Goal: Complete application form: Complete application form

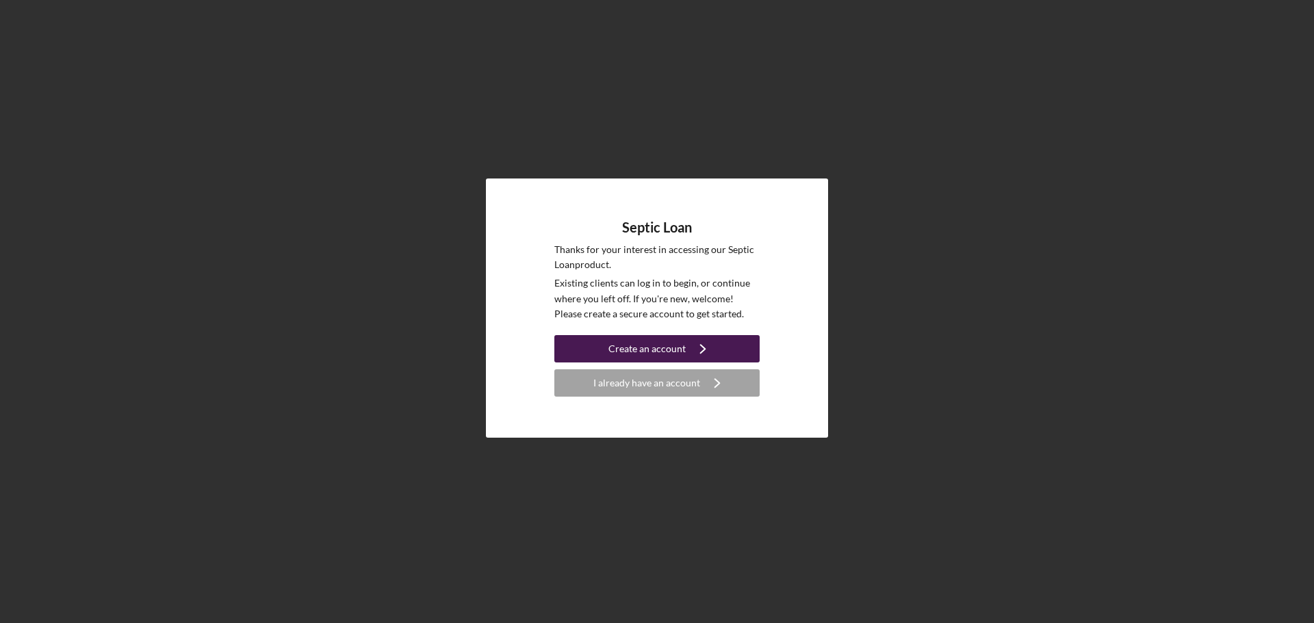
click at [681, 353] on div "Create an account" at bounding box center [646, 348] width 77 height 27
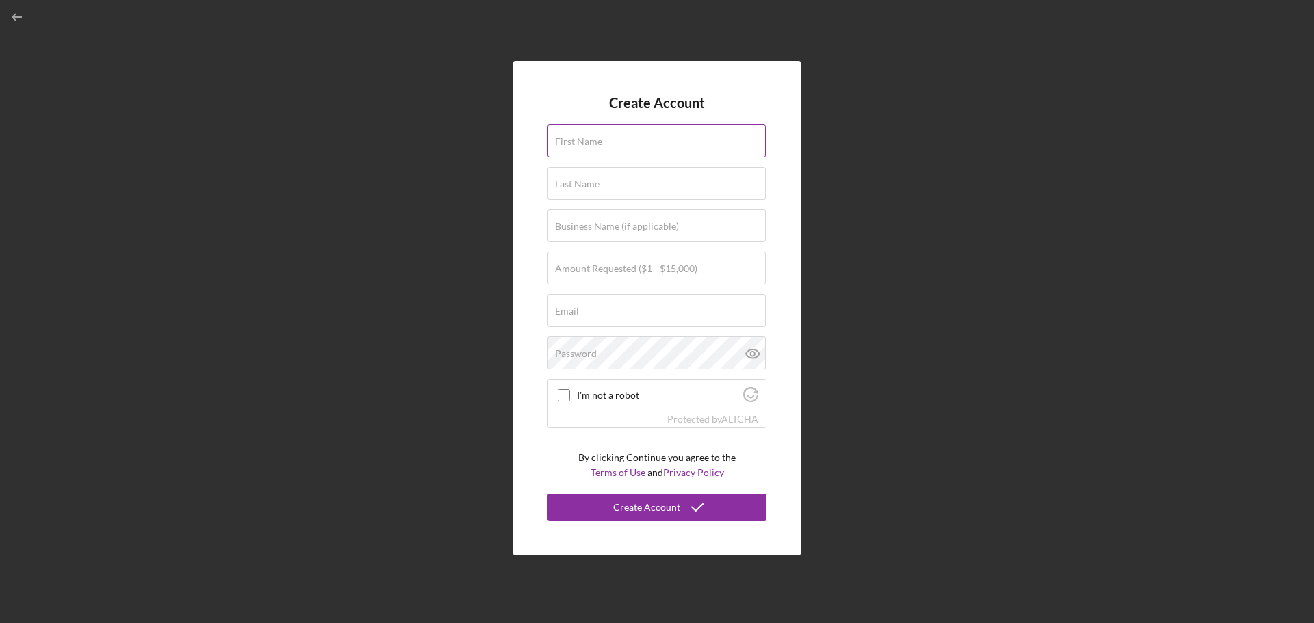
click at [599, 136] on label "First Name" at bounding box center [578, 141] width 47 height 11
click at [599, 136] on input "First Name" at bounding box center [656, 141] width 218 height 33
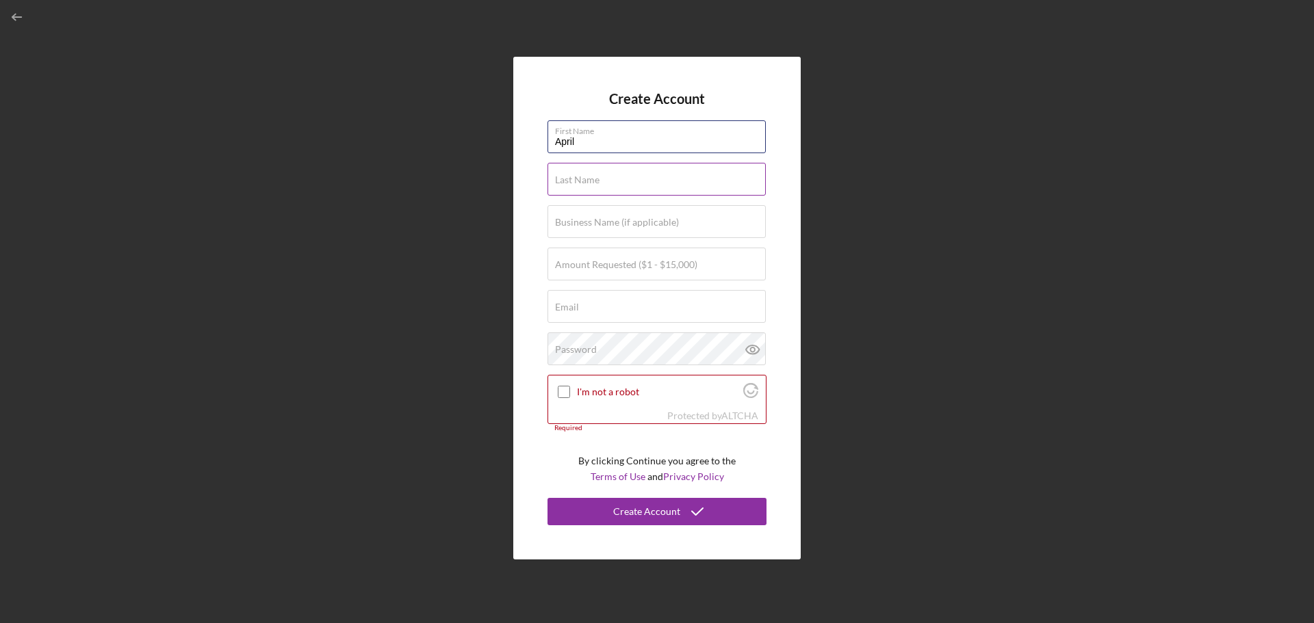
type input "April"
click at [577, 181] on label "Last Name" at bounding box center [577, 179] width 44 height 11
click at [577, 181] on input "Last Name" at bounding box center [656, 179] width 218 height 33
type input "Crank"
click at [584, 259] on label "Amount Requested ($1 - $15,000)" at bounding box center [626, 264] width 142 height 11
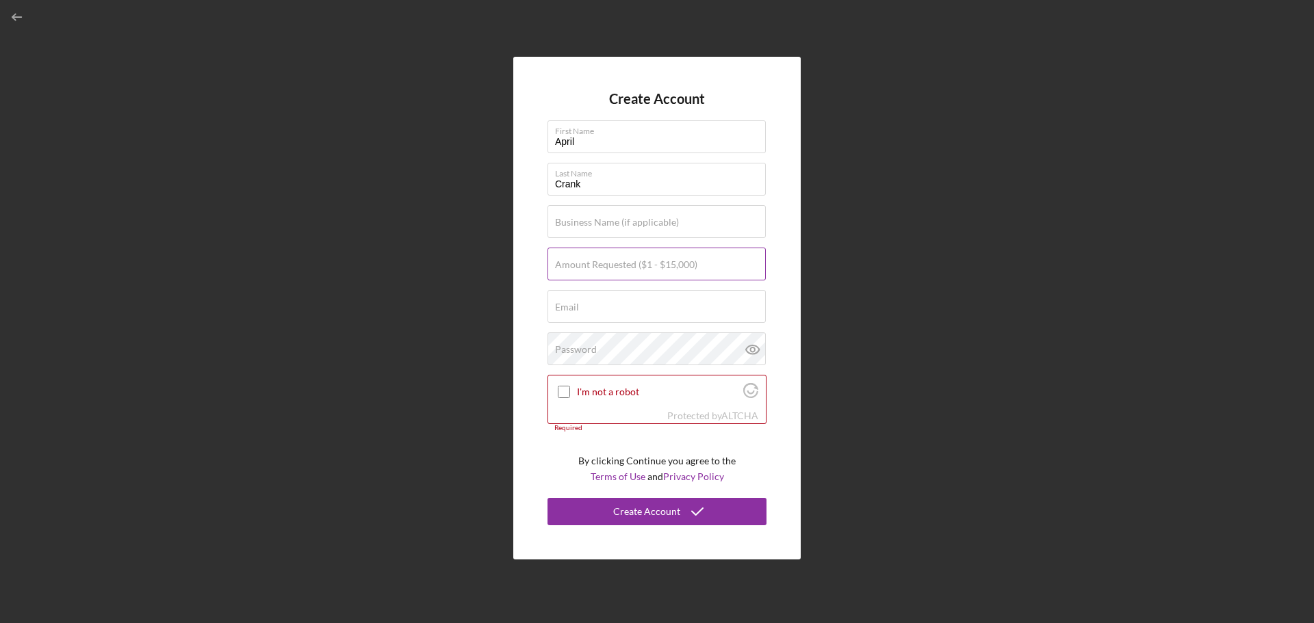
click at [584, 259] on input "Amount Requested ($1 - $15,000)" at bounding box center [656, 264] width 218 height 33
type input "$3,000"
click at [596, 300] on div "Email Required" at bounding box center [656, 307] width 219 height 34
type input "aprilcrank2004@yahoo.com"
click at [585, 348] on label "Password" at bounding box center [576, 349] width 42 height 11
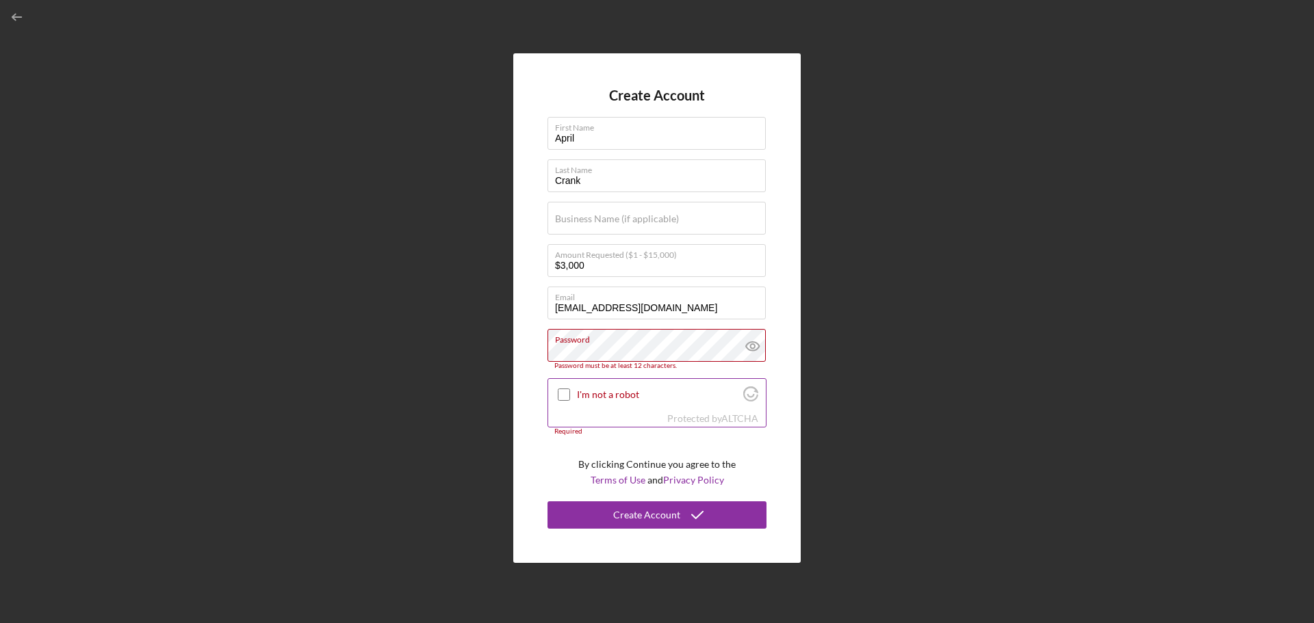
click at [553, 381] on div "I'm not a robot" at bounding box center [657, 395] width 218 height 32
click at [570, 398] on input "I'm not a robot" at bounding box center [564, 395] width 12 height 12
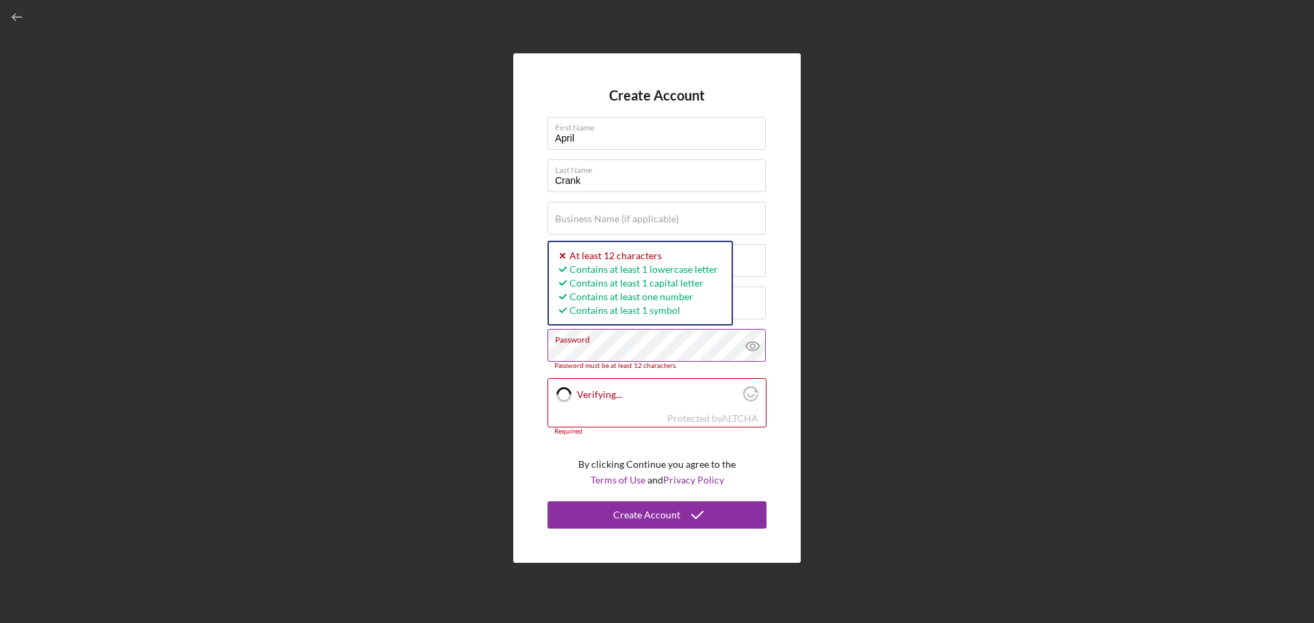
checkbox input "true"
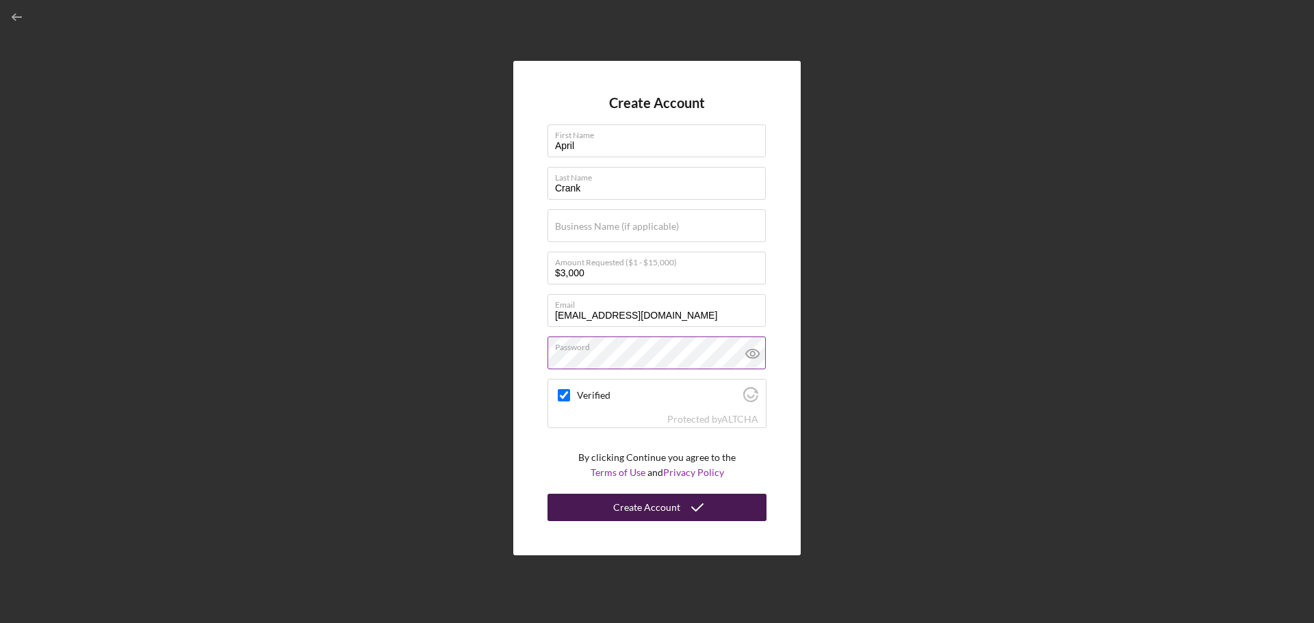
click at [655, 509] on div "Create Account" at bounding box center [646, 507] width 67 height 27
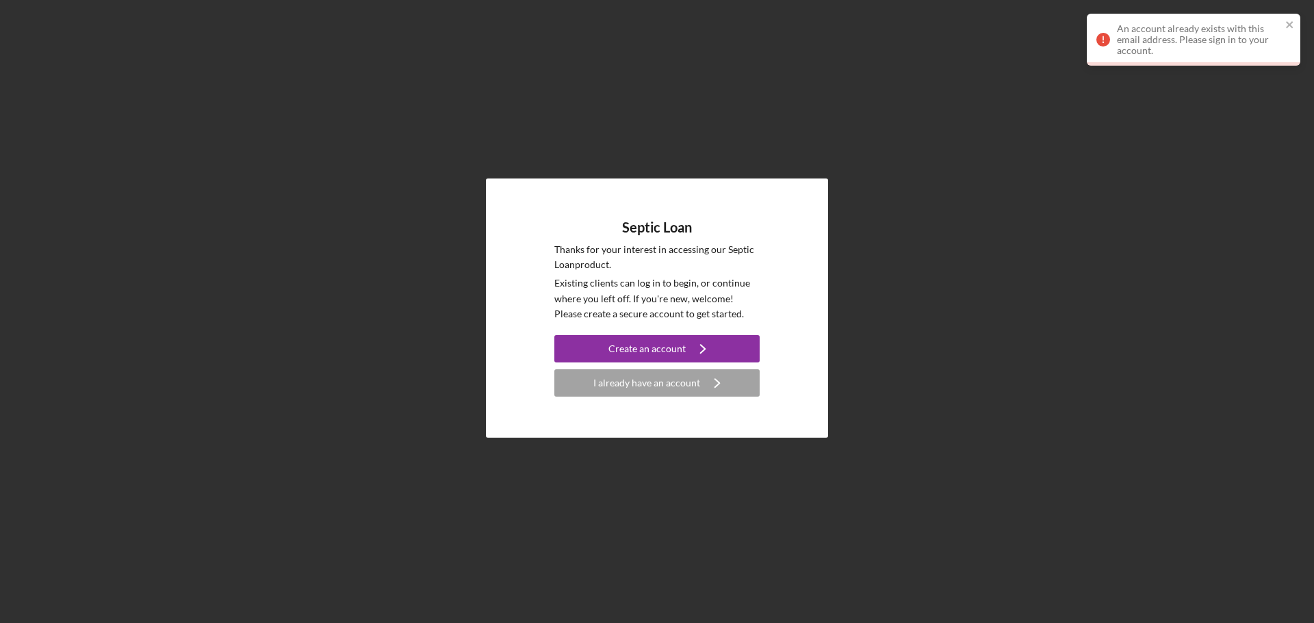
click at [699, 397] on link "I already have an account Icon/Navigate" at bounding box center [656, 382] width 205 height 27
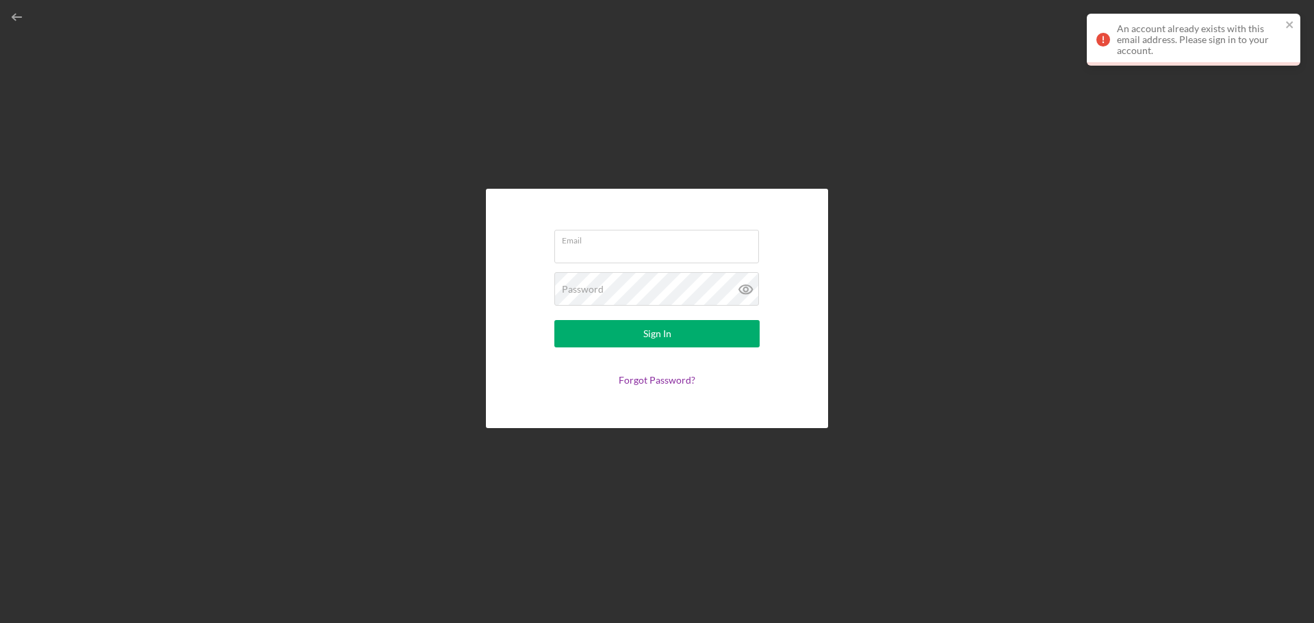
click at [698, 391] on form "Email Password Sign In Forgot Password?" at bounding box center [657, 308] width 274 height 171
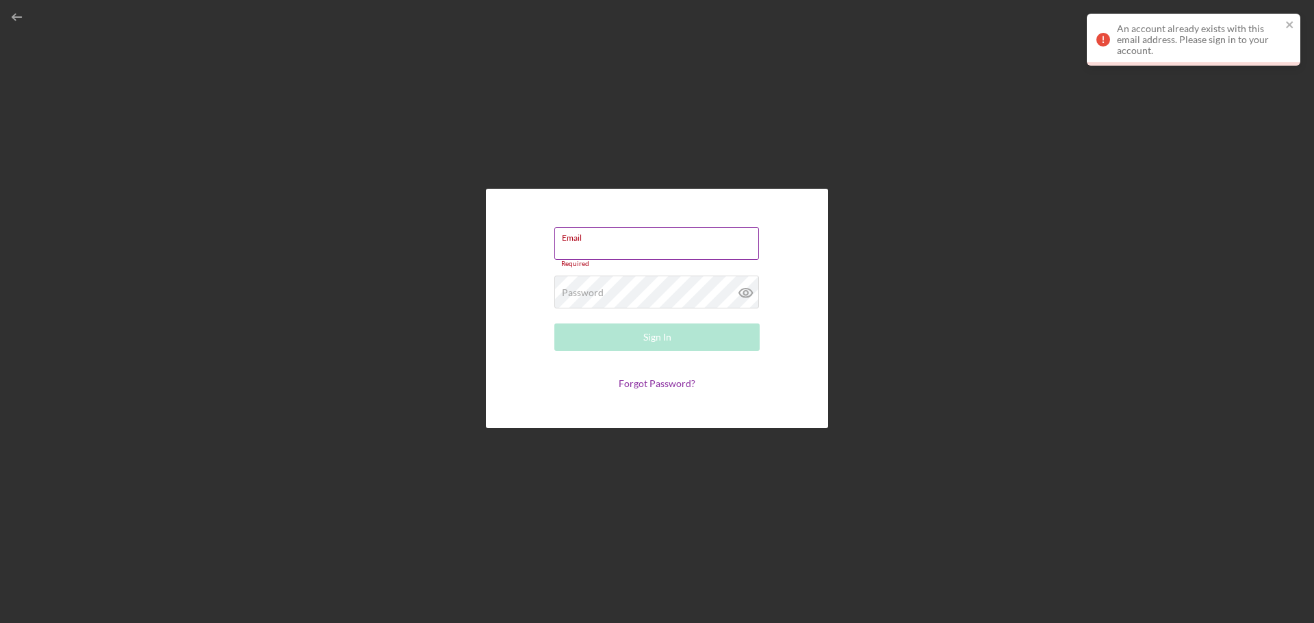
click at [646, 255] on input "Email" at bounding box center [656, 243] width 205 height 33
type input "aprilcrank2004@yahoo.com"
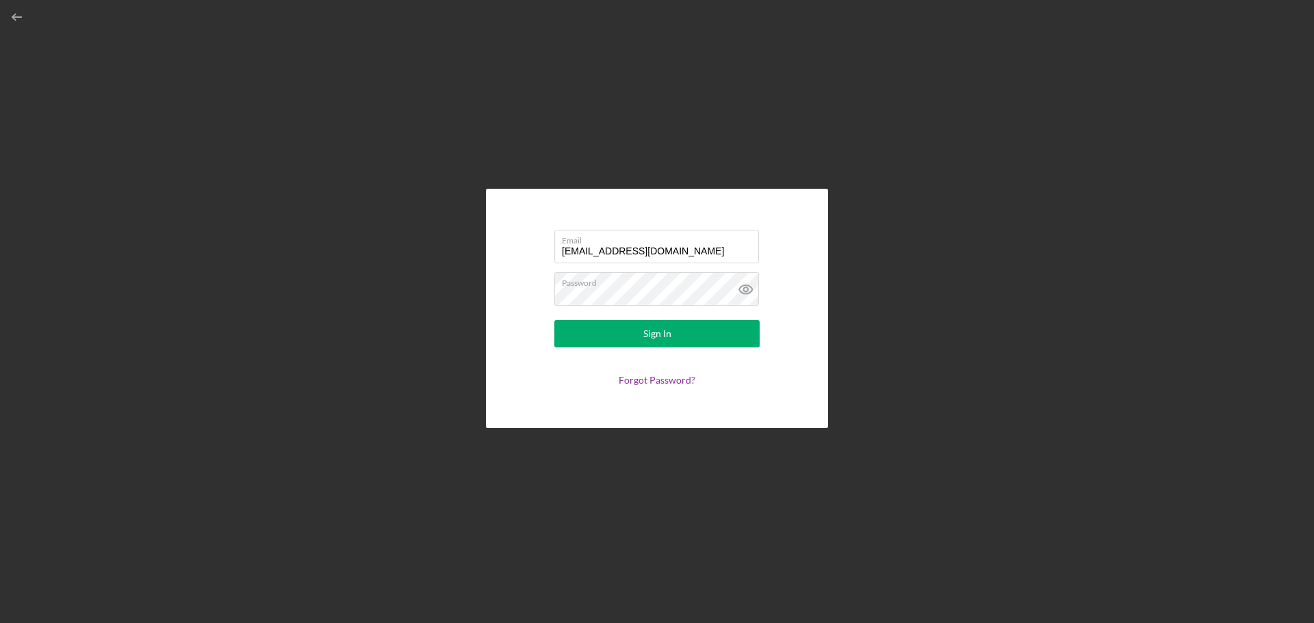
click at [688, 352] on form "Email aprilcrank2004@yahoo.com Password Sign In Forgot Password?" at bounding box center [657, 308] width 274 height 171
click at [689, 334] on button "Sign In" at bounding box center [656, 333] width 205 height 27
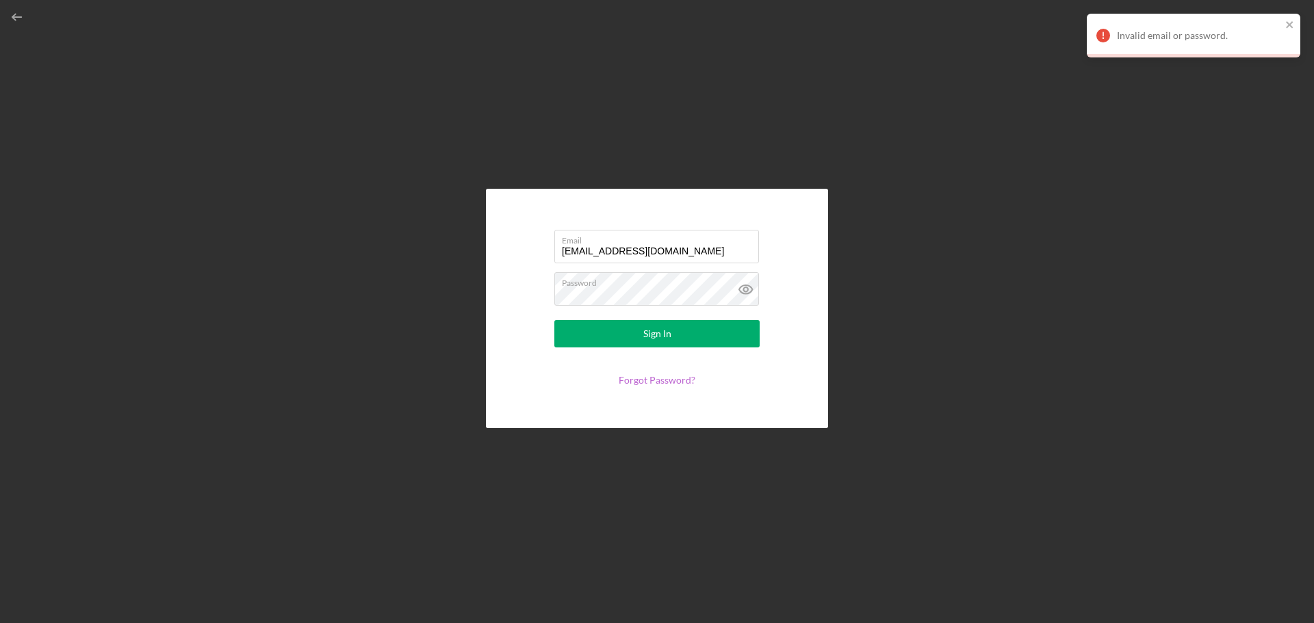
click at [656, 382] on link "Forgot Password?" at bounding box center [656, 380] width 77 height 12
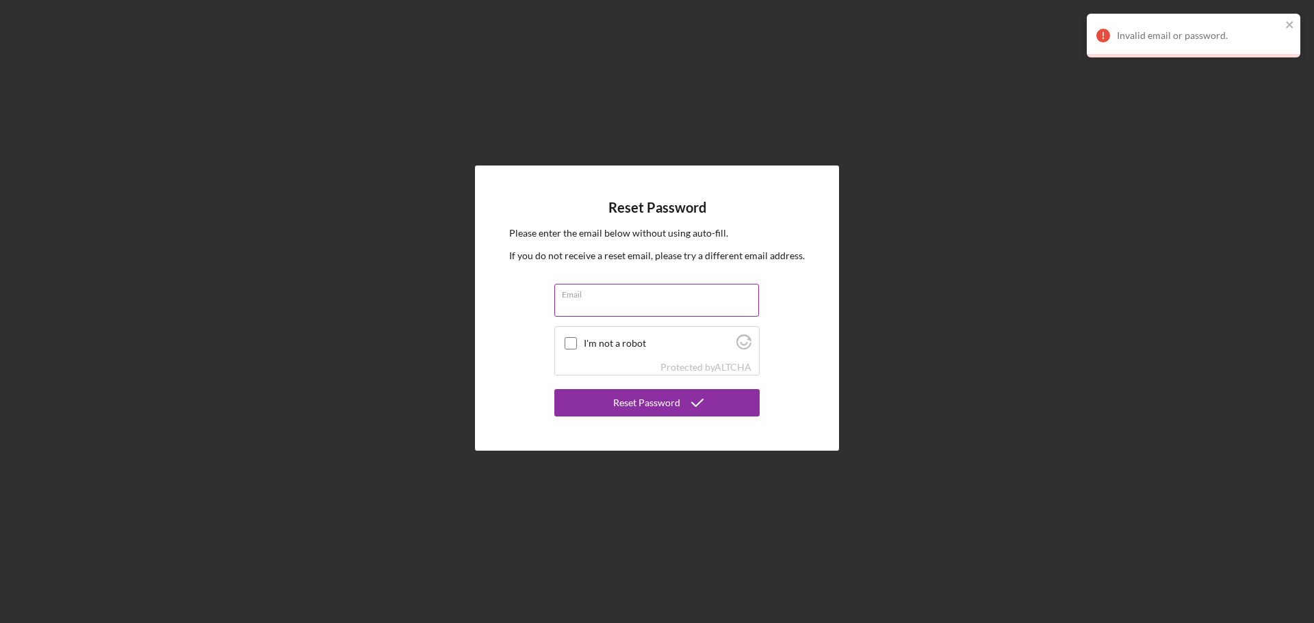
click at [639, 309] on input "Email" at bounding box center [656, 300] width 205 height 33
type input "aprilcrank2004@yahoo.com"
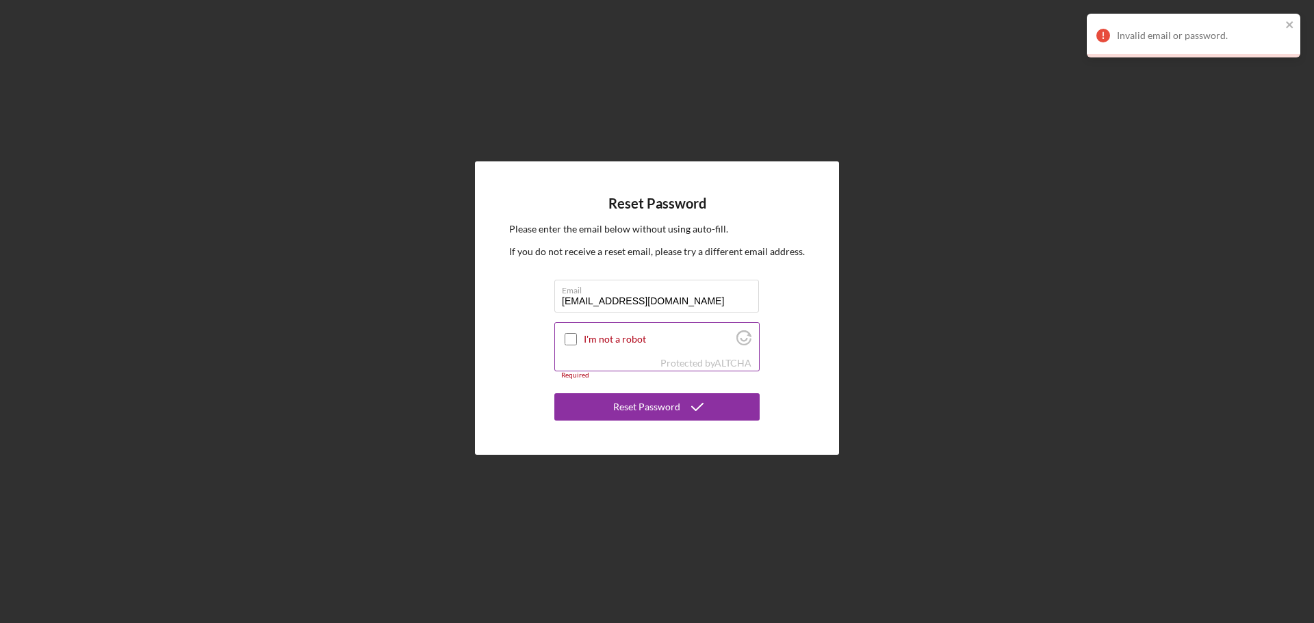
click at [563, 340] on div at bounding box center [570, 339] width 16 height 16
click at [570, 341] on input "I'm not a robot" at bounding box center [570, 339] width 12 height 12
checkbox input "true"
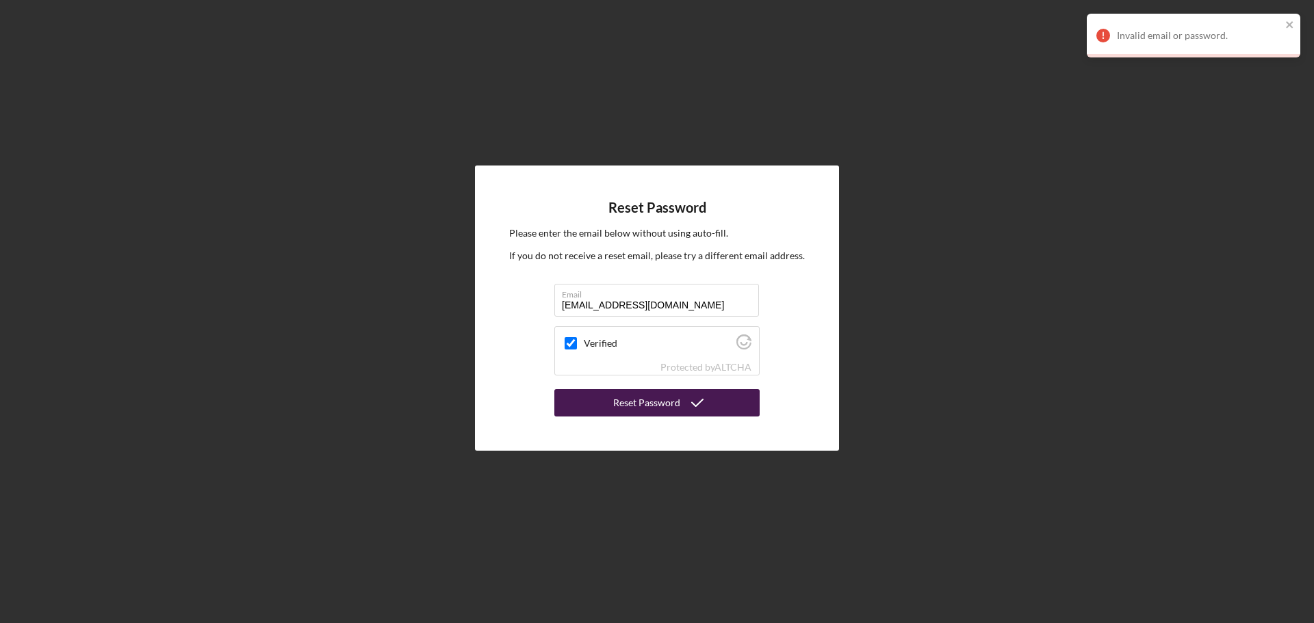
click at [623, 402] on div "Reset Password" at bounding box center [646, 402] width 67 height 27
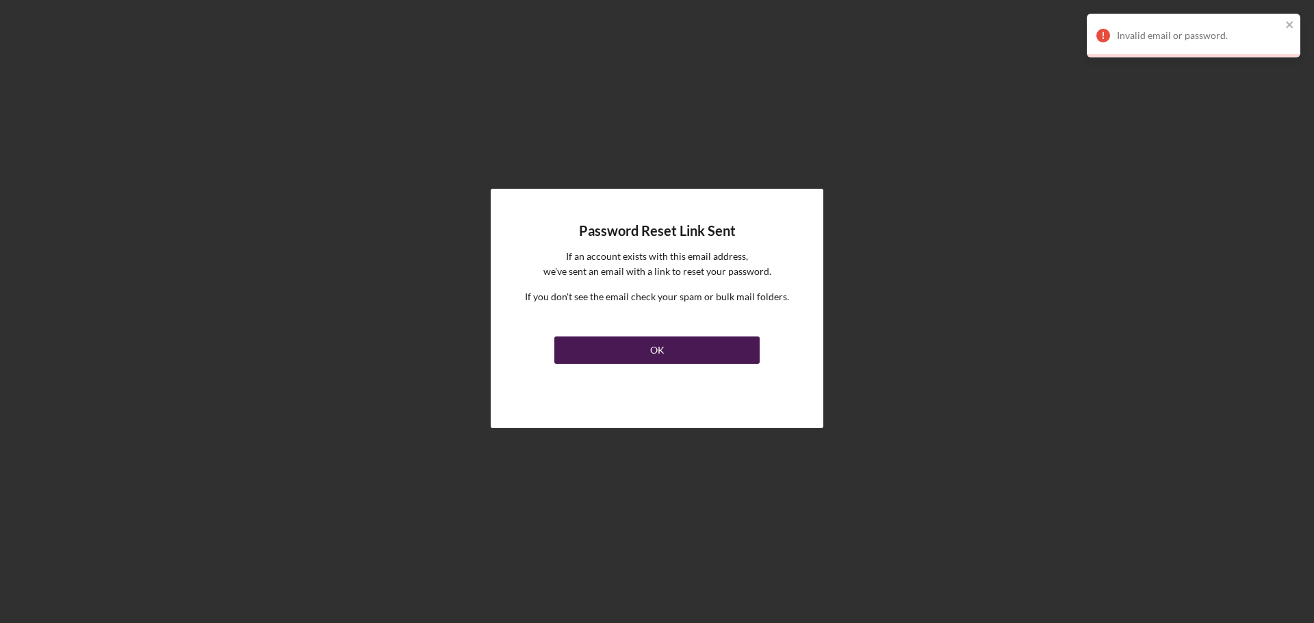
click at [695, 339] on button "OK" at bounding box center [656, 350] width 205 height 27
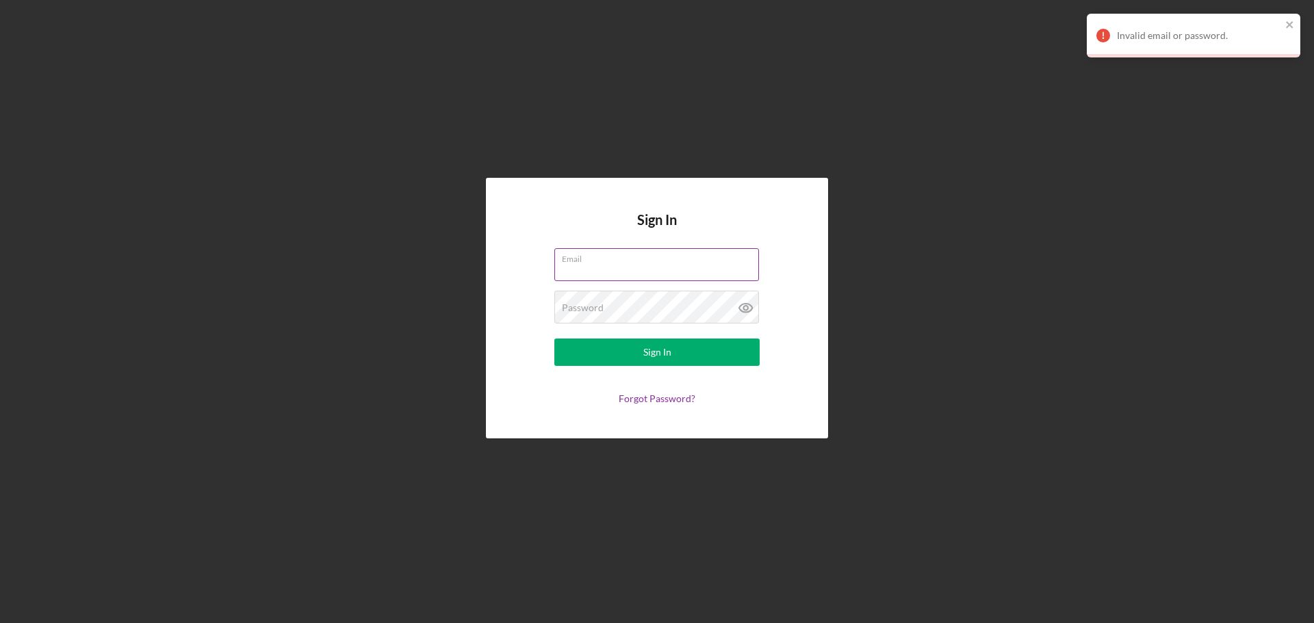
click at [638, 273] on input "Email" at bounding box center [656, 264] width 205 height 33
type input "aprilcrank2004@yahoo.com"
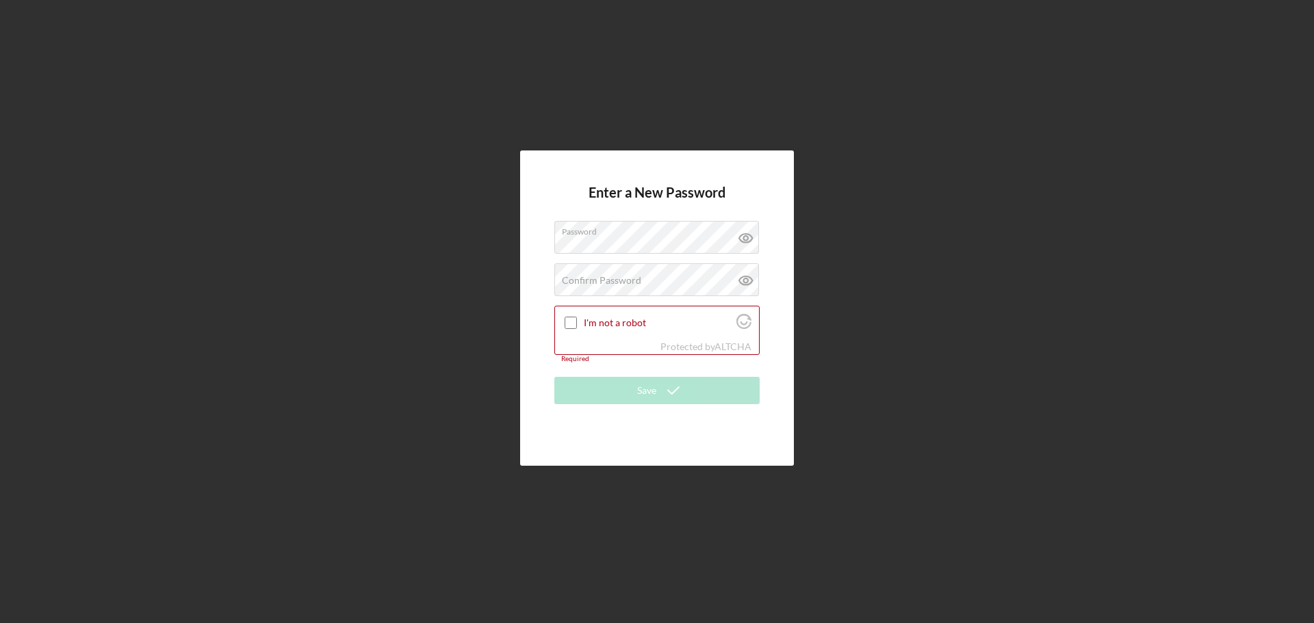
click at [861, 285] on div "Enter a New Password Password Confirm Password Passwords do not match. I'm not …" at bounding box center [657, 308] width 1300 height 616
click at [573, 324] on input "I'm not a robot" at bounding box center [570, 323] width 12 height 12
checkbox input "true"
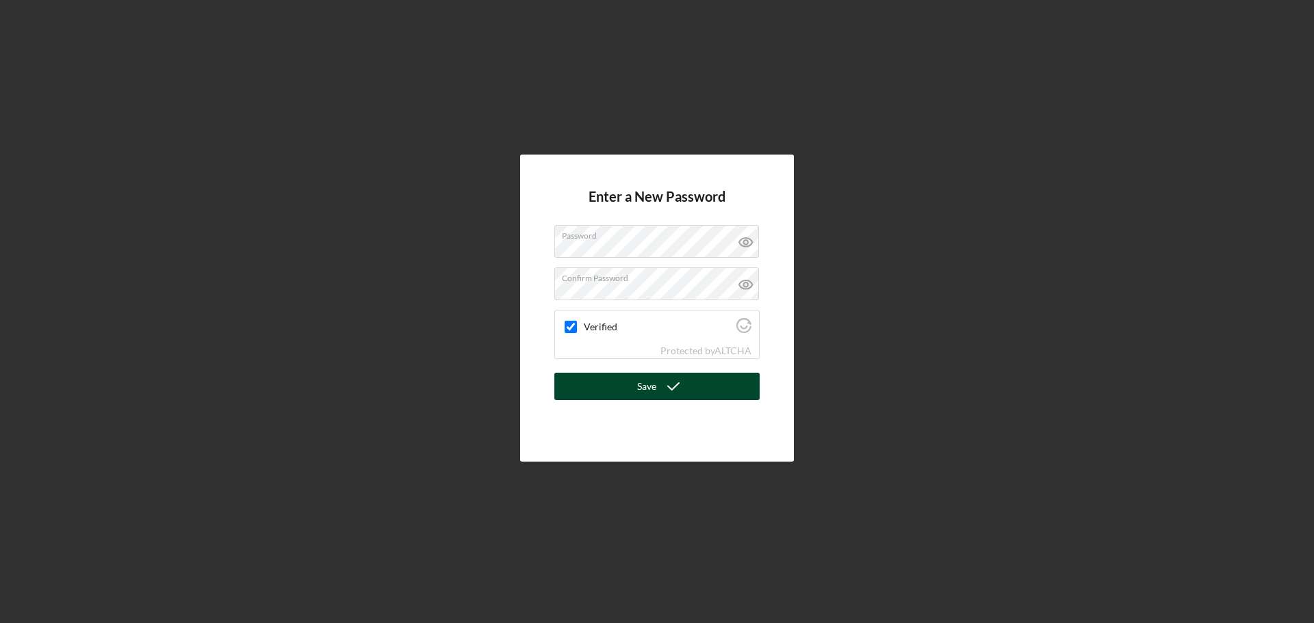
click at [665, 387] on icon "submit" at bounding box center [673, 386] width 34 height 34
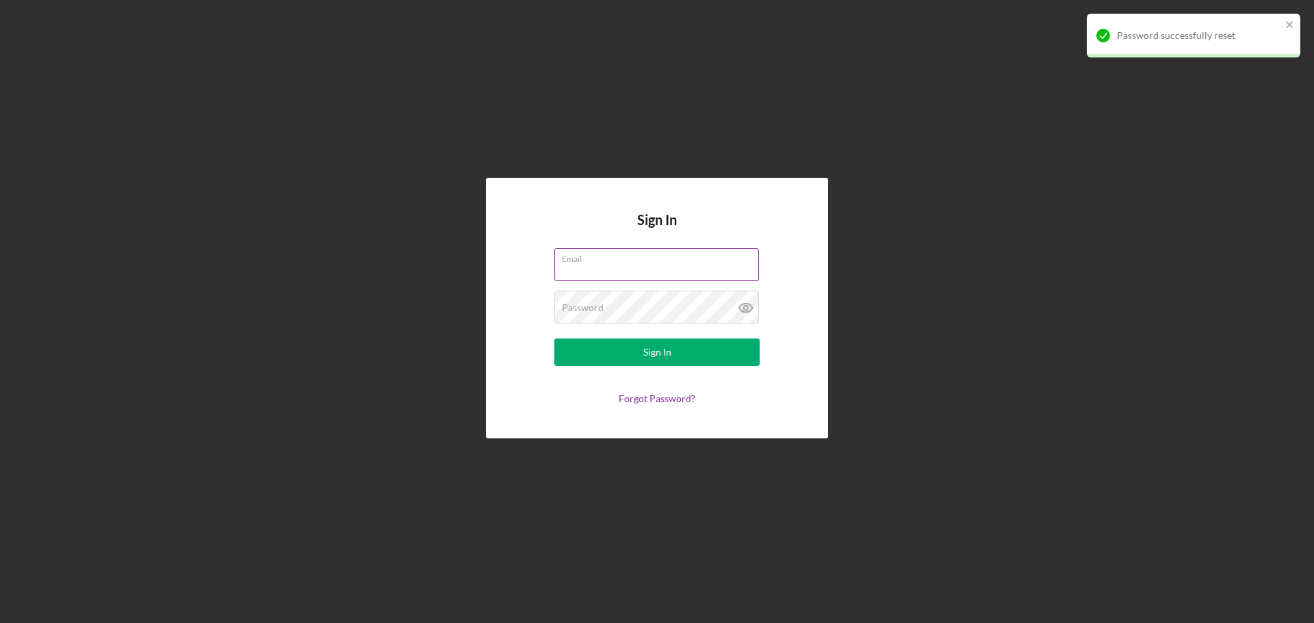
click at [613, 268] on input "Email" at bounding box center [656, 264] width 205 height 33
type input "aprilcrank2004@yahoo.com"
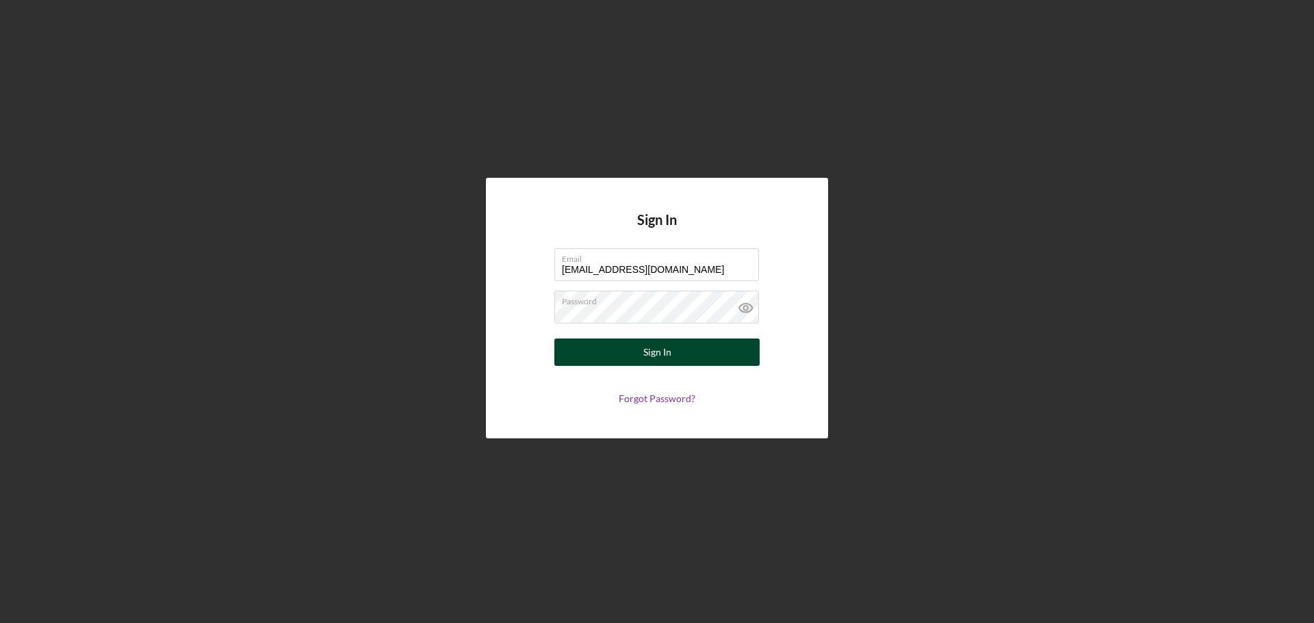
click at [629, 356] on button "Sign In" at bounding box center [656, 352] width 205 height 27
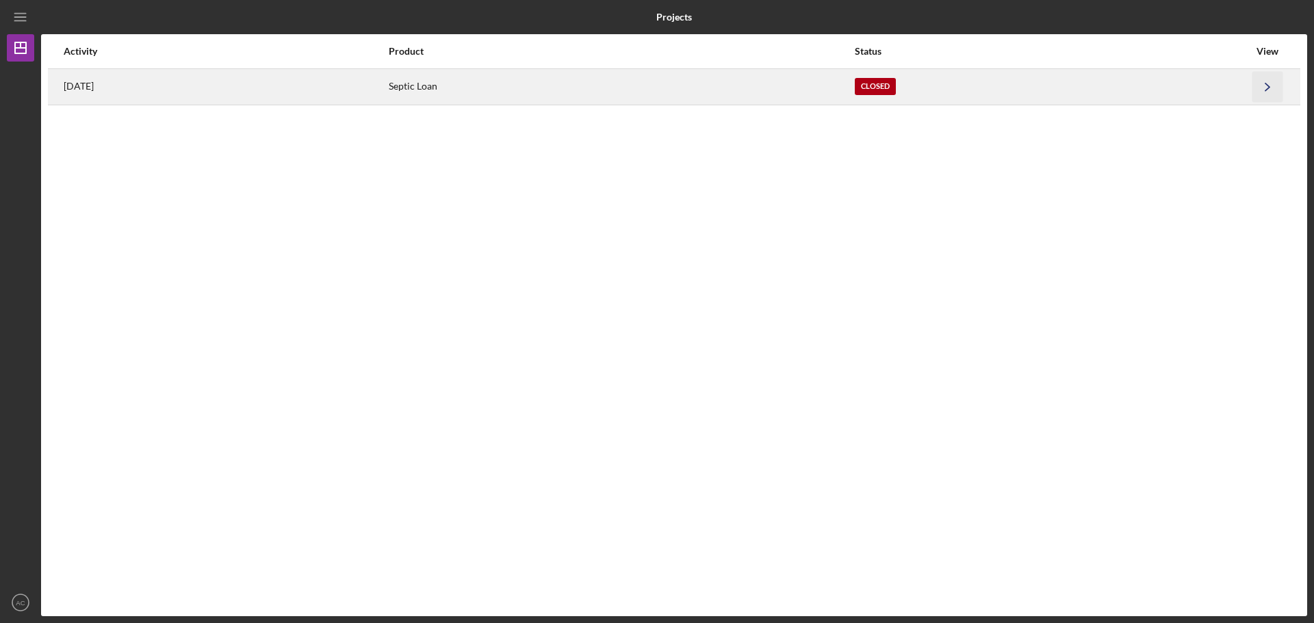
click at [1264, 83] on icon "Icon/Navigate" at bounding box center [1267, 86] width 31 height 31
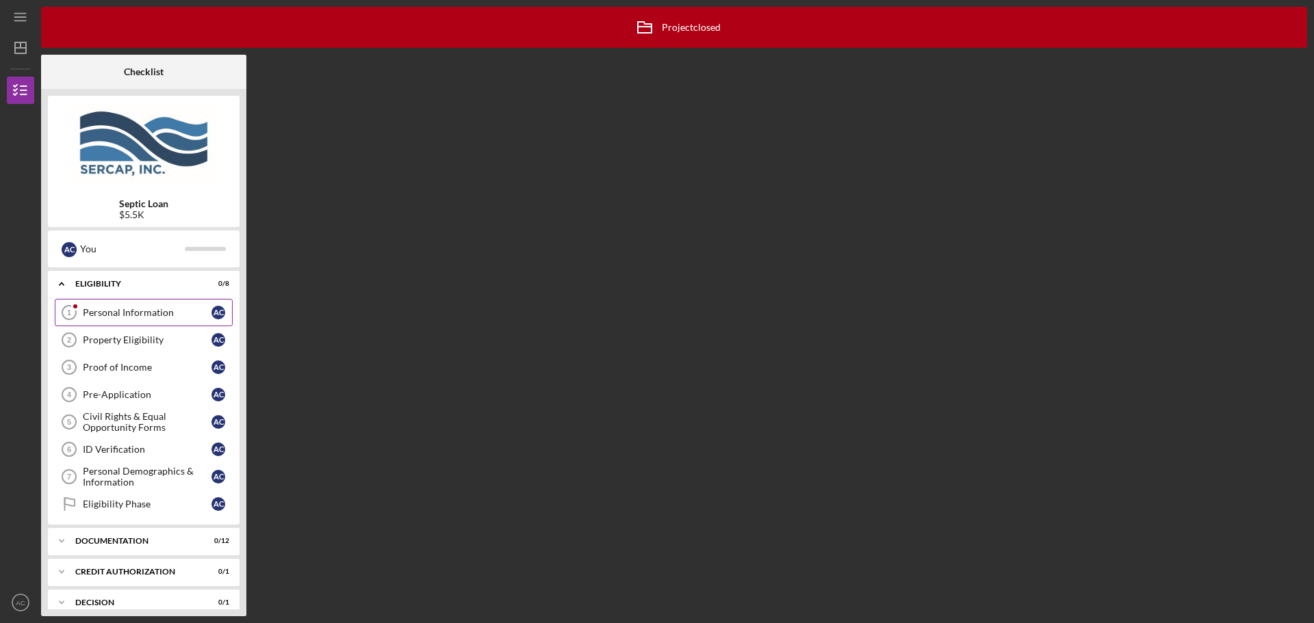
click at [98, 304] on link "Personal Information 1 Personal Information A C" at bounding box center [144, 312] width 178 height 27
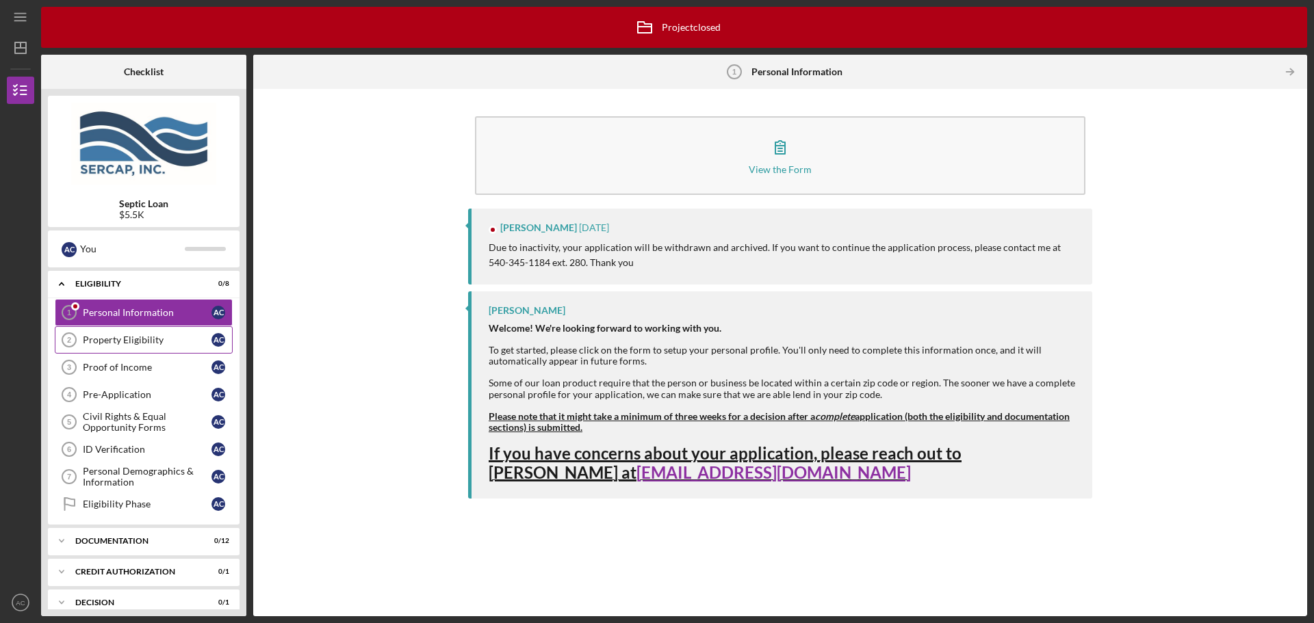
click at [112, 339] on div "Property Eligibility" at bounding box center [147, 340] width 129 height 11
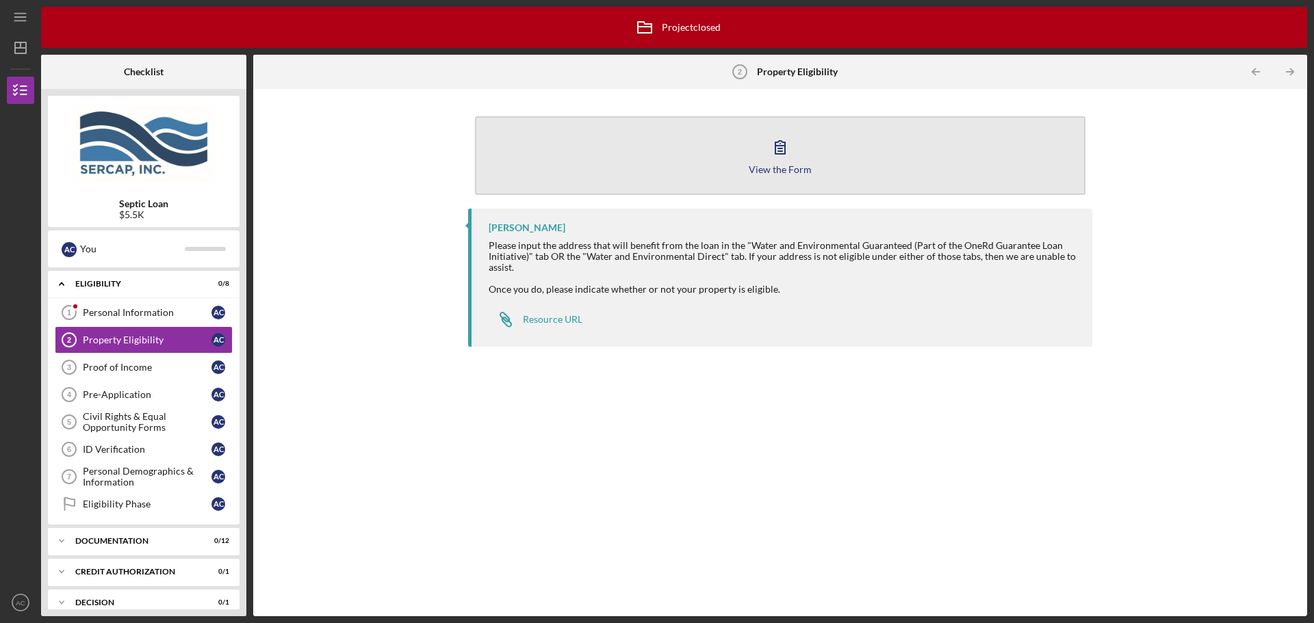
click at [780, 144] on circle "button" at bounding box center [779, 143] width 1 height 1
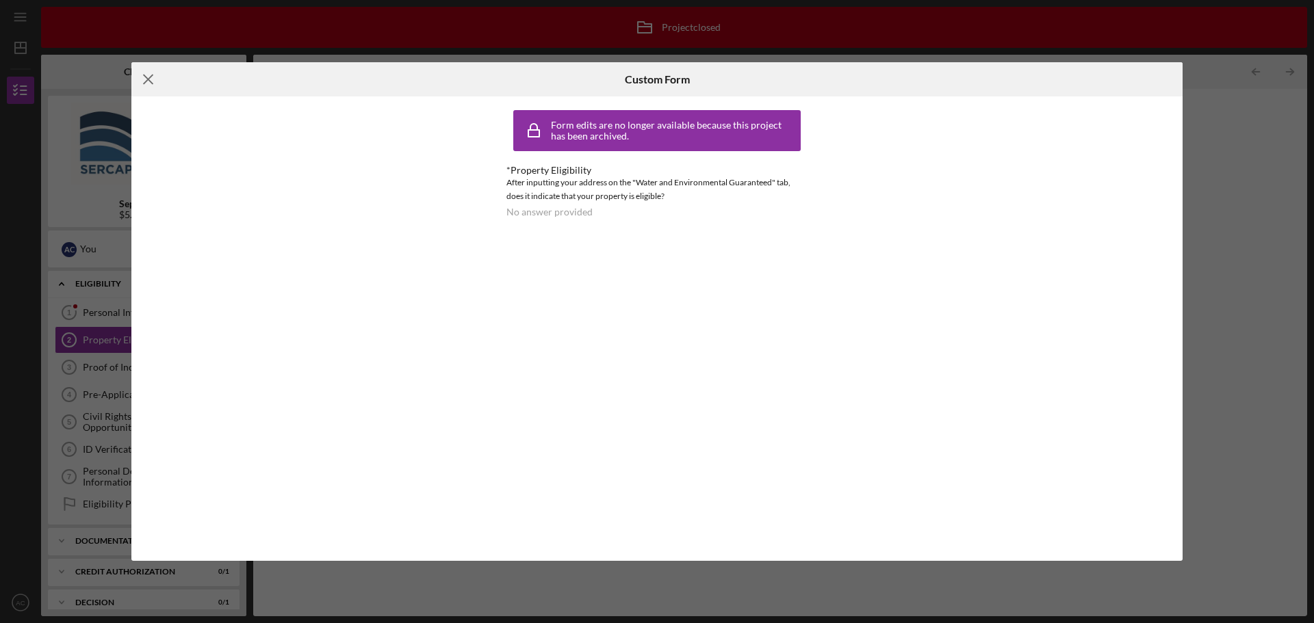
click at [150, 79] on line at bounding box center [148, 79] width 9 height 9
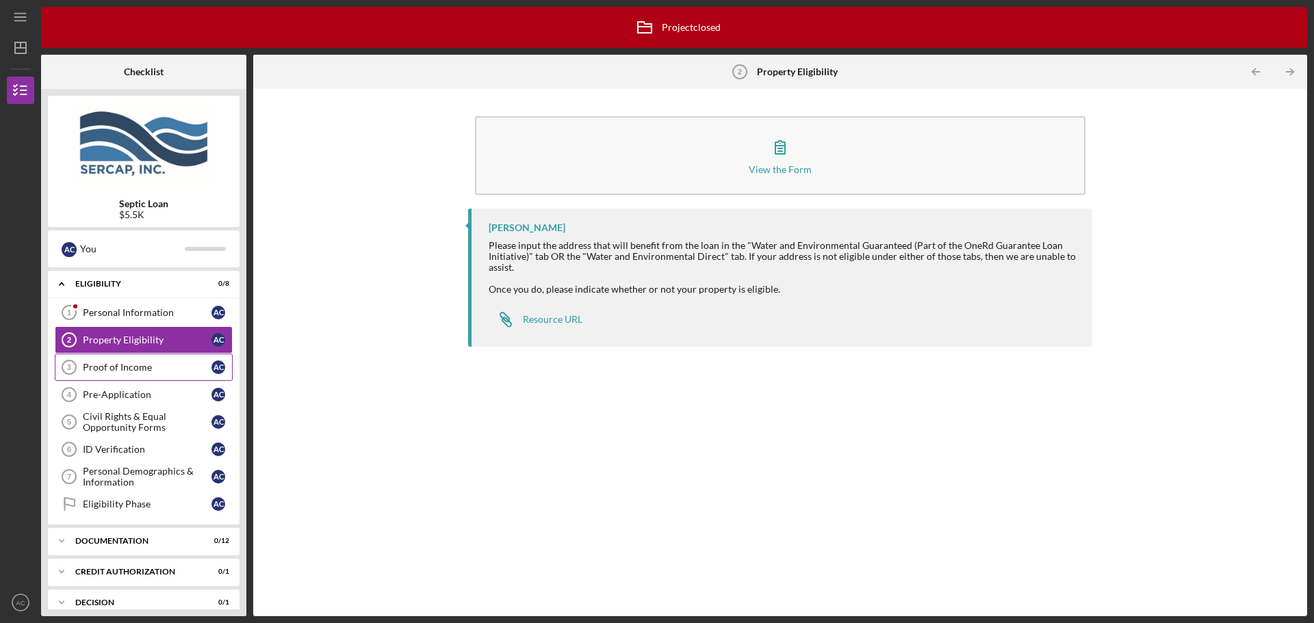
click at [128, 377] on link "Proof of Income 3 Proof of Income A C" at bounding box center [144, 367] width 178 height 27
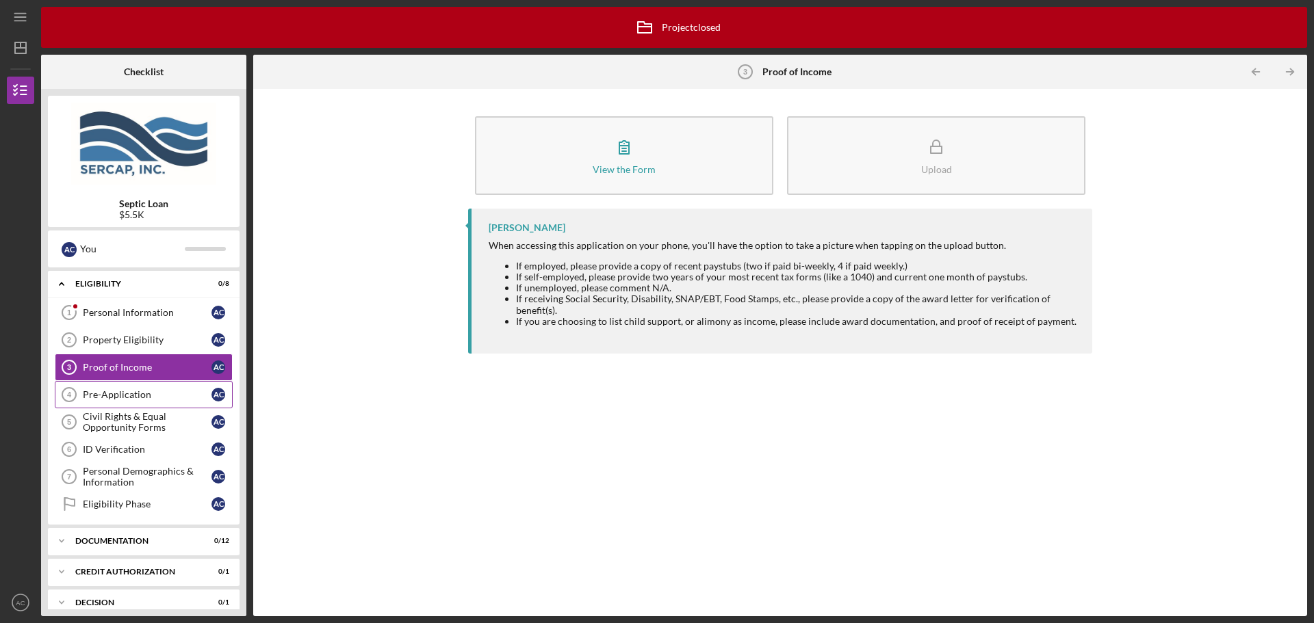
click at [122, 394] on div "Pre-Application" at bounding box center [147, 394] width 129 height 11
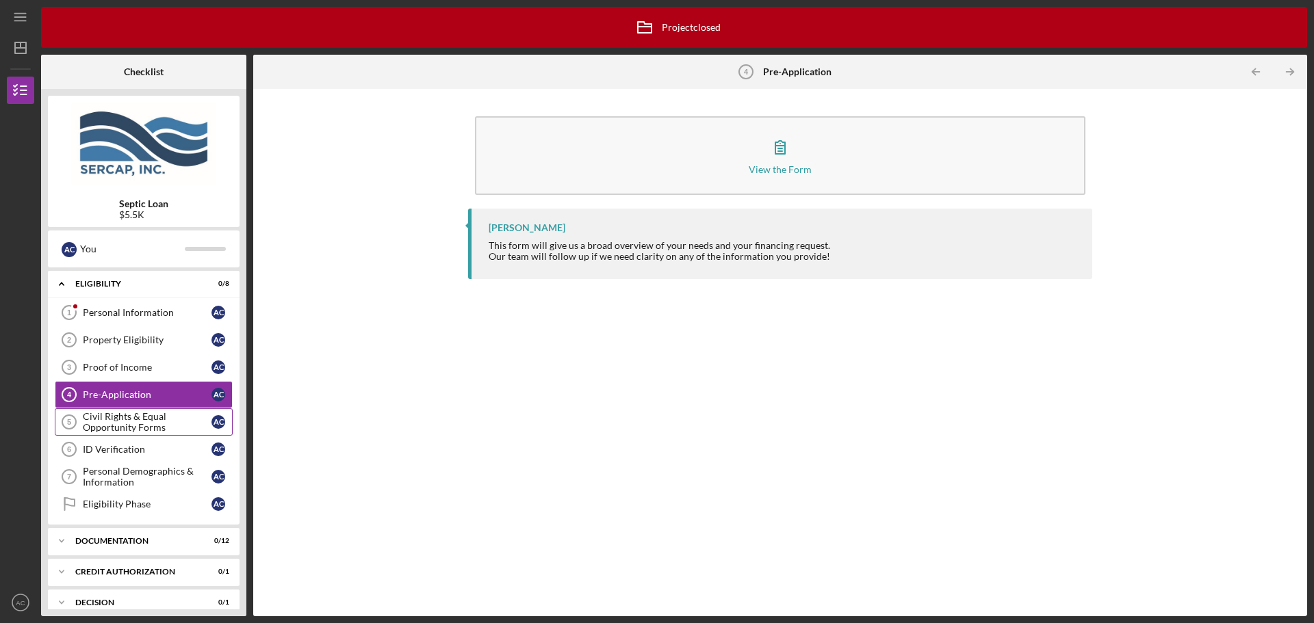
click at [121, 425] on div "Civil Rights & Equal Opportunity Forms" at bounding box center [147, 422] width 129 height 22
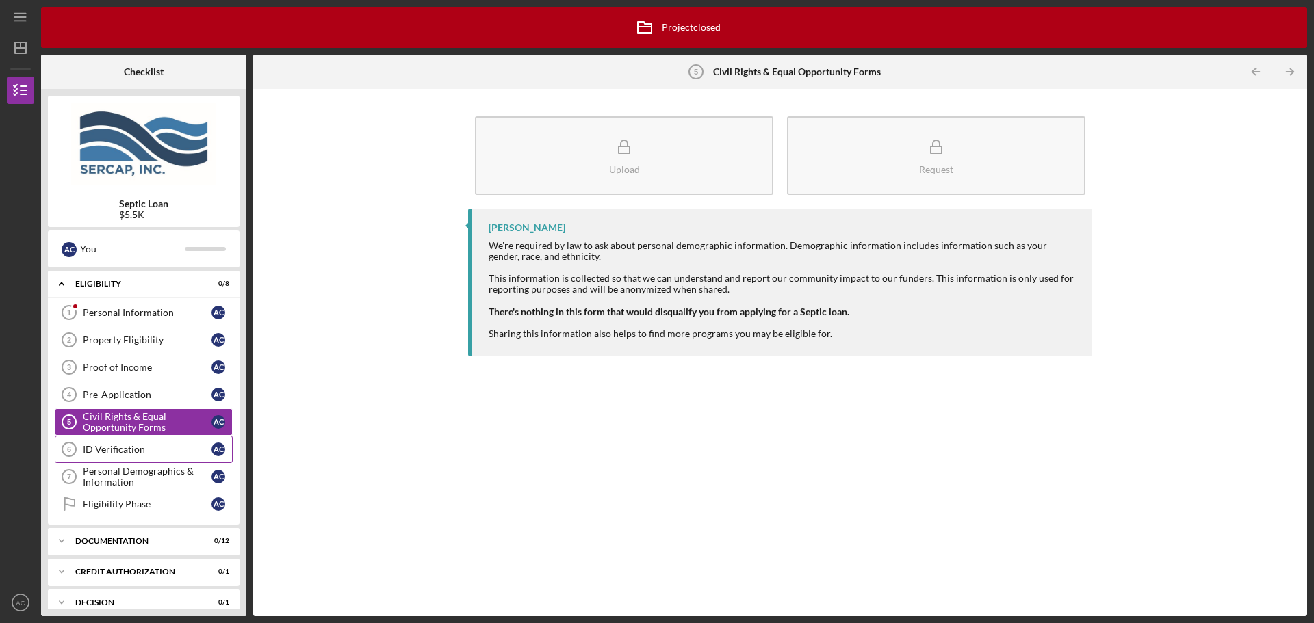
click at [110, 458] on link "ID Verification 6 ID Verification A C" at bounding box center [144, 449] width 178 height 27
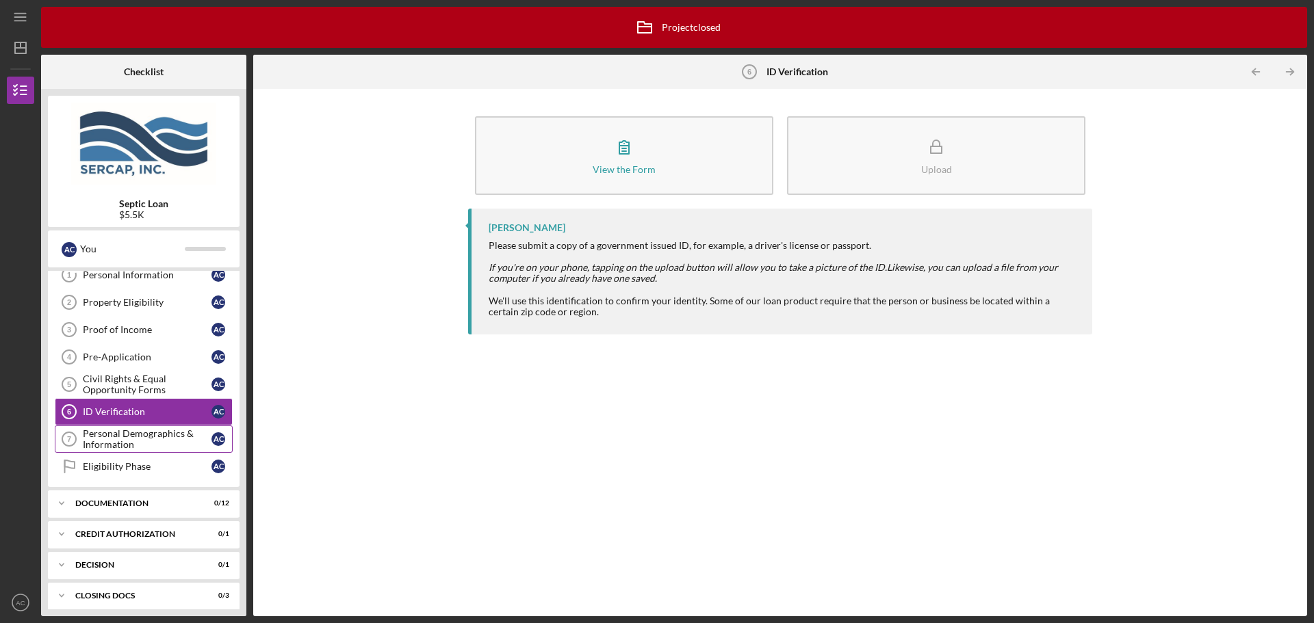
scroll to position [107, 0]
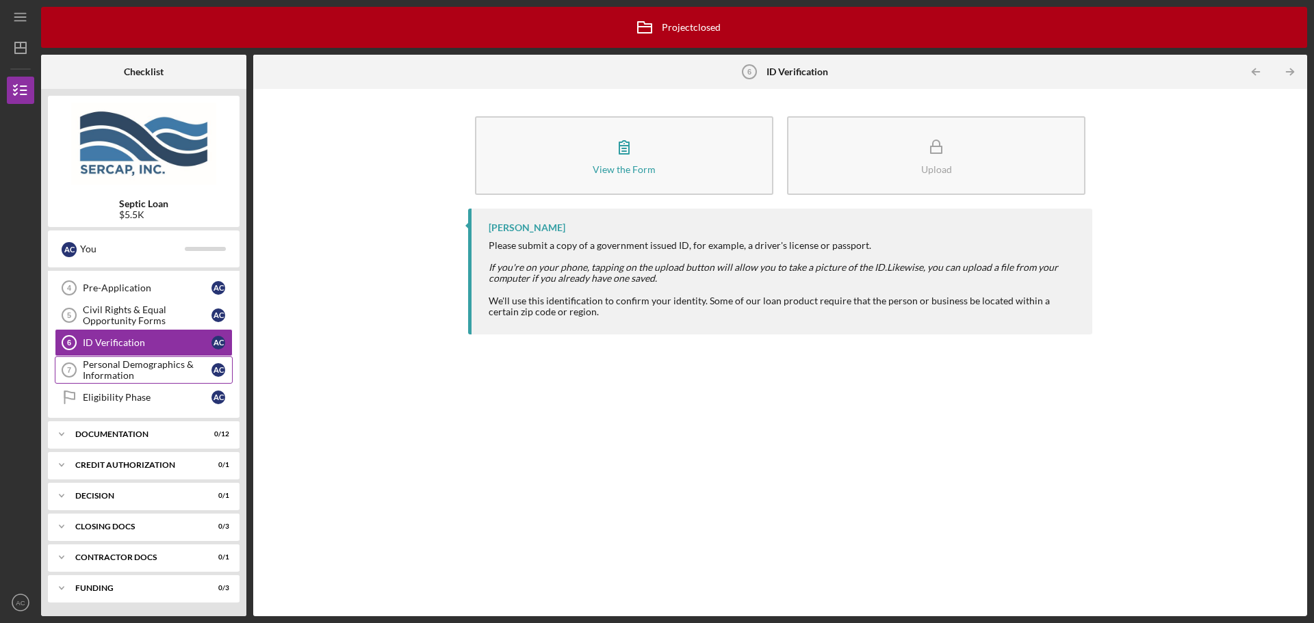
click at [135, 370] on div "Personal Demographics & Information" at bounding box center [147, 370] width 129 height 22
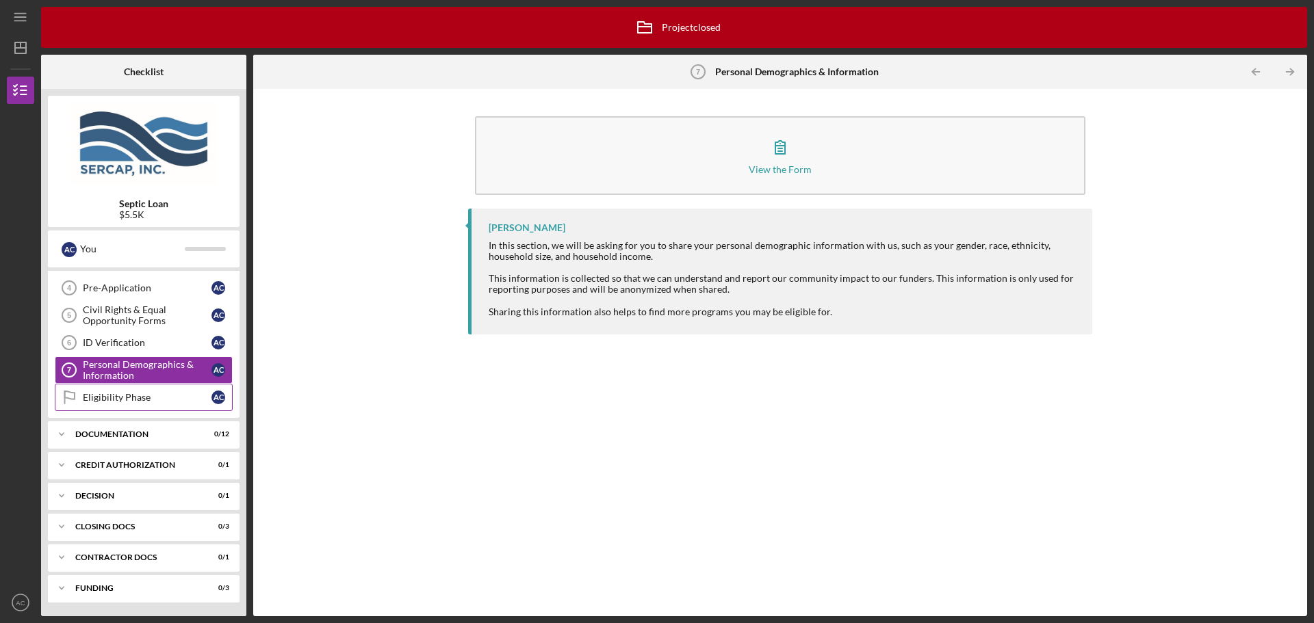
click at [122, 399] on div "Eligibility Phase" at bounding box center [147, 397] width 129 height 11
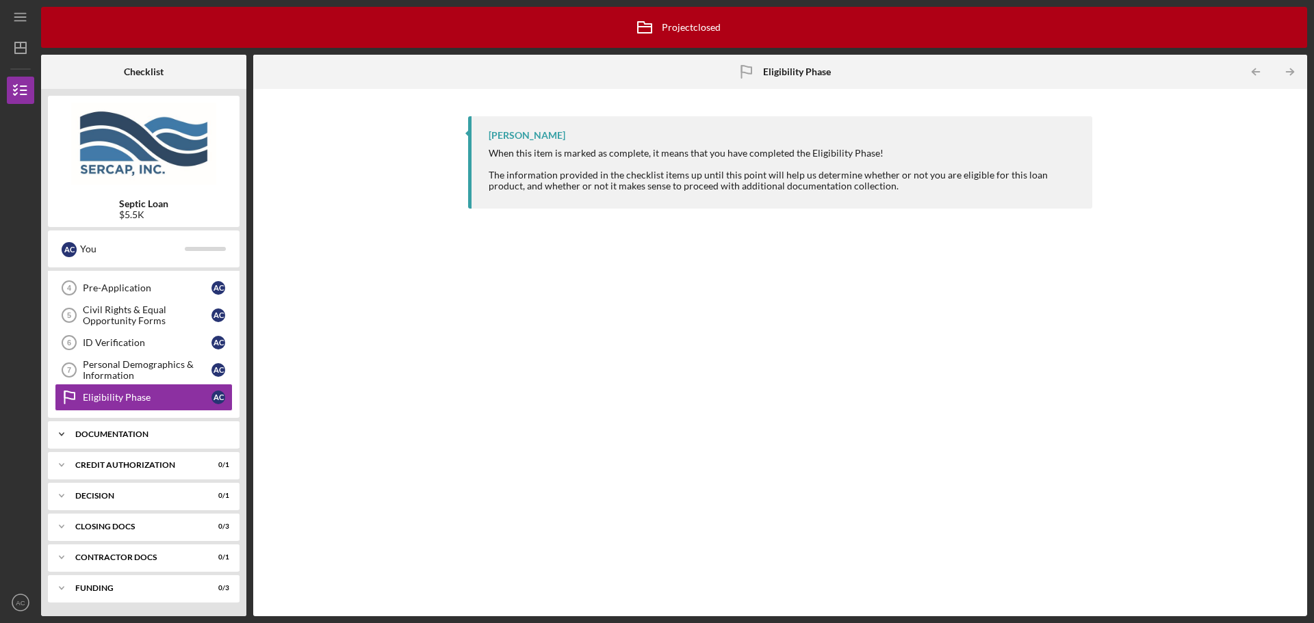
click at [117, 439] on div "Icon/Expander Documentation 0 / 12" at bounding box center [144, 434] width 192 height 27
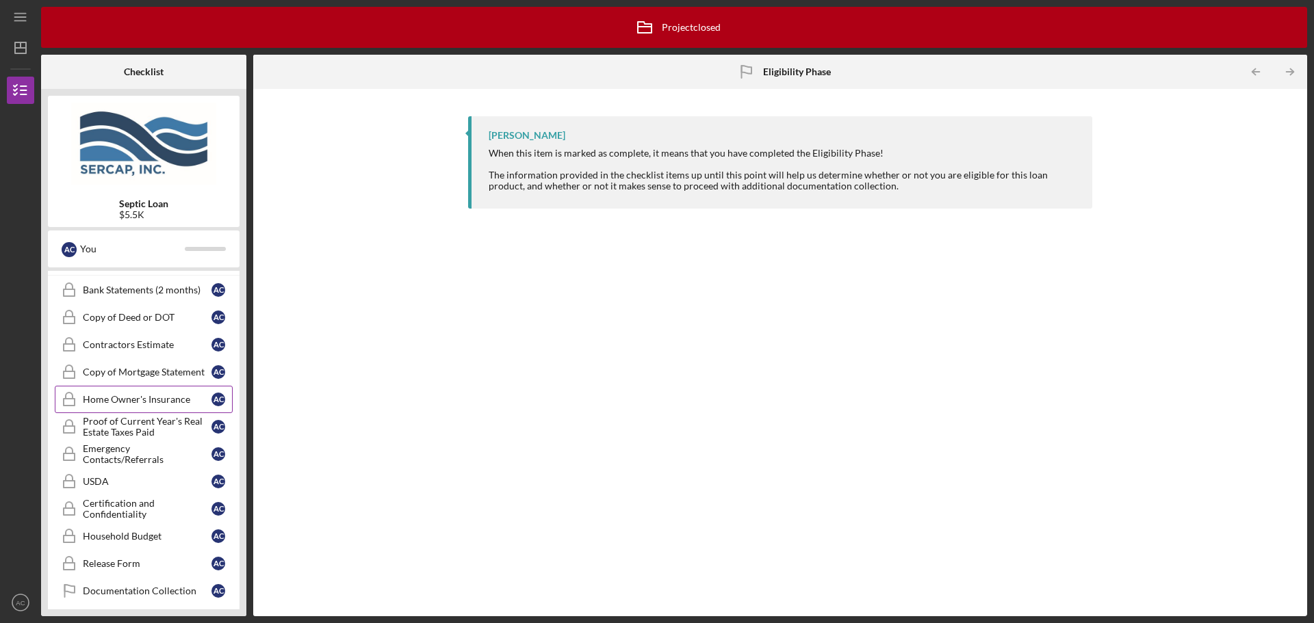
scroll to position [312, 0]
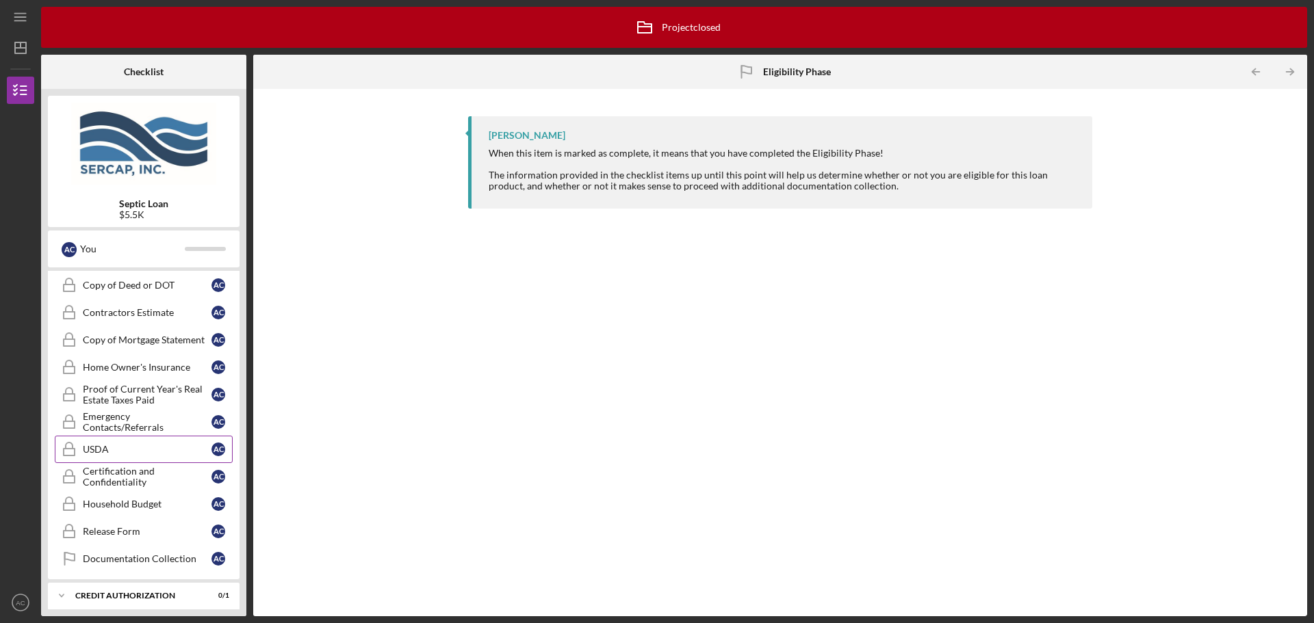
click at [108, 452] on div "USDA" at bounding box center [147, 449] width 129 height 11
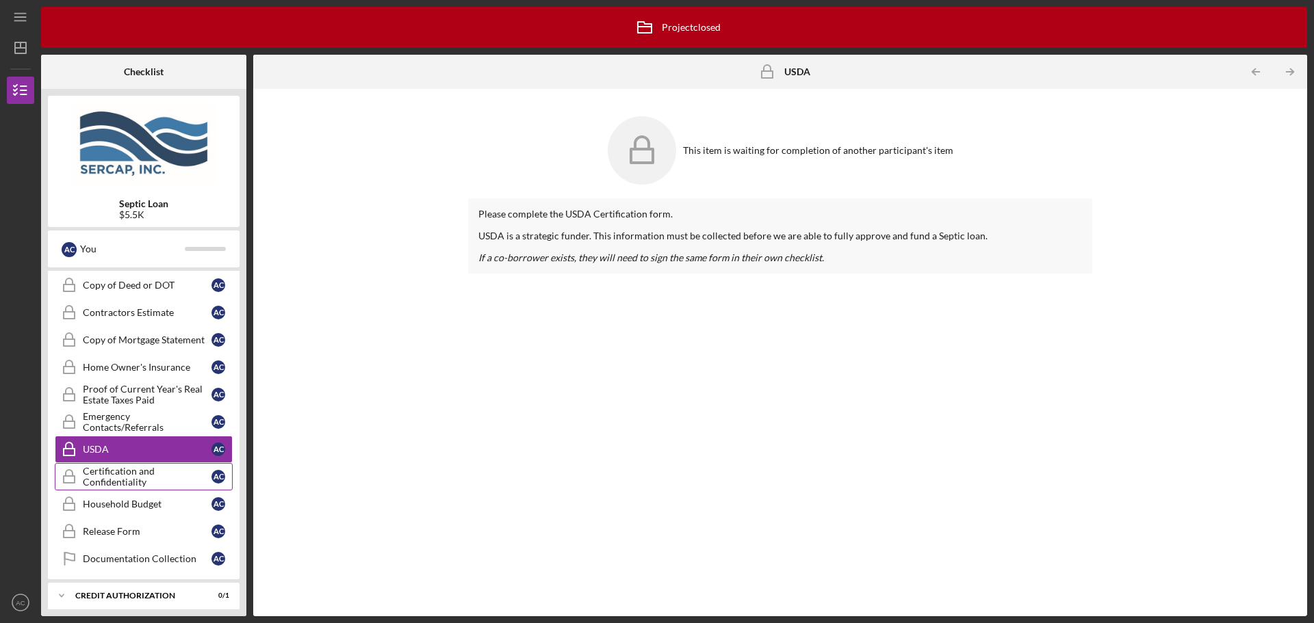
click at [103, 487] on div "Certification and Confidentiality" at bounding box center [147, 477] width 129 height 22
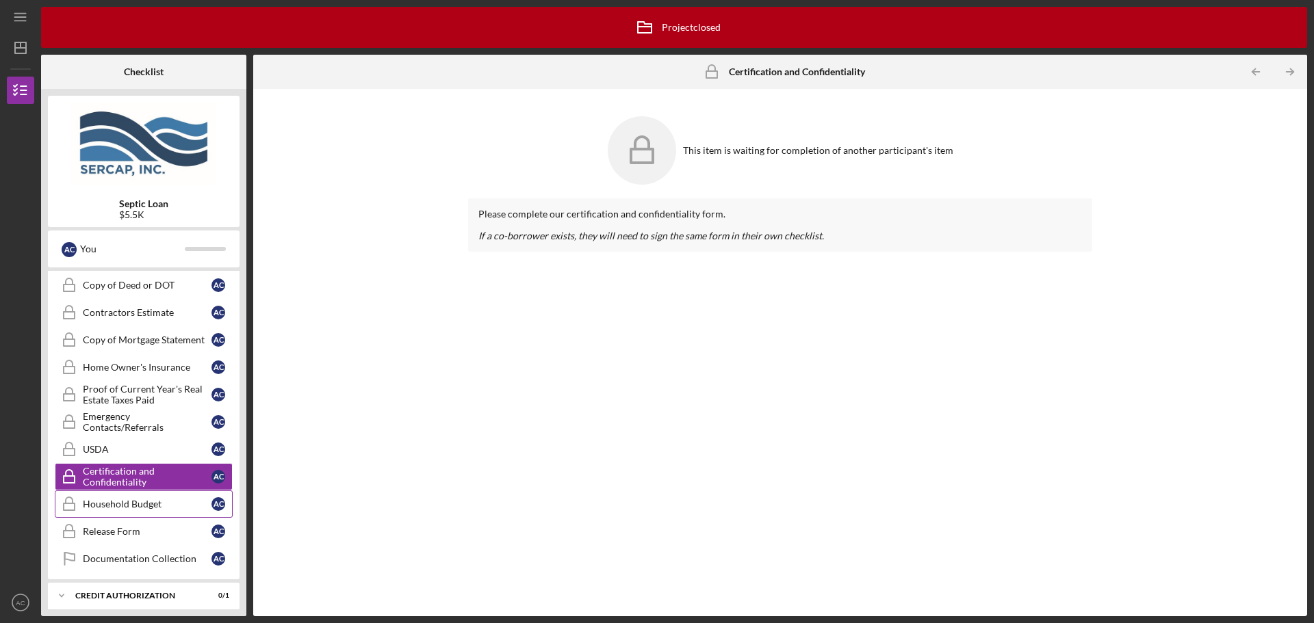
click at [103, 509] on div "Household Budget" at bounding box center [147, 504] width 129 height 11
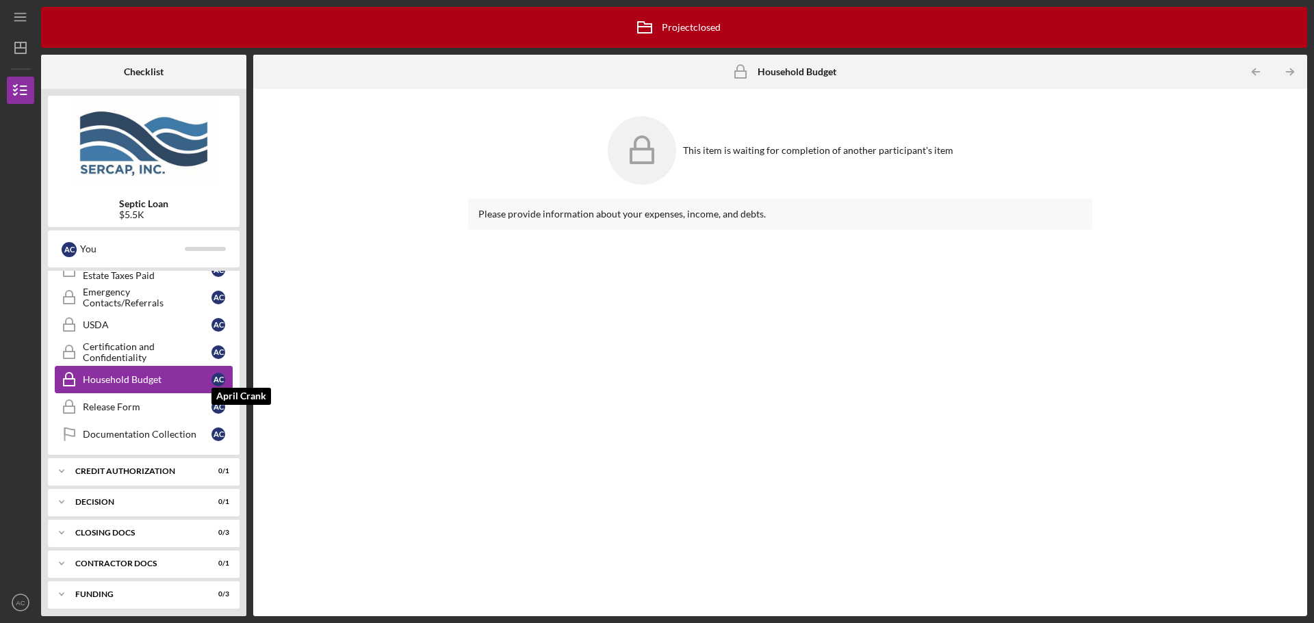
scroll to position [443, 0]
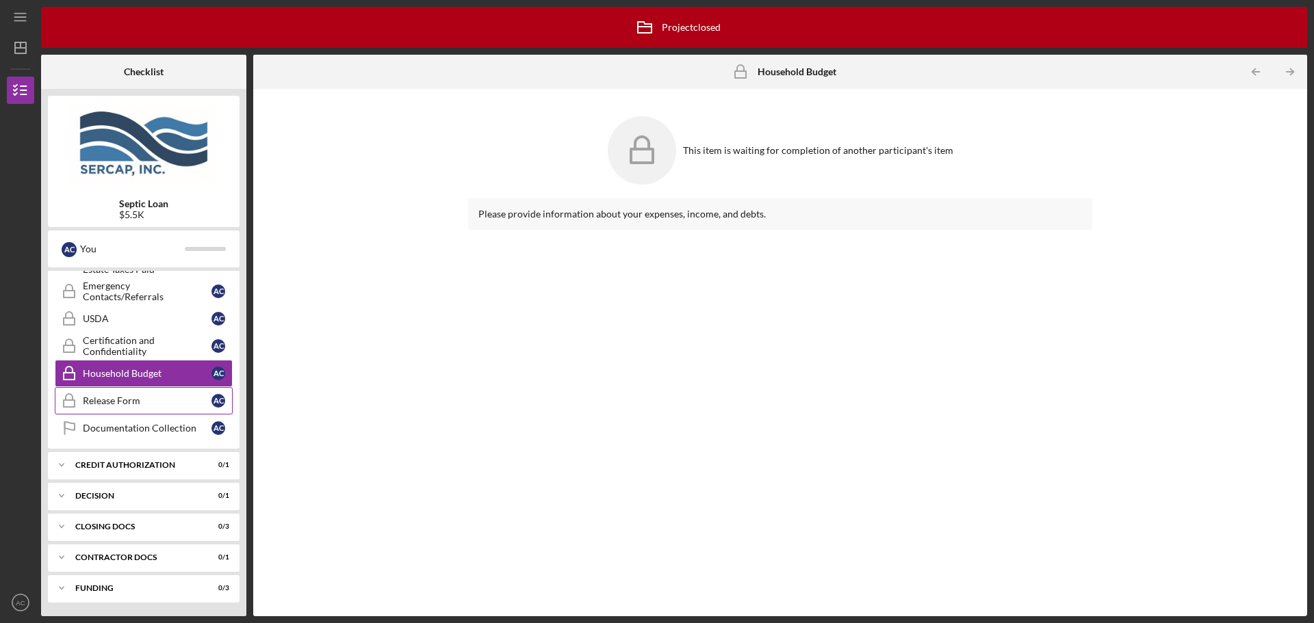
click at [141, 407] on link "Release Form Release Form A C" at bounding box center [144, 400] width 178 height 27
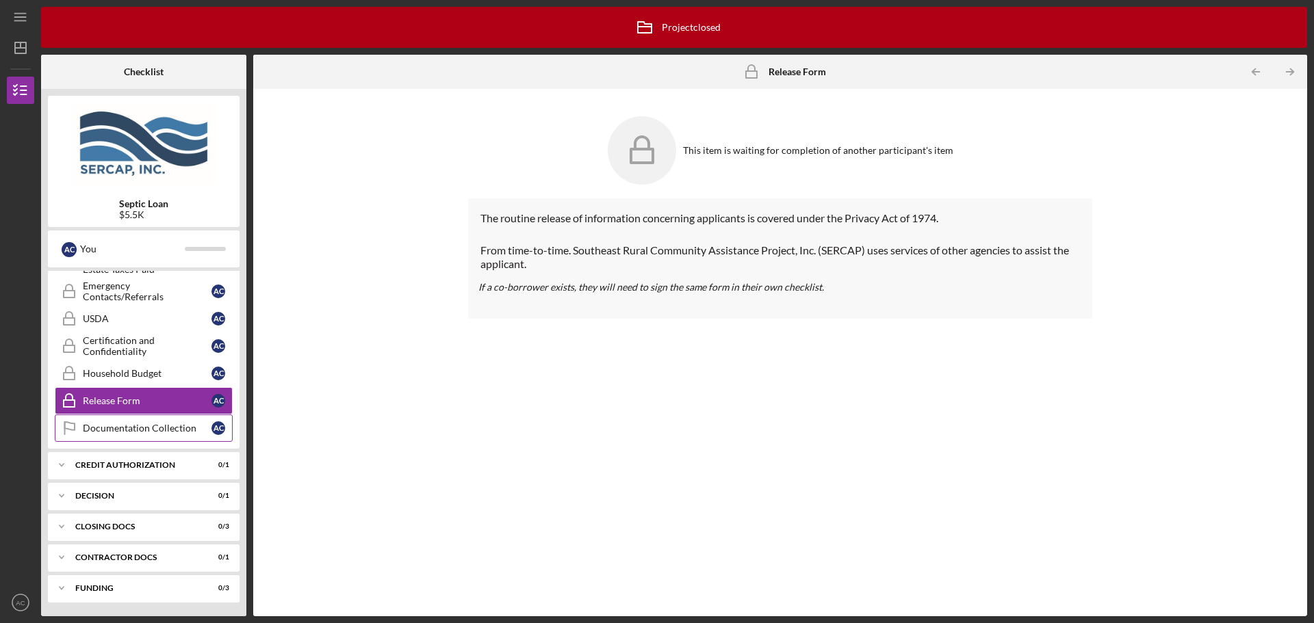
click at [135, 430] on div "Documentation Collection" at bounding box center [147, 428] width 129 height 11
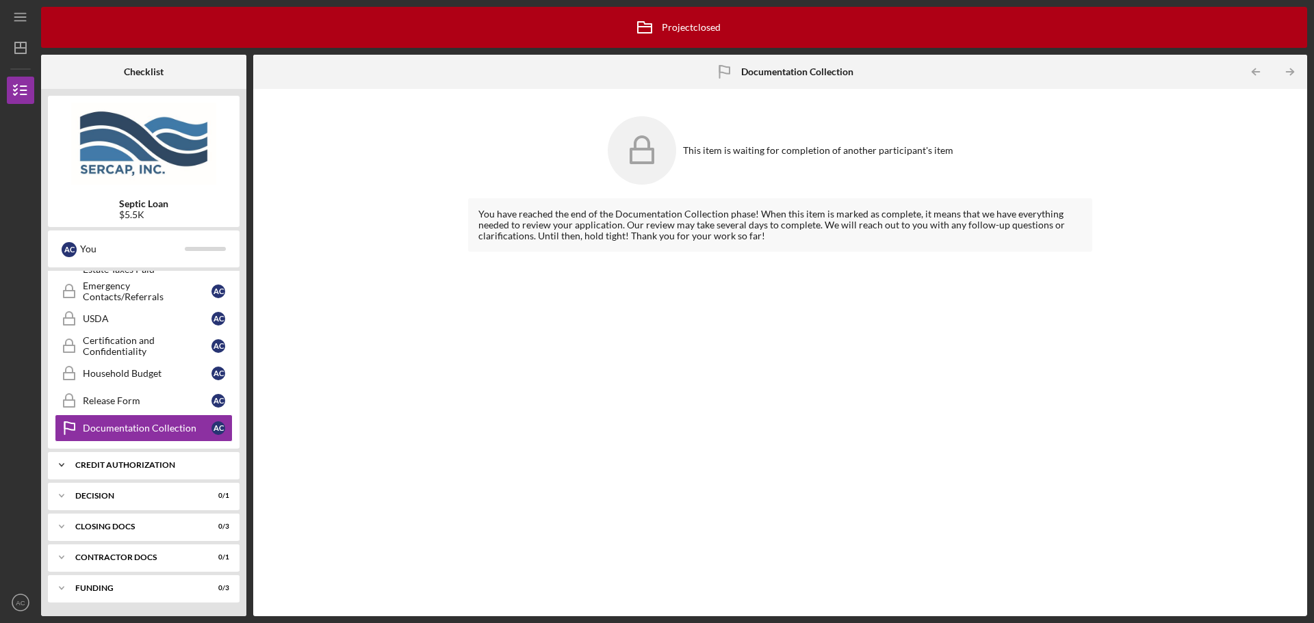
click at [146, 458] on div "Icon/Expander CREDIT AUTHORIZATION 0 / 1" at bounding box center [144, 465] width 192 height 27
click at [131, 493] on div "Credit Authorization" at bounding box center [147, 493] width 129 height 11
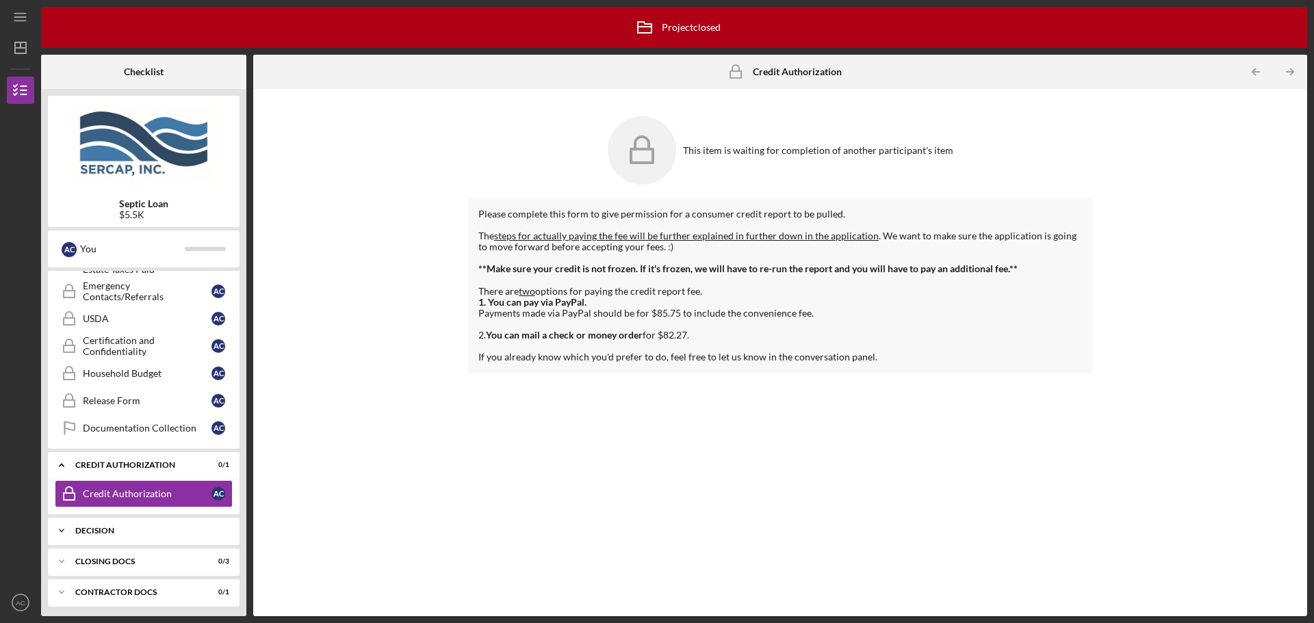
click at [146, 525] on div "Icon/Expander Decision 0 / 1" at bounding box center [144, 530] width 192 height 27
click at [131, 574] on div "Decision Decision A C" at bounding box center [144, 563] width 192 height 34
click at [133, 563] on div "Decision" at bounding box center [147, 559] width 129 height 11
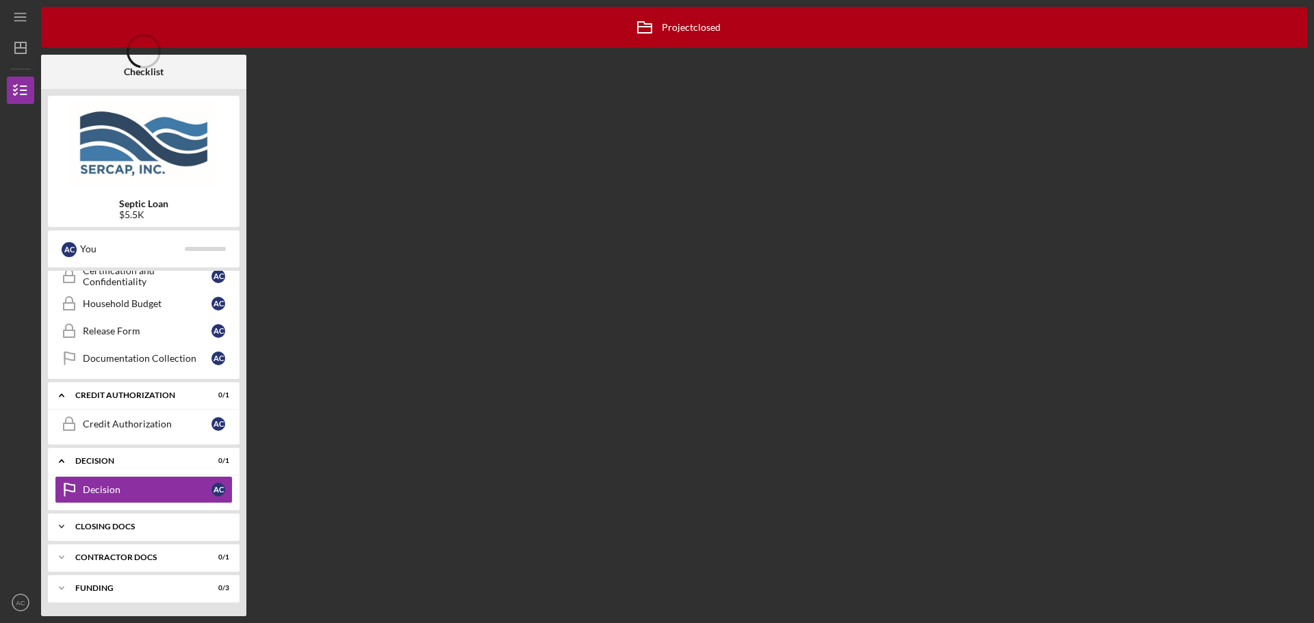
click at [132, 528] on div "CLOSING DOCS" at bounding box center [148, 527] width 147 height 8
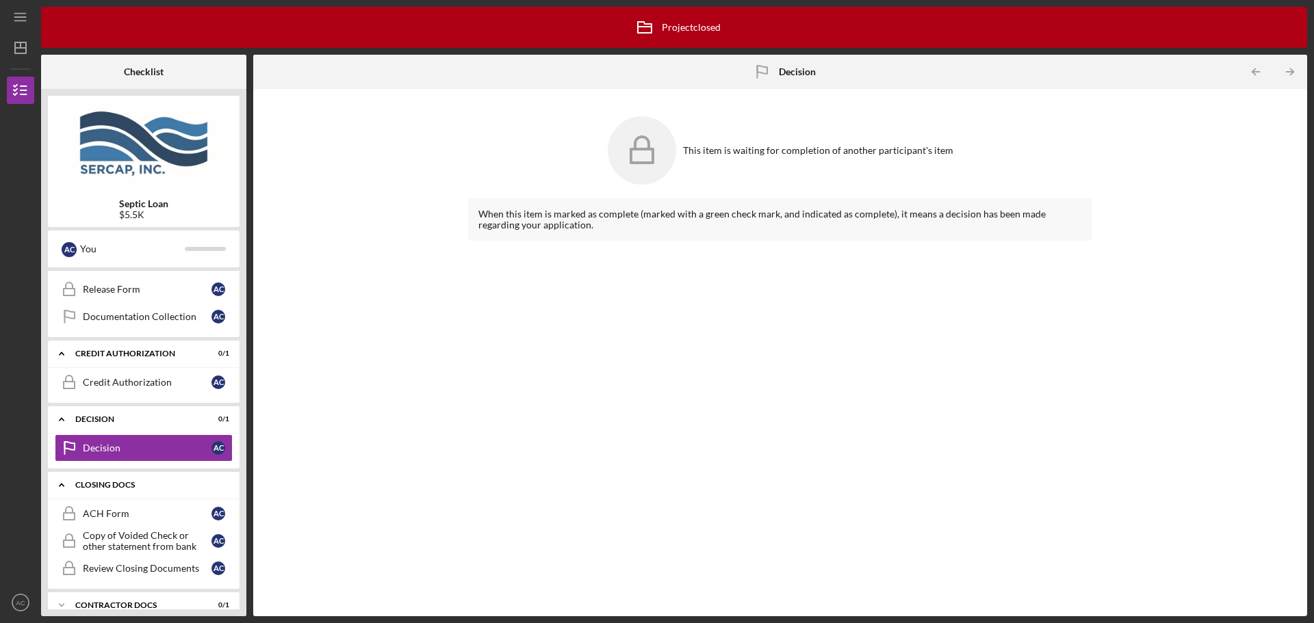
scroll to position [602, 0]
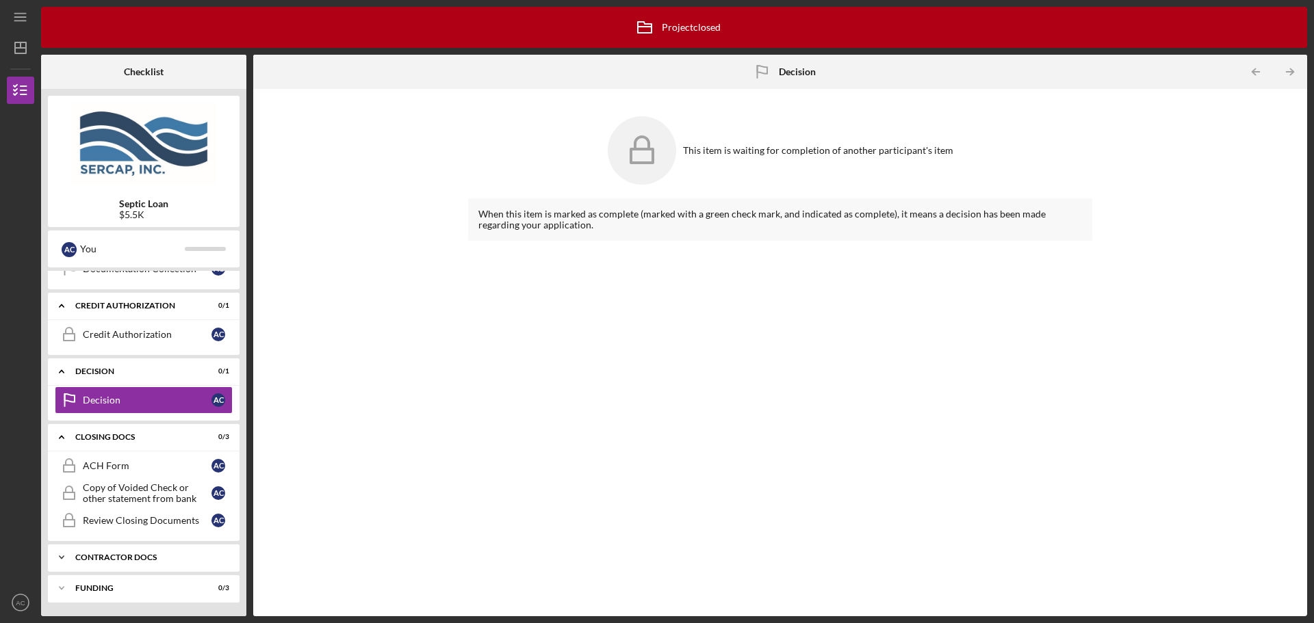
click at [123, 560] on div "Contractor Docs" at bounding box center [148, 557] width 147 height 8
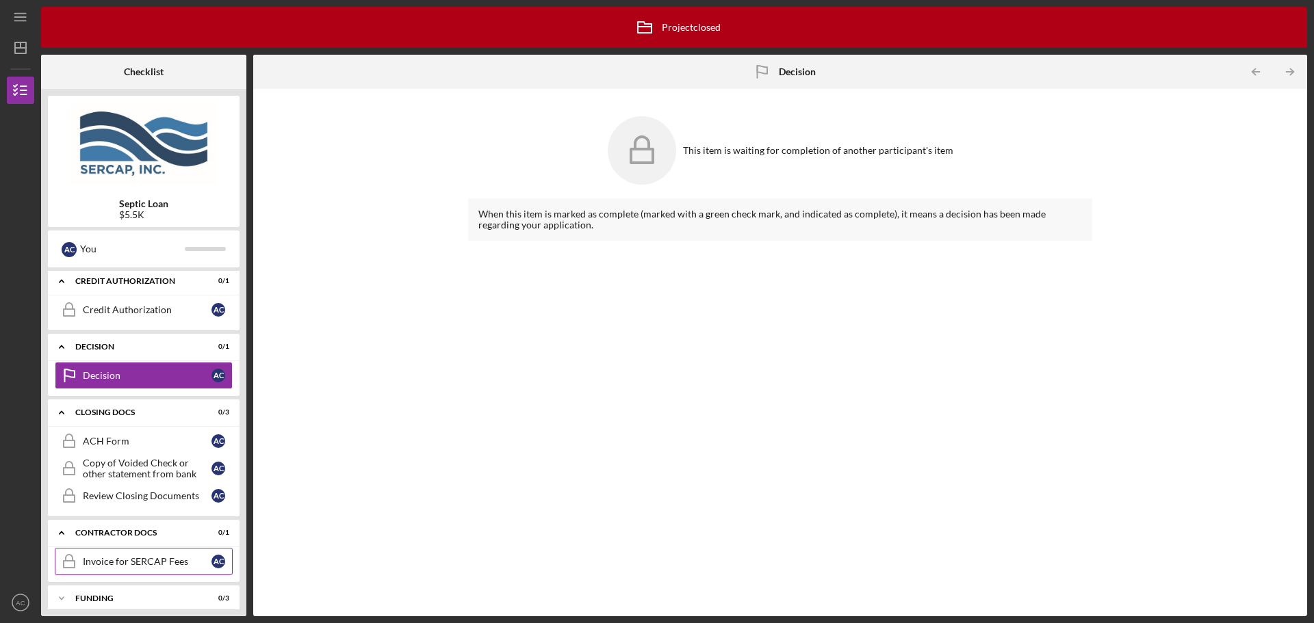
scroll to position [637, 0]
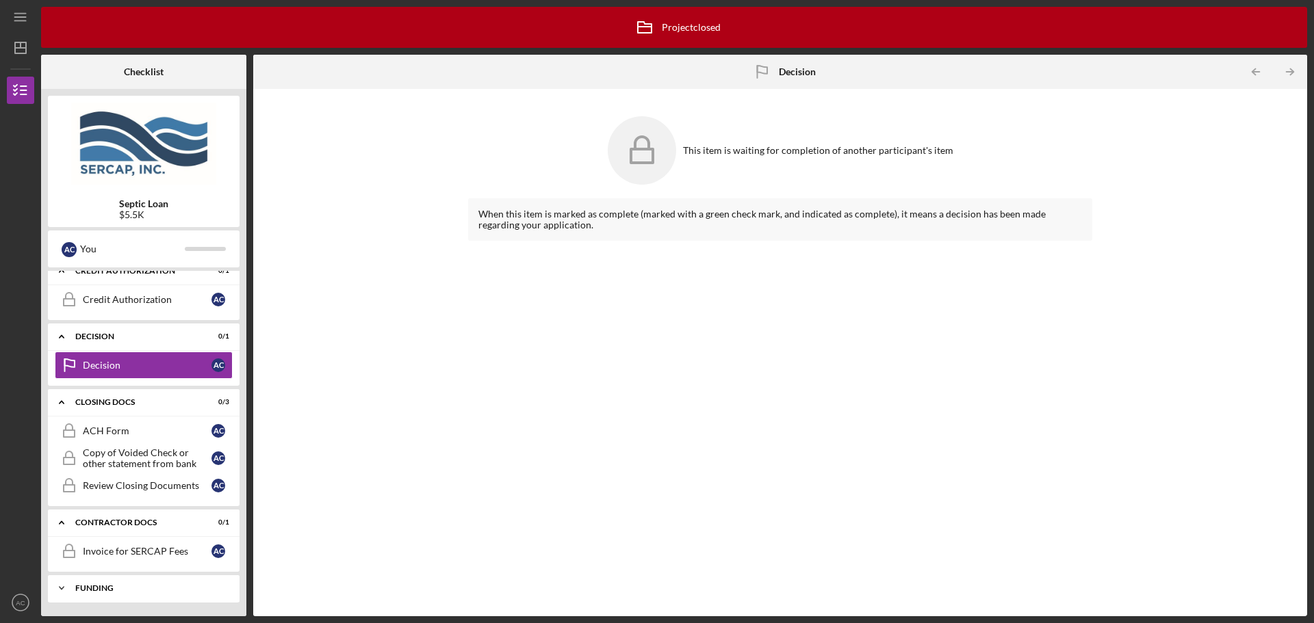
click at [103, 585] on div "Funding" at bounding box center [148, 588] width 147 height 8
click at [156, 586] on div "Funding" at bounding box center [148, 588] width 147 height 8
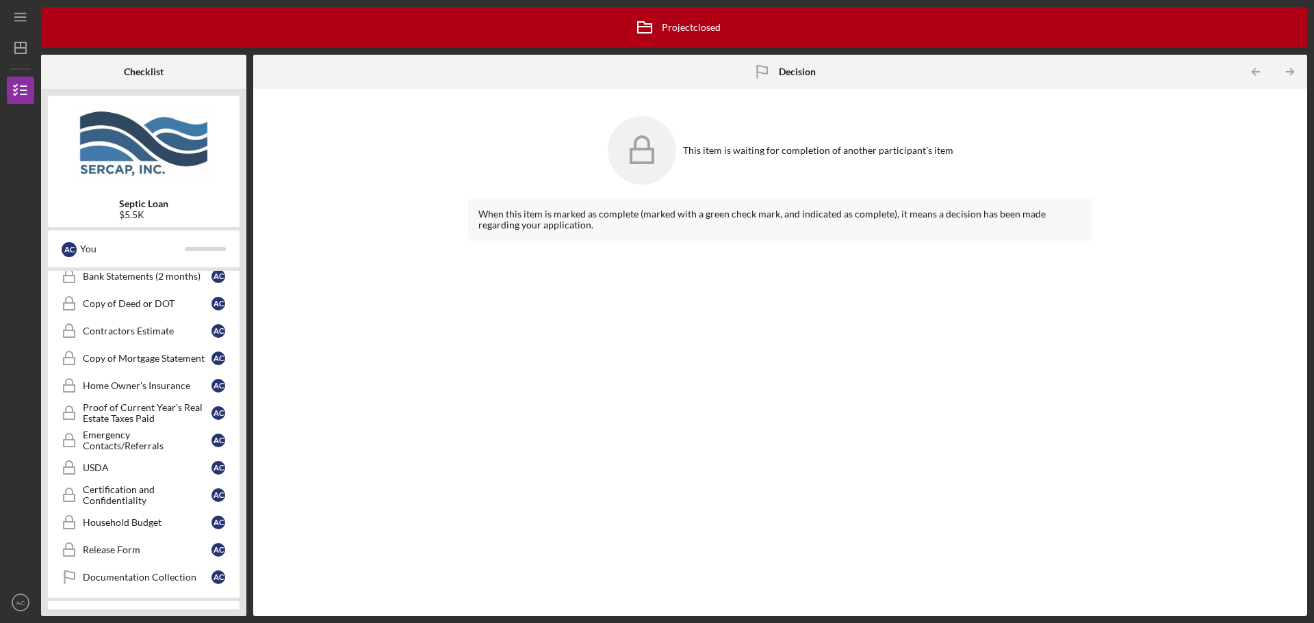
scroll to position [158, 0]
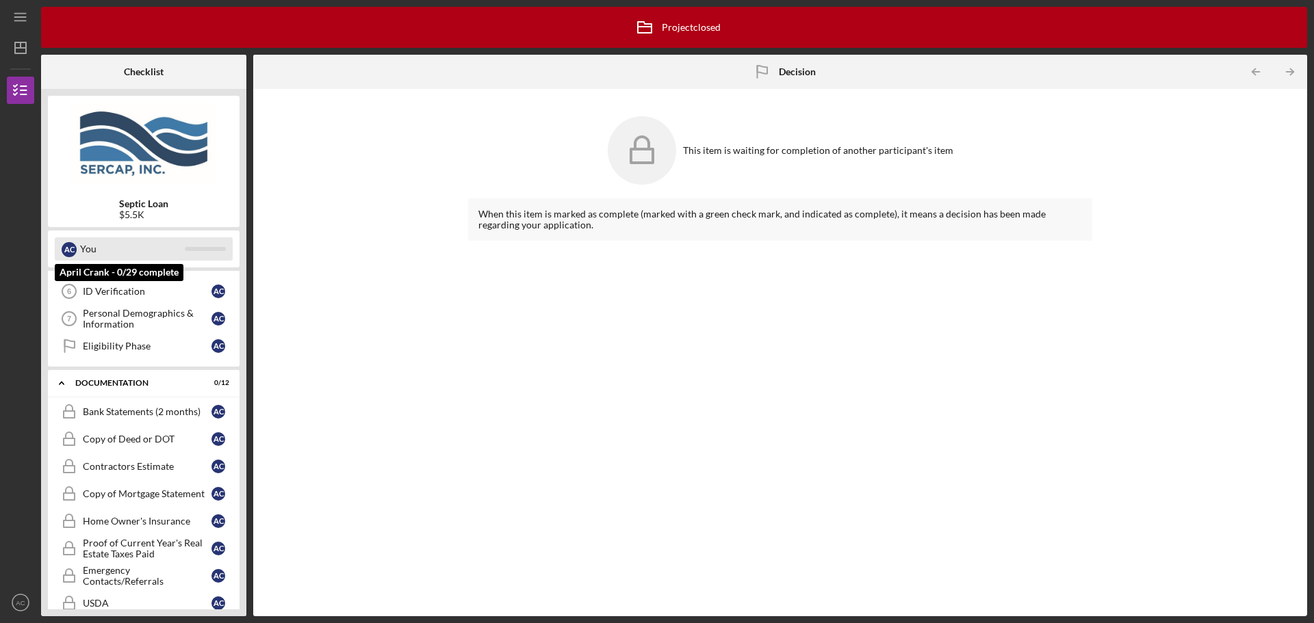
click at [109, 247] on div "You" at bounding box center [132, 248] width 105 height 23
click at [109, 234] on div "A C You" at bounding box center [144, 249] width 192 height 37
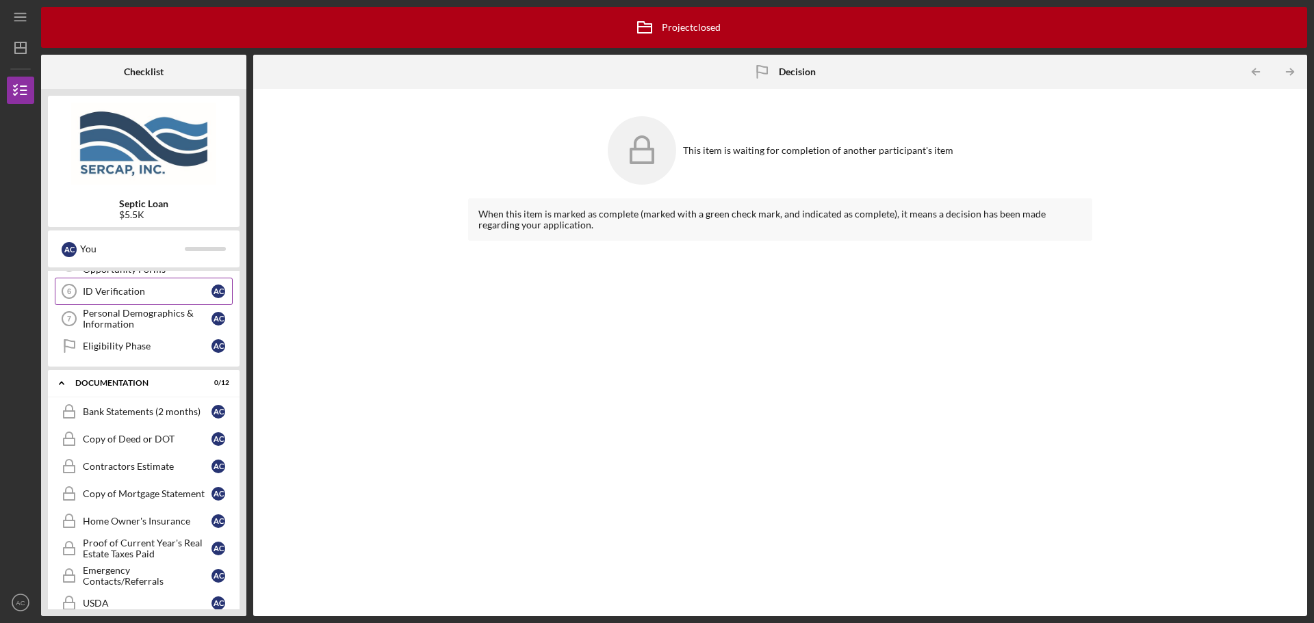
click at [101, 288] on div "ID Verification" at bounding box center [147, 291] width 129 height 11
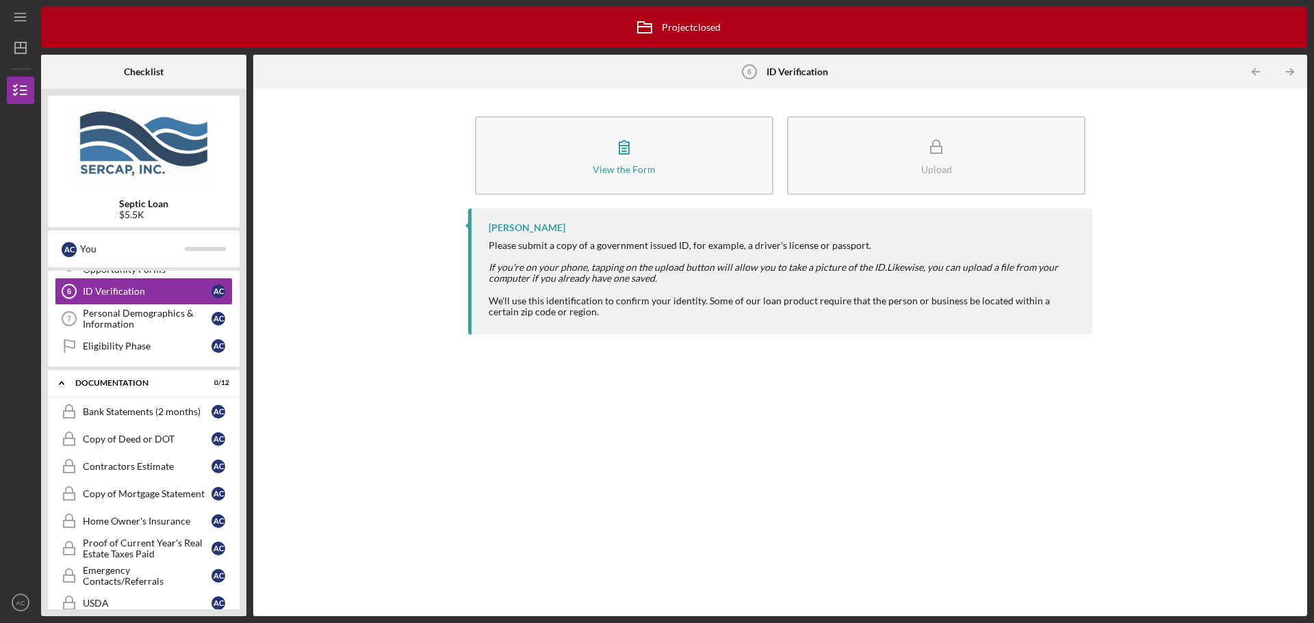
click at [104, 268] on div "Septic Loan $5.5K A C You Icon/Expander Eligibility 0 / 8 Personal Information …" at bounding box center [143, 352] width 205 height 527
click at [91, 246] on div "You" at bounding box center [132, 248] width 105 height 23
click at [147, 248] on div "You" at bounding box center [132, 248] width 105 height 23
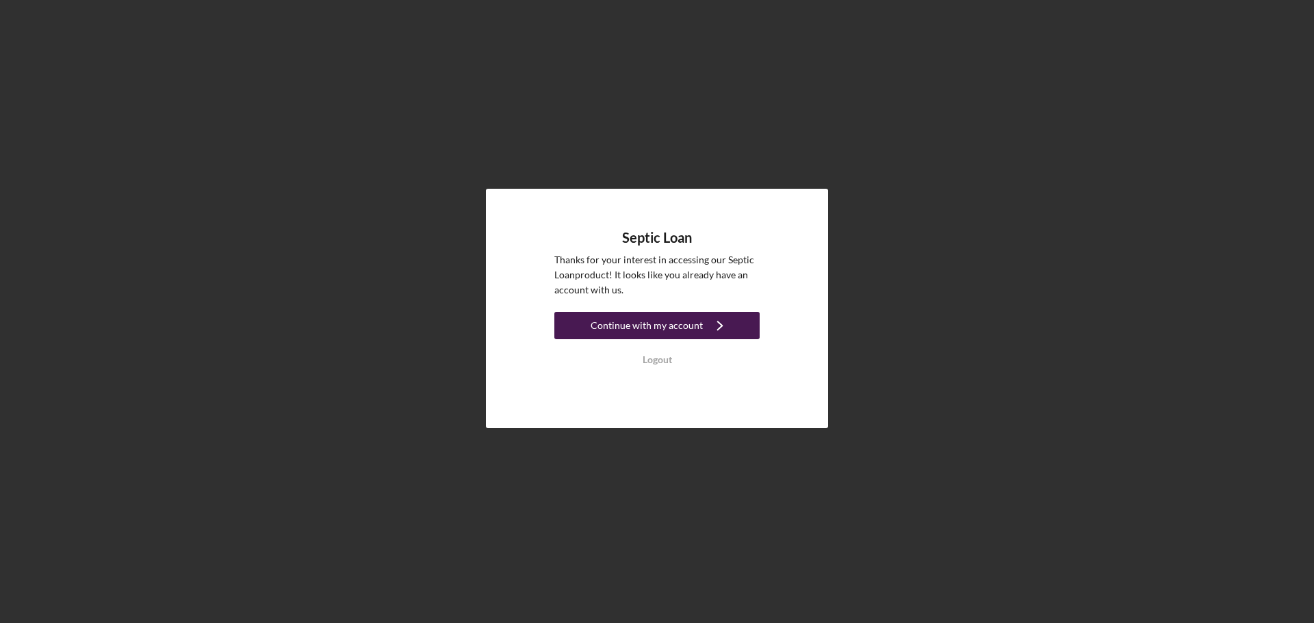
click at [687, 324] on div "Continue with my account" at bounding box center [646, 325] width 112 height 27
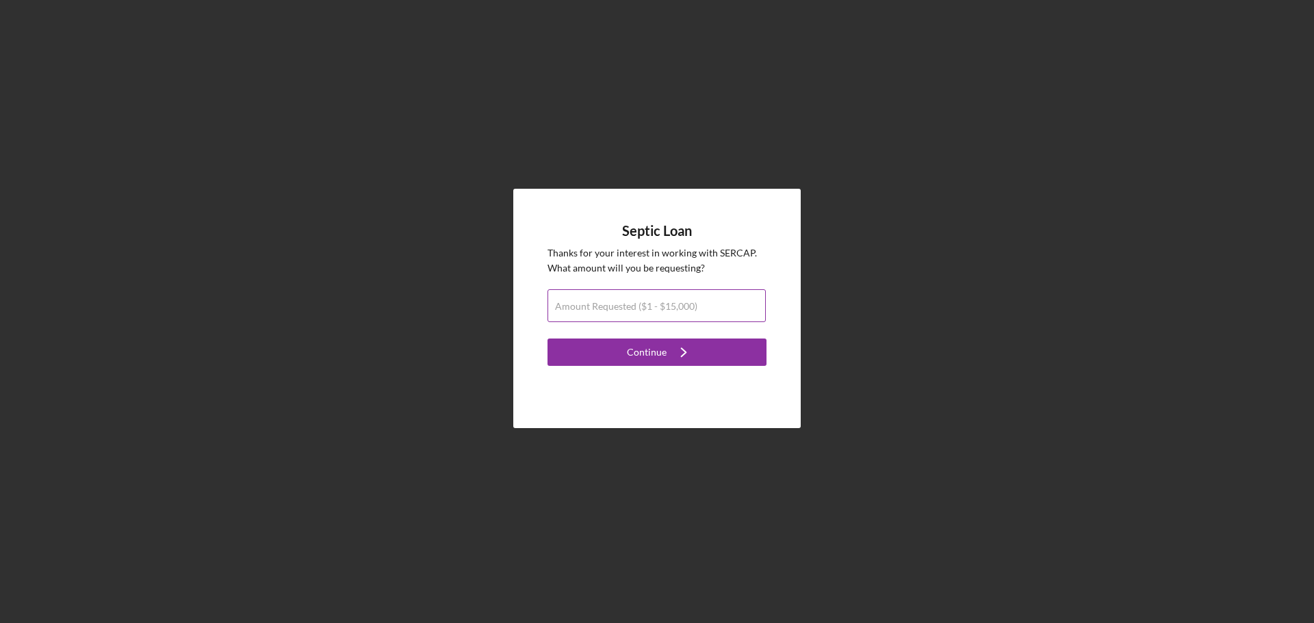
click at [677, 317] on input "Amount Requested ($1 - $15,000)" at bounding box center [656, 305] width 218 height 33
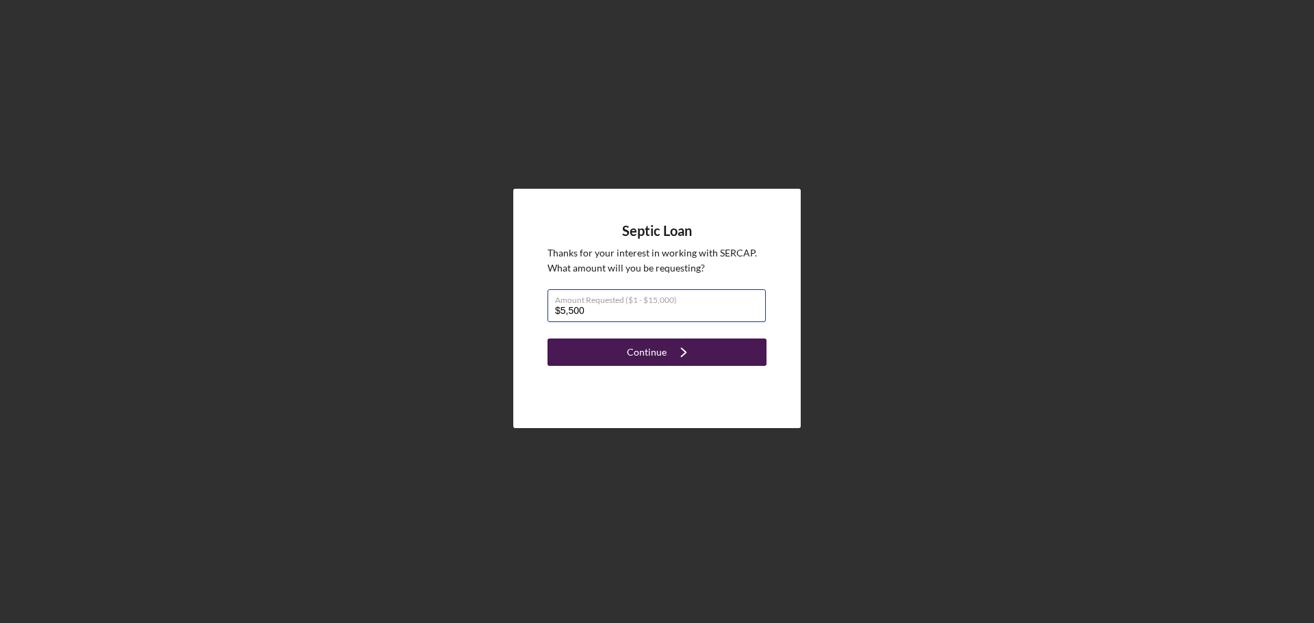
type input "$5,500"
click at [664, 354] on div "Continue" at bounding box center [647, 352] width 40 height 27
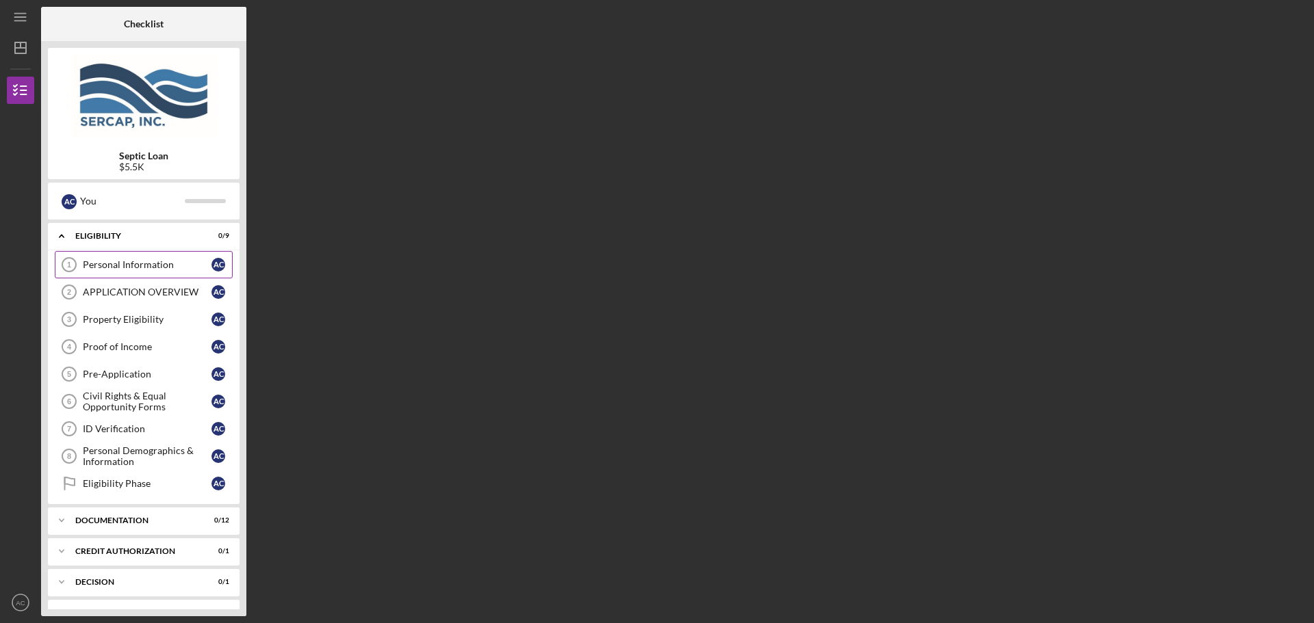
click at [156, 277] on link "Personal Information 1 Personal Information A C" at bounding box center [144, 264] width 178 height 27
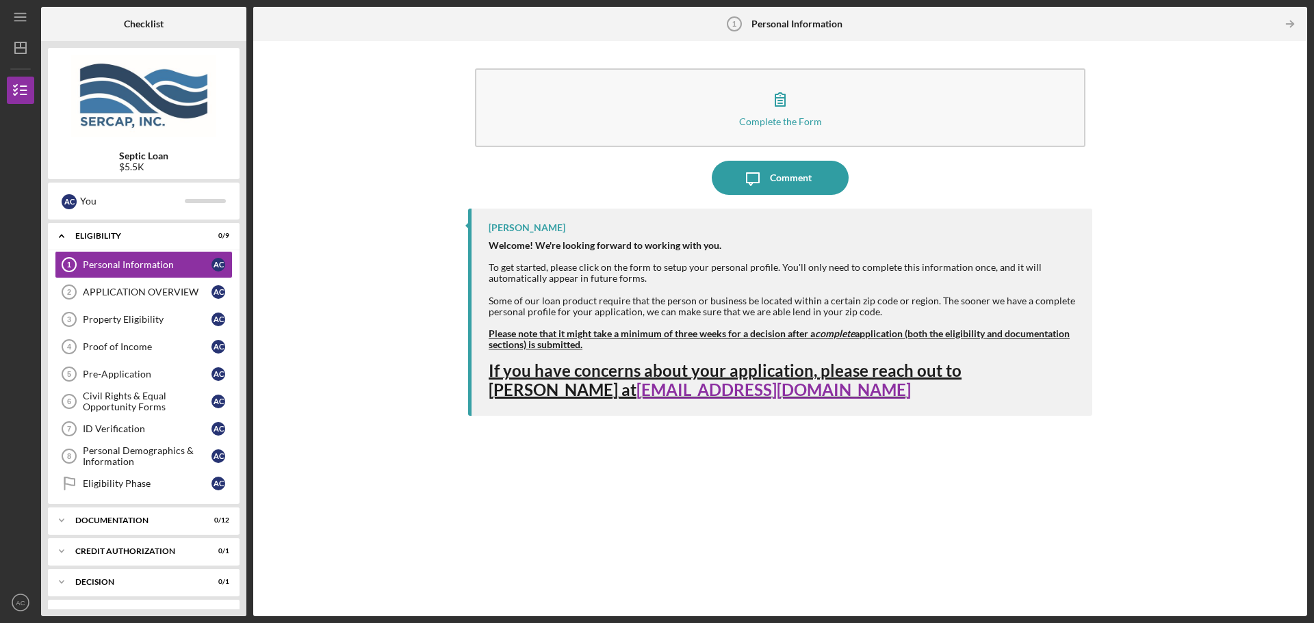
drag, startPoint x: 800, startPoint y: 185, endPoint x: 827, endPoint y: 150, distance: 44.3
click at [833, 258] on div "Complete the Form Form Icon/Message Comment [PERSON_NAME] Welcome! We're lookin…" at bounding box center [780, 329] width 624 height 562
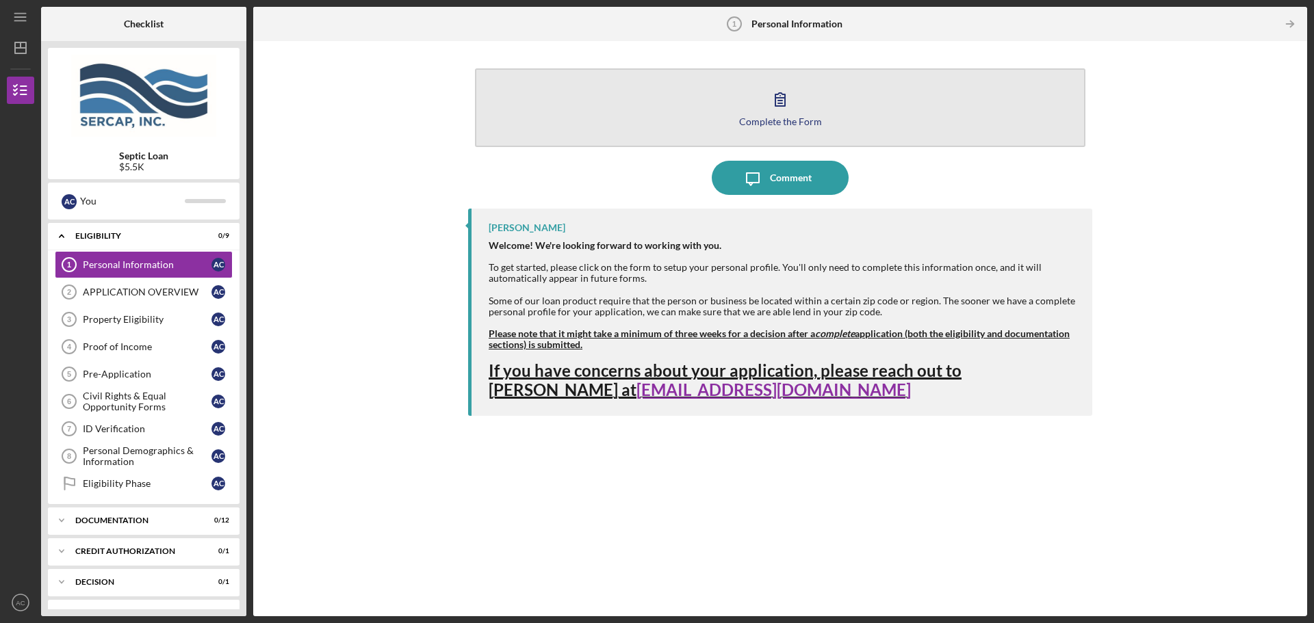
click at [787, 104] on icon "button" at bounding box center [780, 99] width 34 height 34
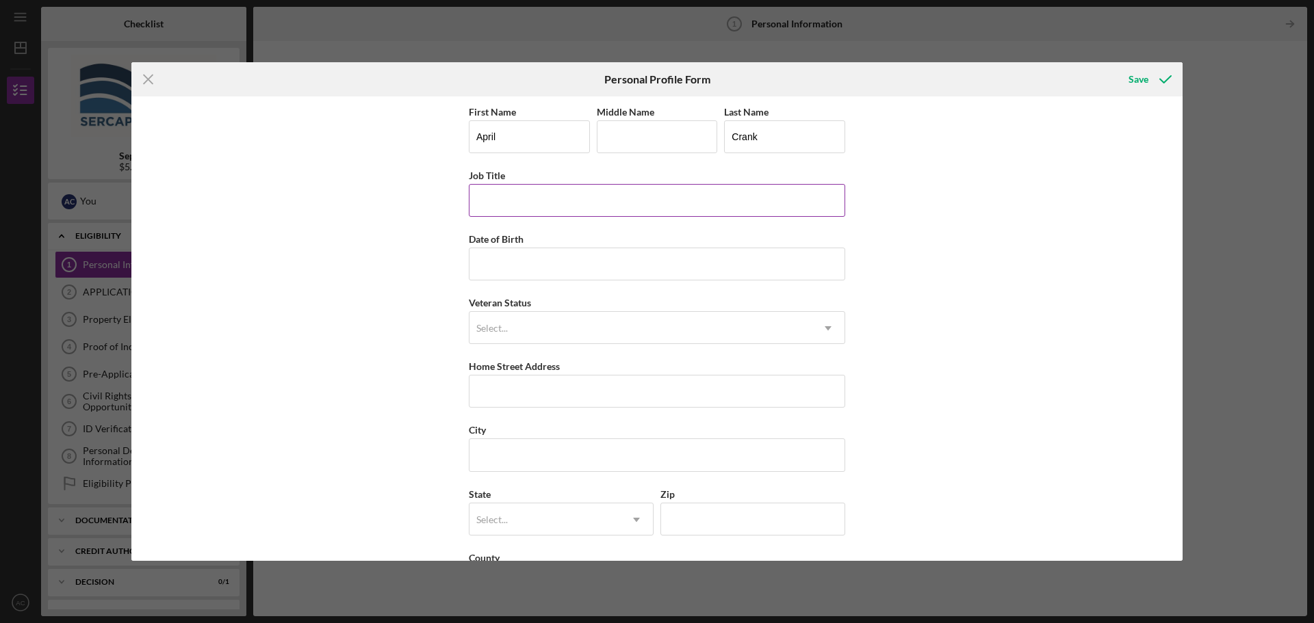
click at [512, 196] on input "Job Title" at bounding box center [657, 200] width 376 height 33
type input "Oral Surgeon Coordinator"
click at [508, 263] on input "Date of Birth" at bounding box center [657, 264] width 376 height 33
type input "[DATE]"
click at [558, 309] on div "Veteran Status Select... Icon/Dropdown Arrow" at bounding box center [657, 319] width 376 height 50
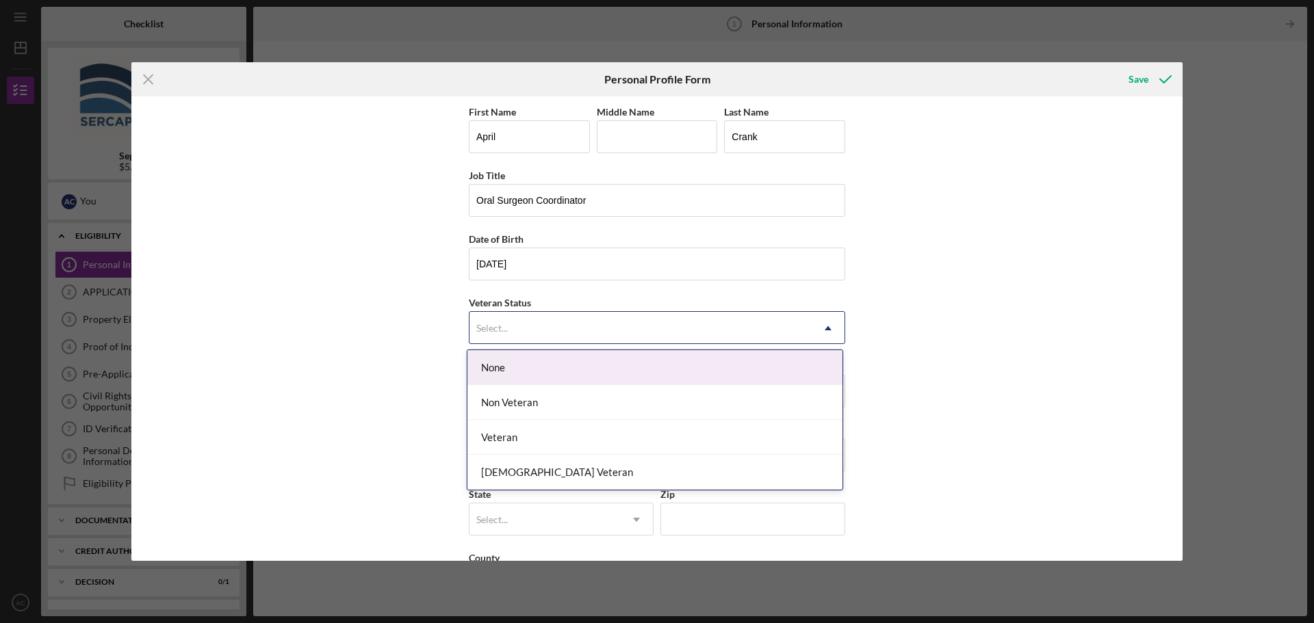
click at [556, 319] on div "Select..." at bounding box center [640, 328] width 342 height 31
click at [514, 364] on div "None" at bounding box center [654, 367] width 375 height 35
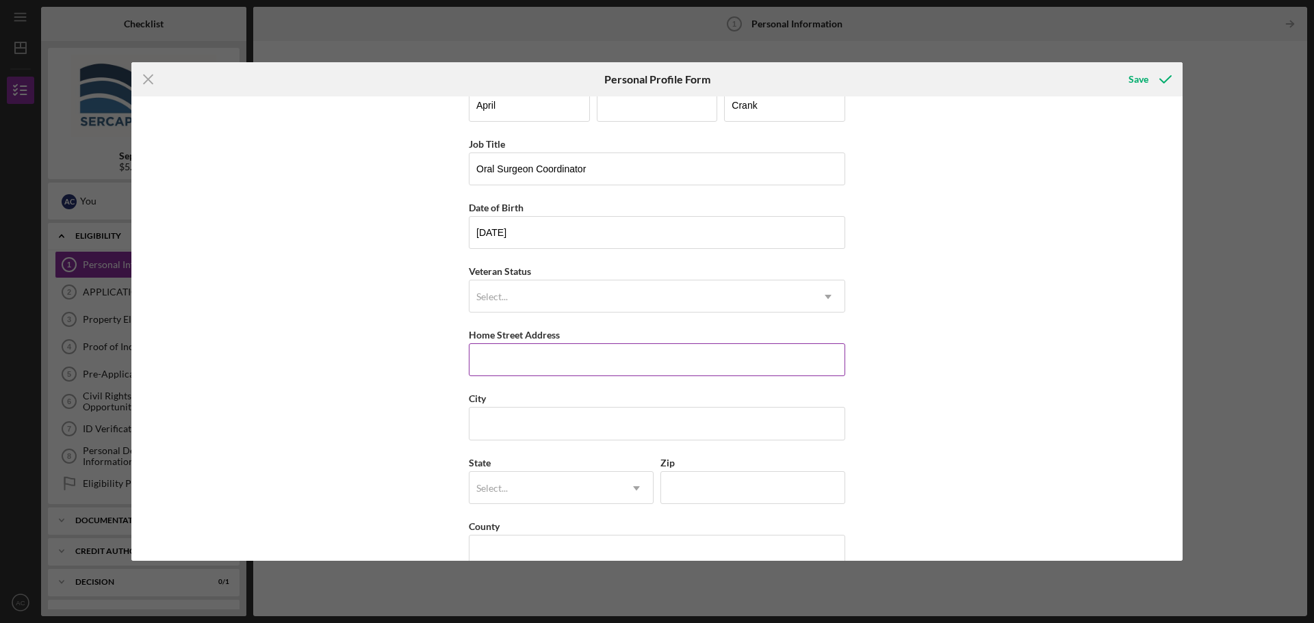
scroll to position [59, 0]
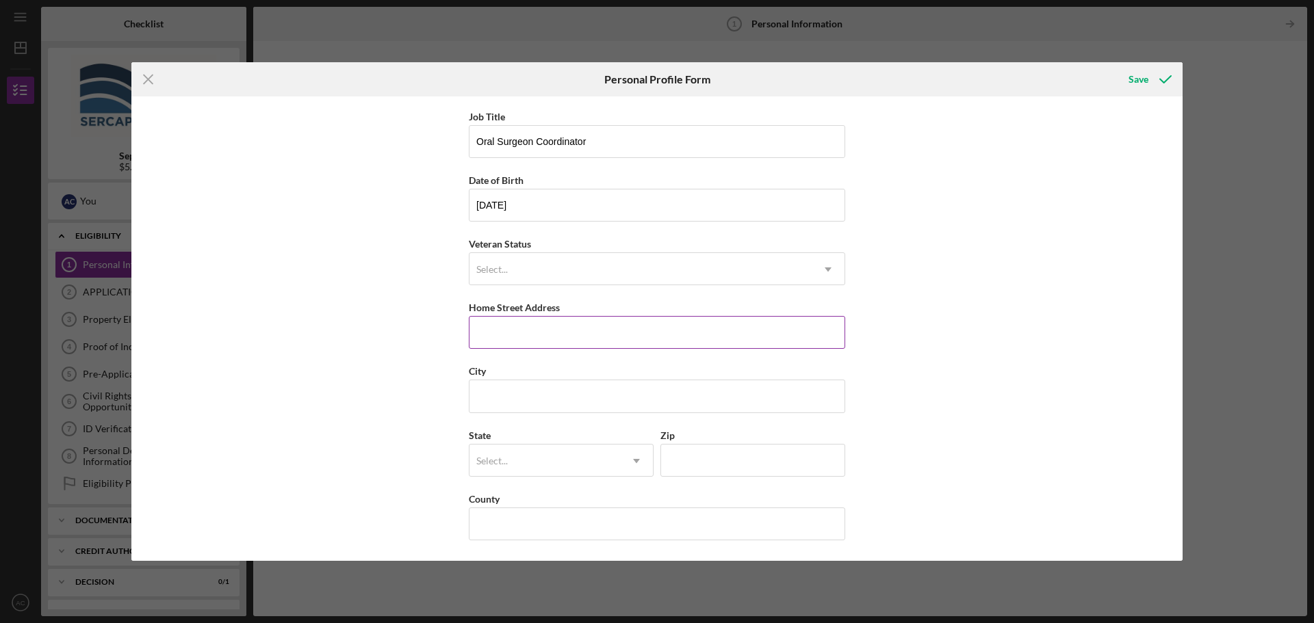
click at [548, 329] on input "Home Street Address" at bounding box center [657, 332] width 376 height 33
type input "[STREET_ADDRESS]"
type input "Sumter"
type input "SC"
type input "29154"
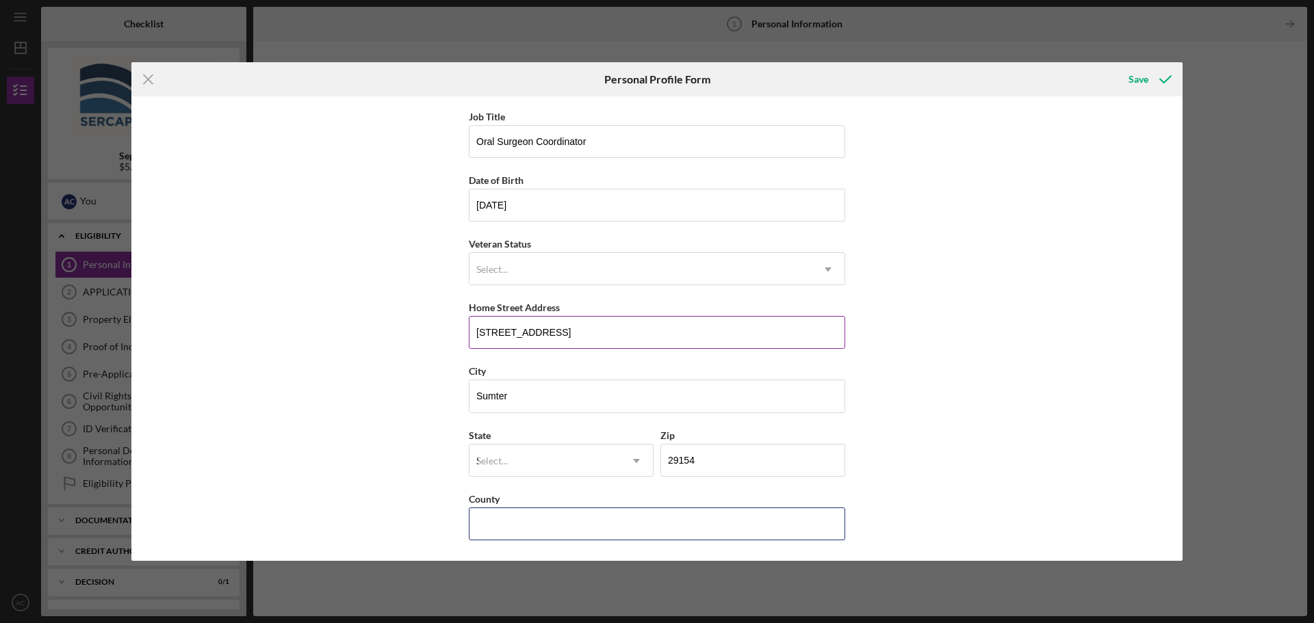
type input "[GEOGRAPHIC_DATA]"
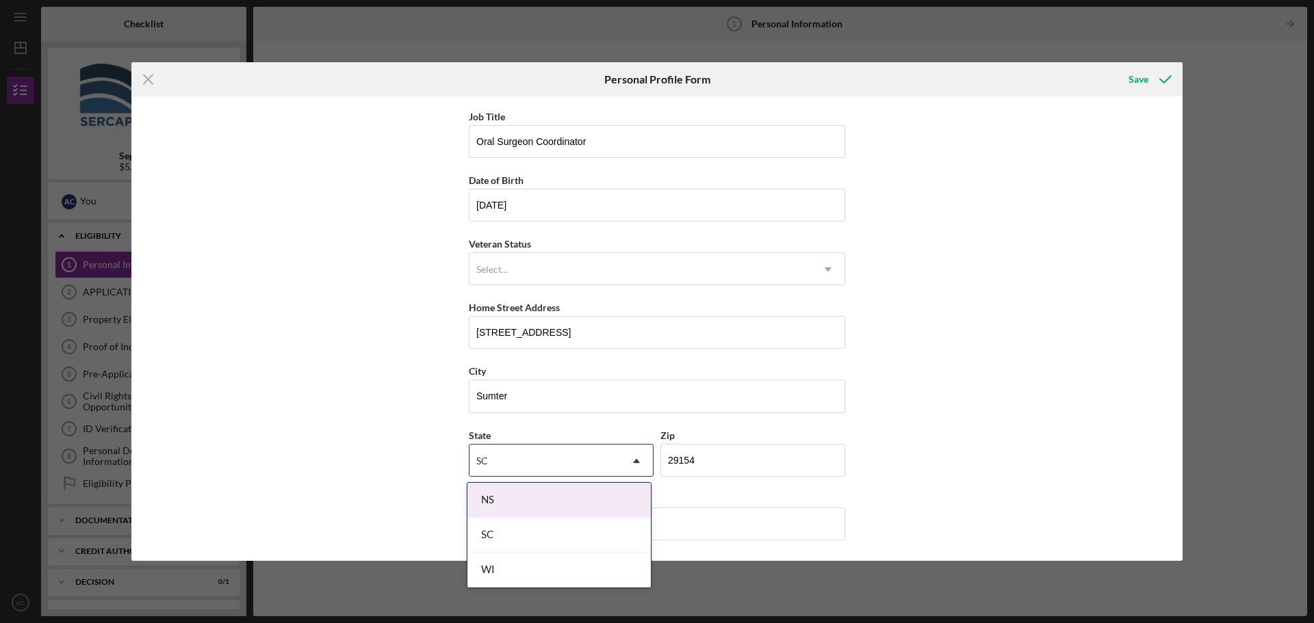
click at [551, 458] on div "SC" at bounding box center [544, 460] width 151 height 31
click at [787, 525] on input "[GEOGRAPHIC_DATA]" at bounding box center [657, 524] width 376 height 33
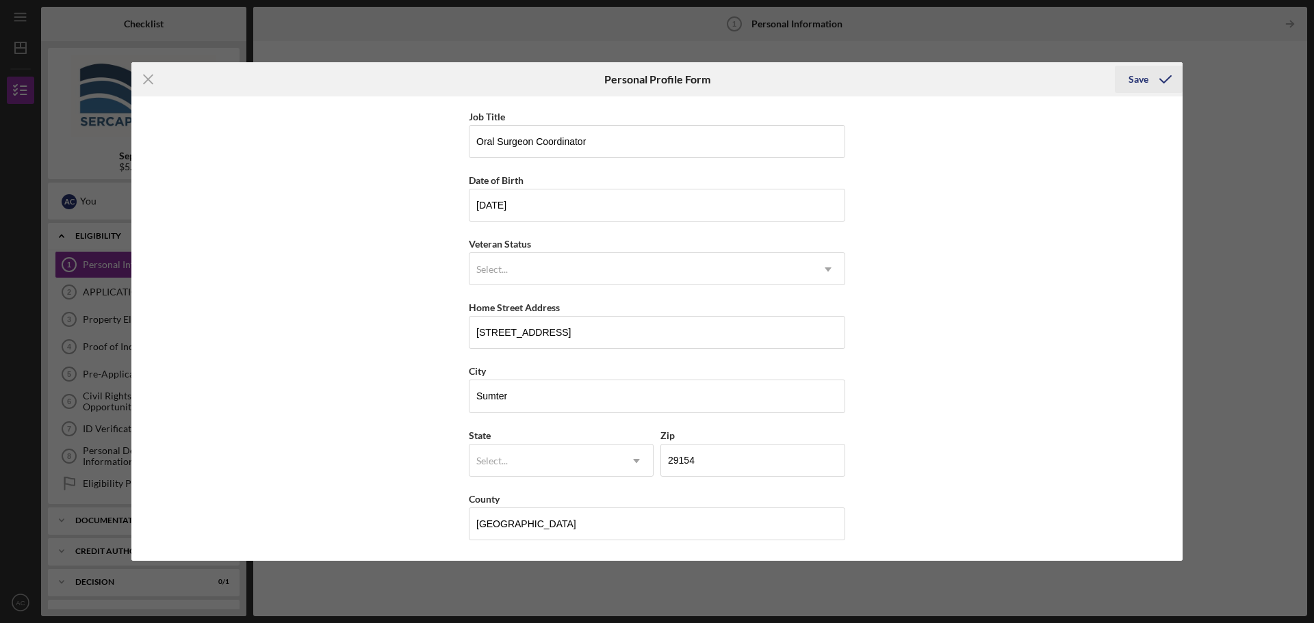
click at [1164, 81] on icon "submit" at bounding box center [1165, 79] width 34 height 34
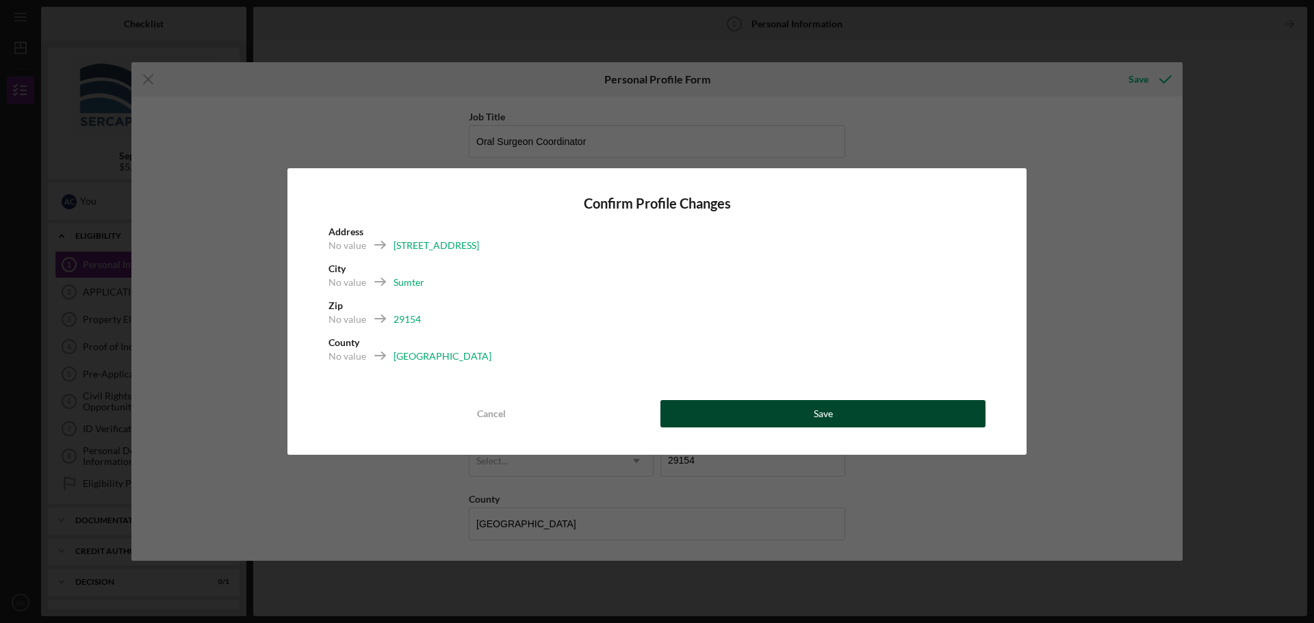
click at [835, 406] on button "Save" at bounding box center [822, 413] width 325 height 27
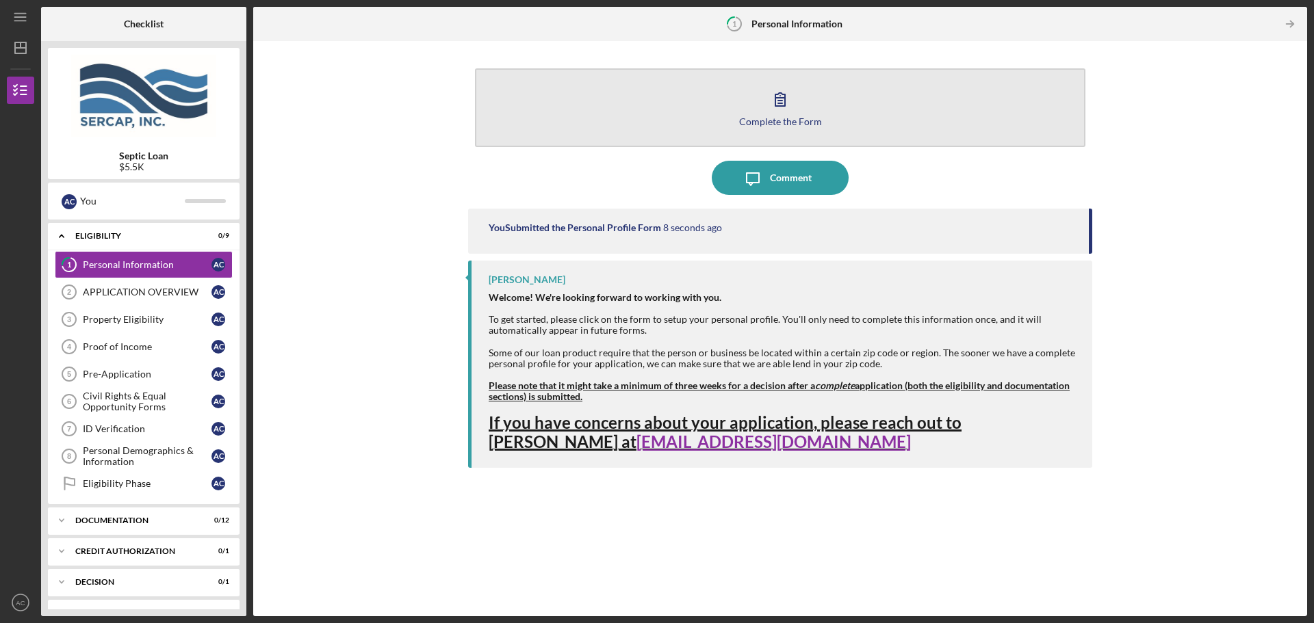
click at [775, 115] on button "Complete the Form Form" at bounding box center [780, 107] width 610 height 79
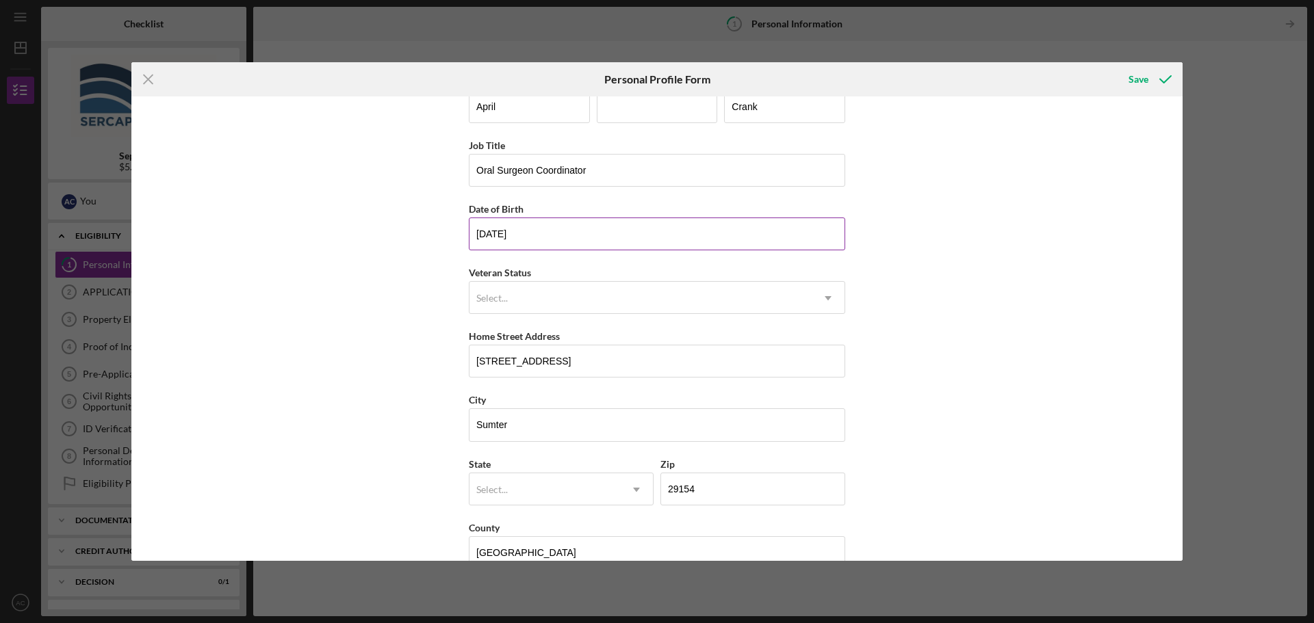
scroll to position [59, 0]
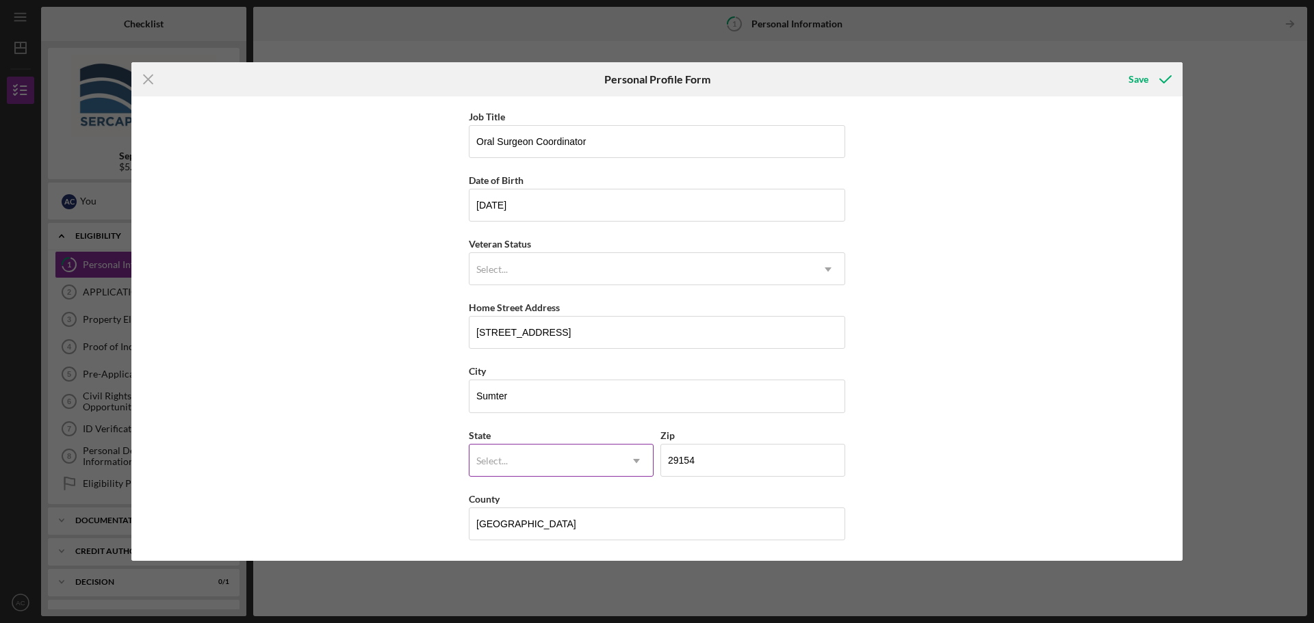
click at [610, 455] on div "Select..." at bounding box center [544, 460] width 151 height 31
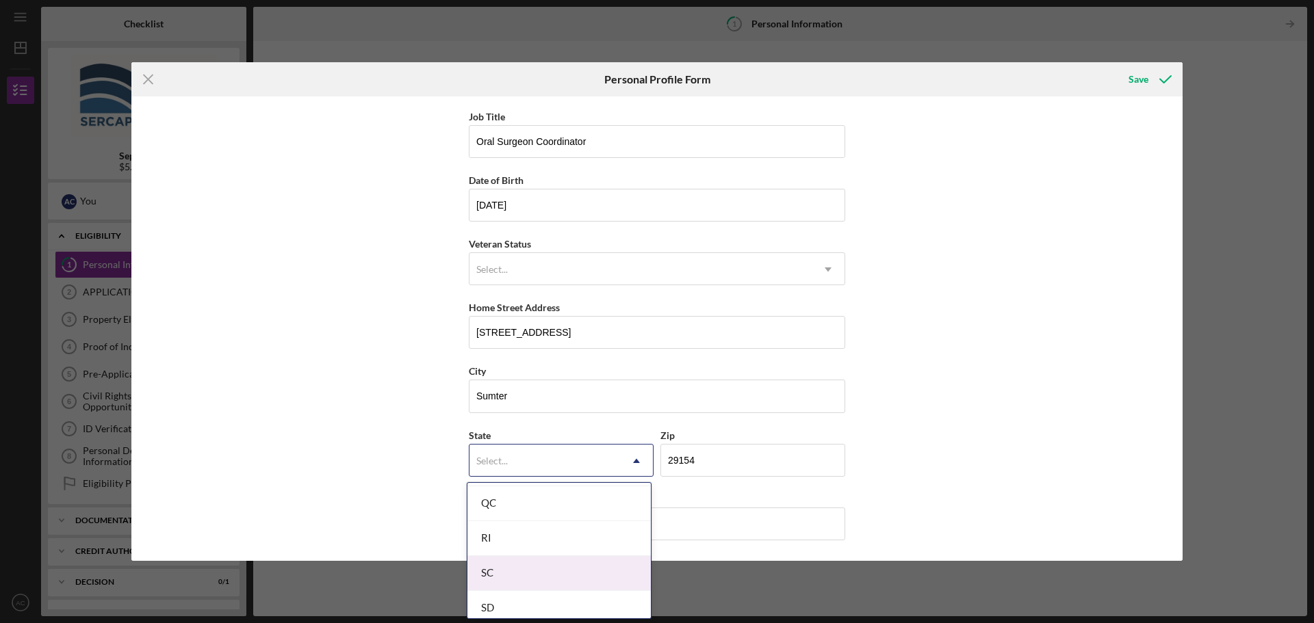
scroll to position [2121, 0]
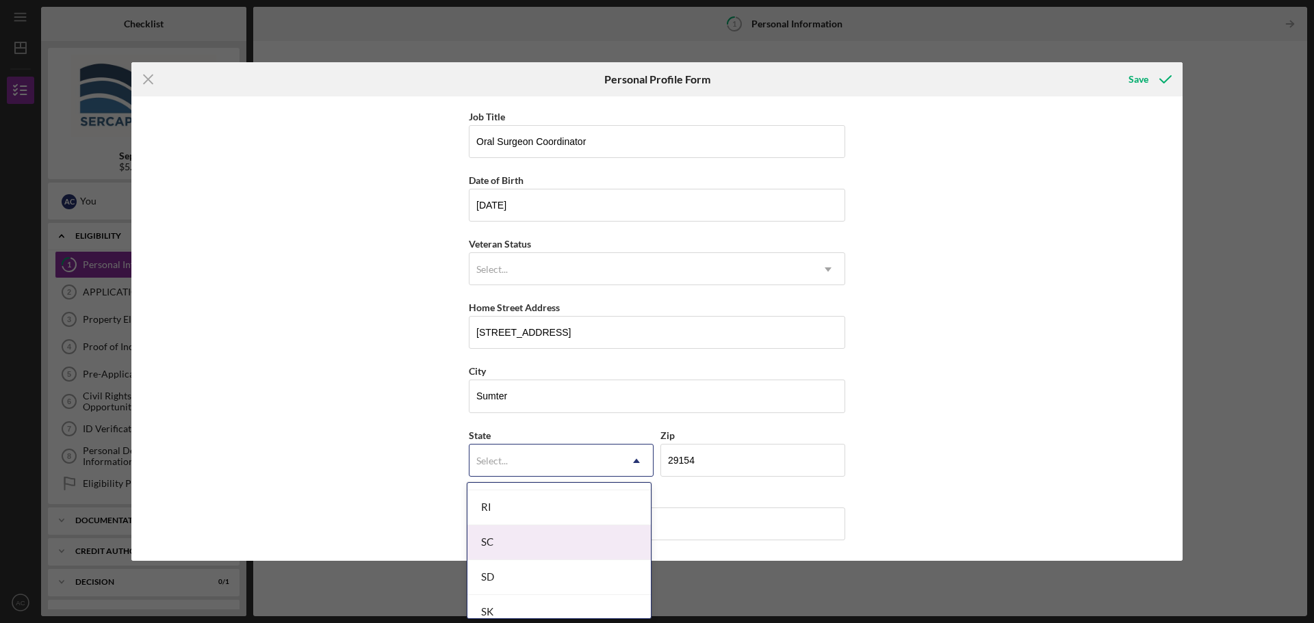
click at [500, 546] on div "SC" at bounding box center [558, 542] width 183 height 35
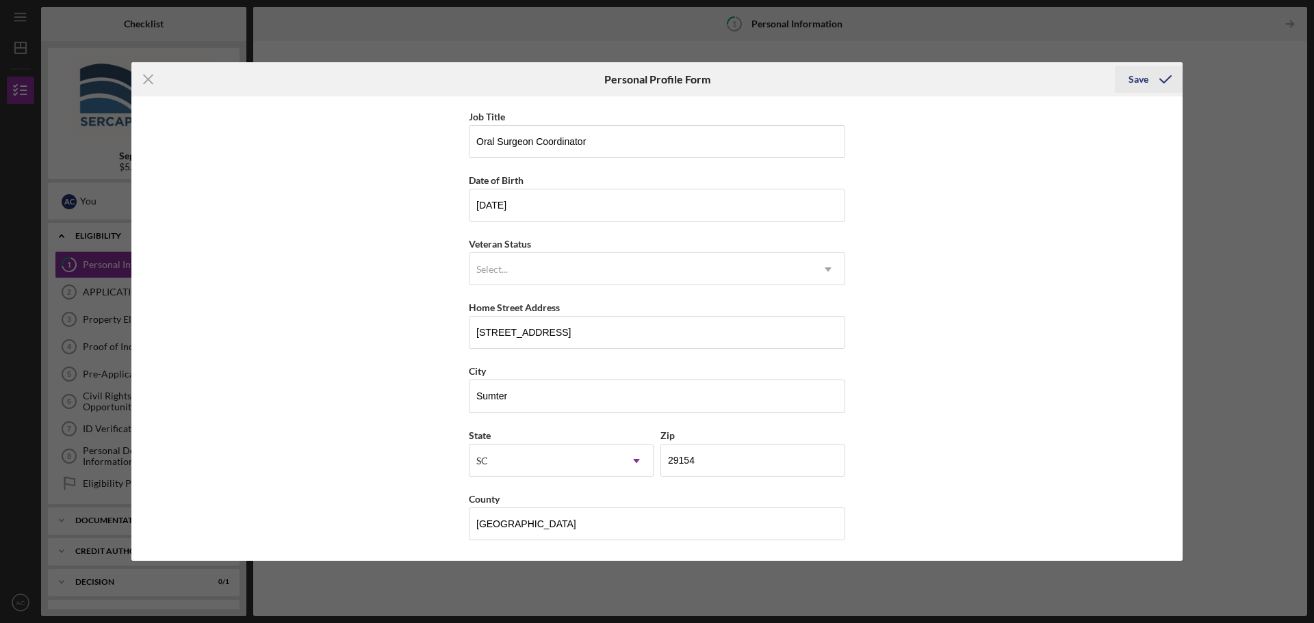
click at [1128, 77] on button "Save" at bounding box center [1149, 79] width 68 height 27
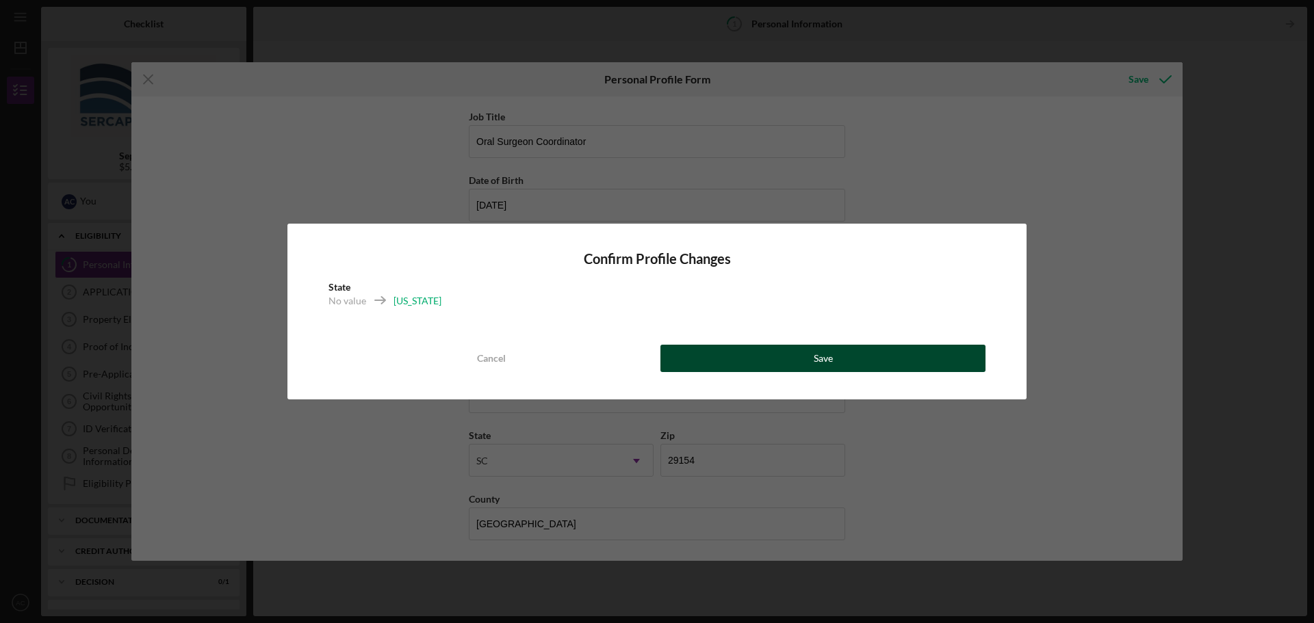
click at [785, 361] on button "Save" at bounding box center [822, 358] width 325 height 27
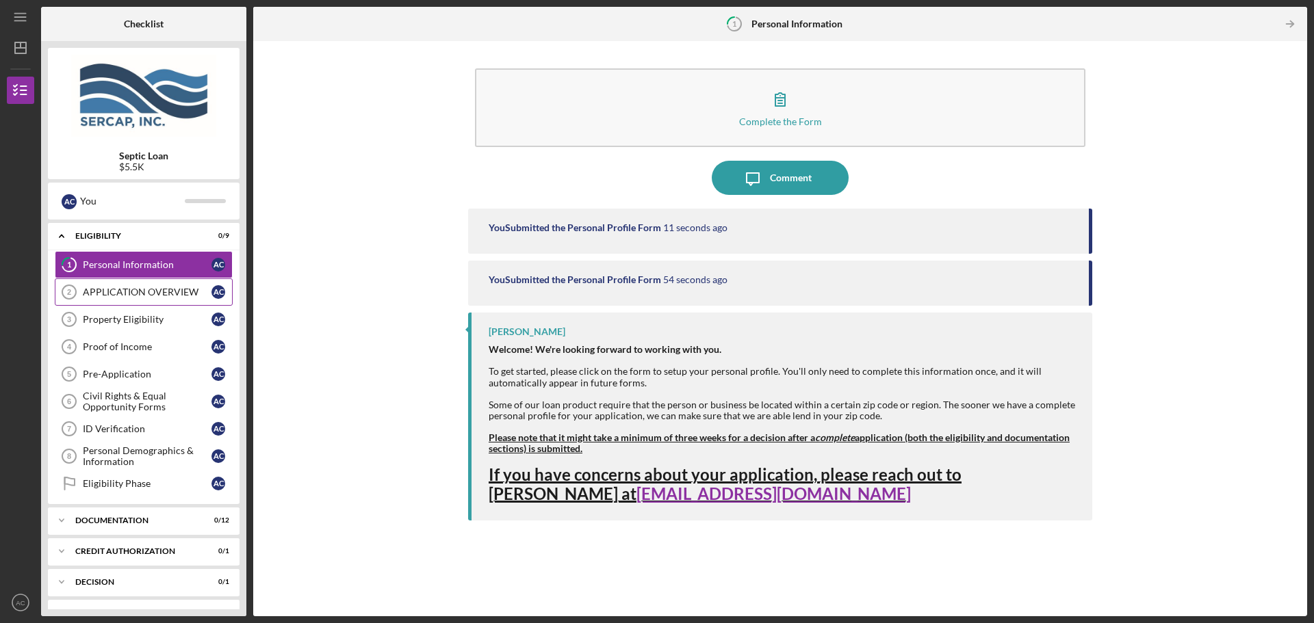
click at [146, 298] on link "APPLICATION OVERVIEW 2 APPLICATION OVERVIEW A C" at bounding box center [144, 291] width 178 height 27
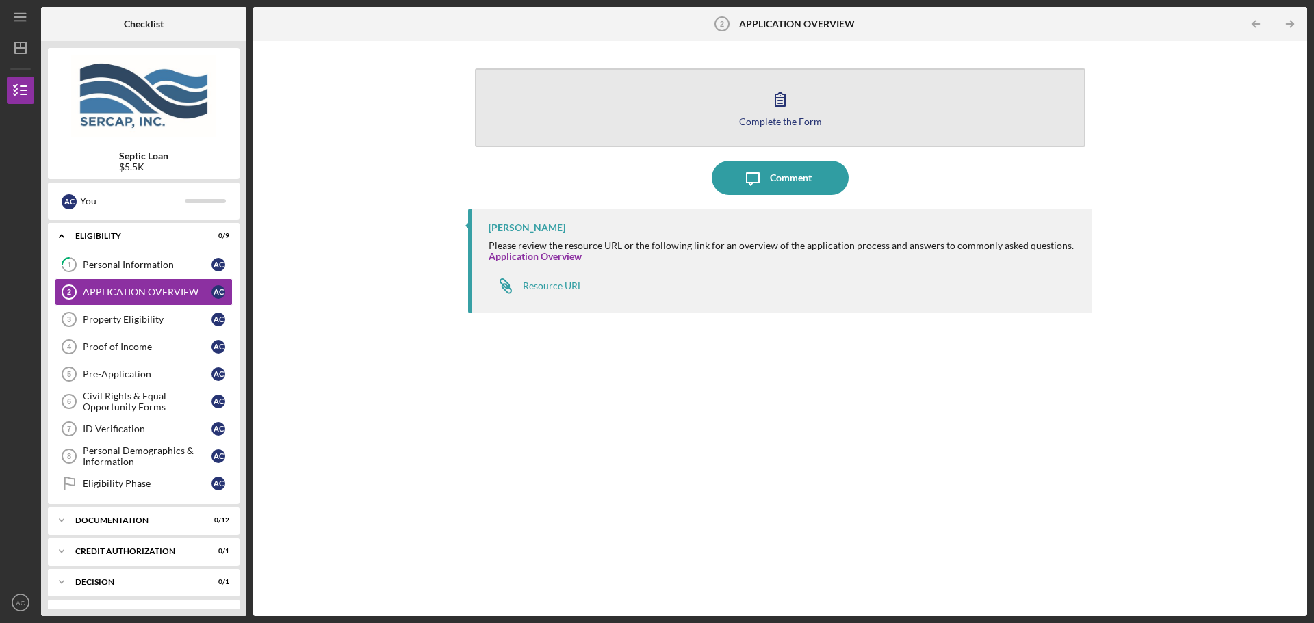
click at [788, 108] on icon "button" at bounding box center [780, 99] width 34 height 34
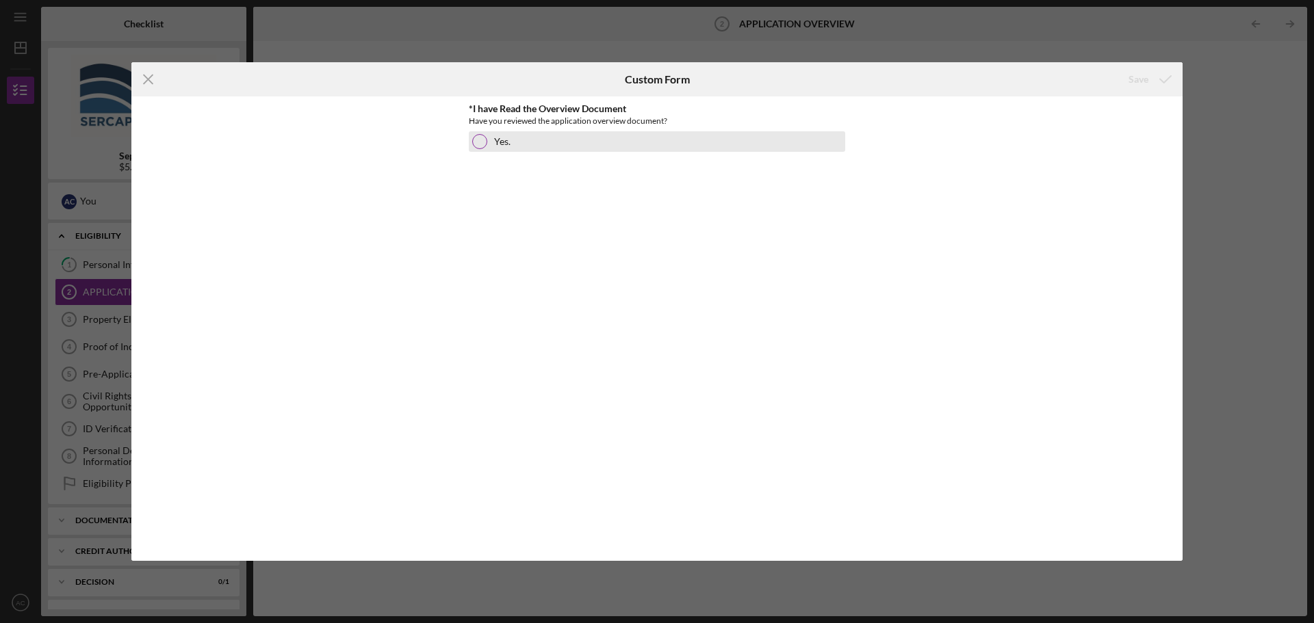
click at [483, 146] on div at bounding box center [479, 141] width 15 height 15
click at [1136, 83] on div "Save" at bounding box center [1138, 79] width 20 height 27
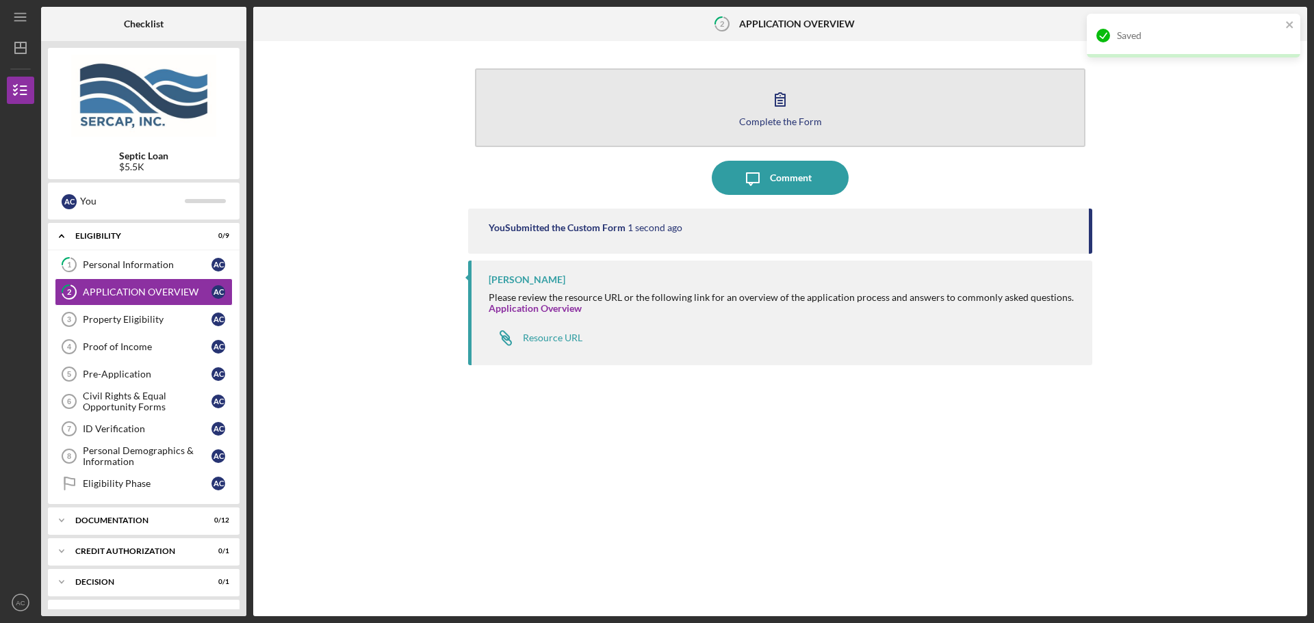
click at [767, 119] on div "Complete the Form" at bounding box center [780, 121] width 83 height 10
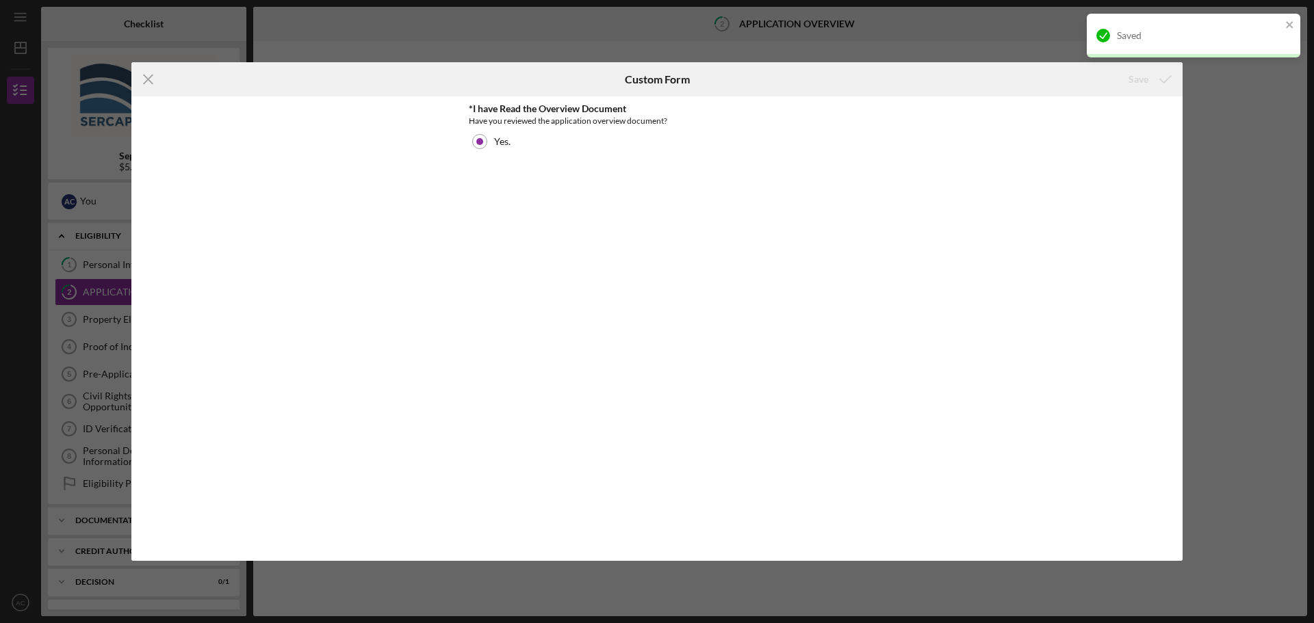
click at [1280, 25] on div "Saved" at bounding box center [1188, 36] width 193 height 22
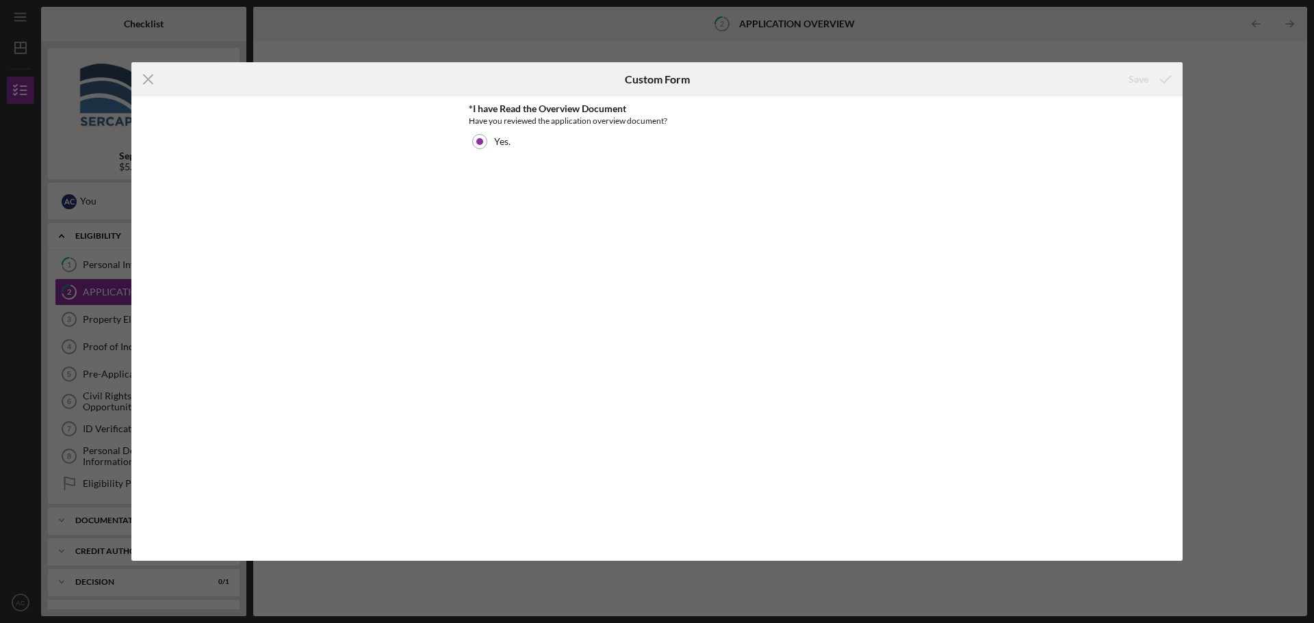
click at [858, 51] on div "Icon/Menu Close Custom Form Save *I have Read the Overview Document Have you re…" at bounding box center [657, 311] width 1314 height 623
drag, startPoint x: 401, startPoint y: 64, endPoint x: 299, endPoint y: 64, distance: 101.9
click at [390, 63] on div "Icon/Menu Close" at bounding box center [306, 79] width 350 height 34
click at [142, 81] on icon "Icon/Menu Close" at bounding box center [148, 79] width 34 height 34
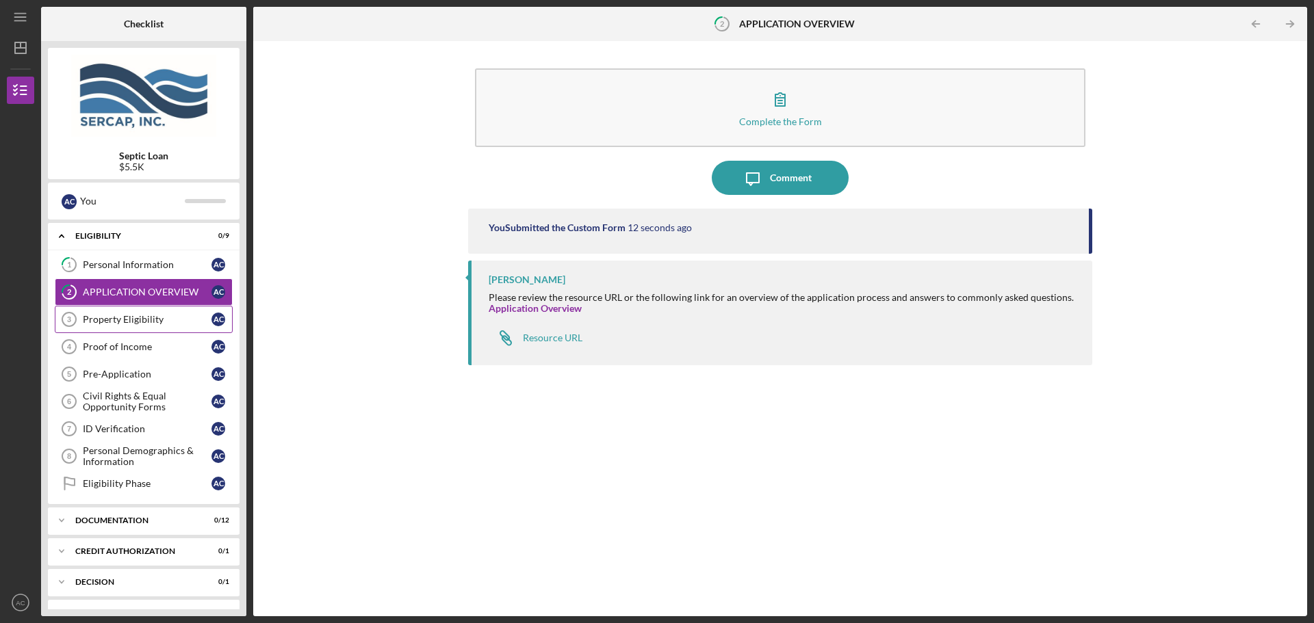
click at [112, 324] on div "Property Eligibility" at bounding box center [147, 319] width 129 height 11
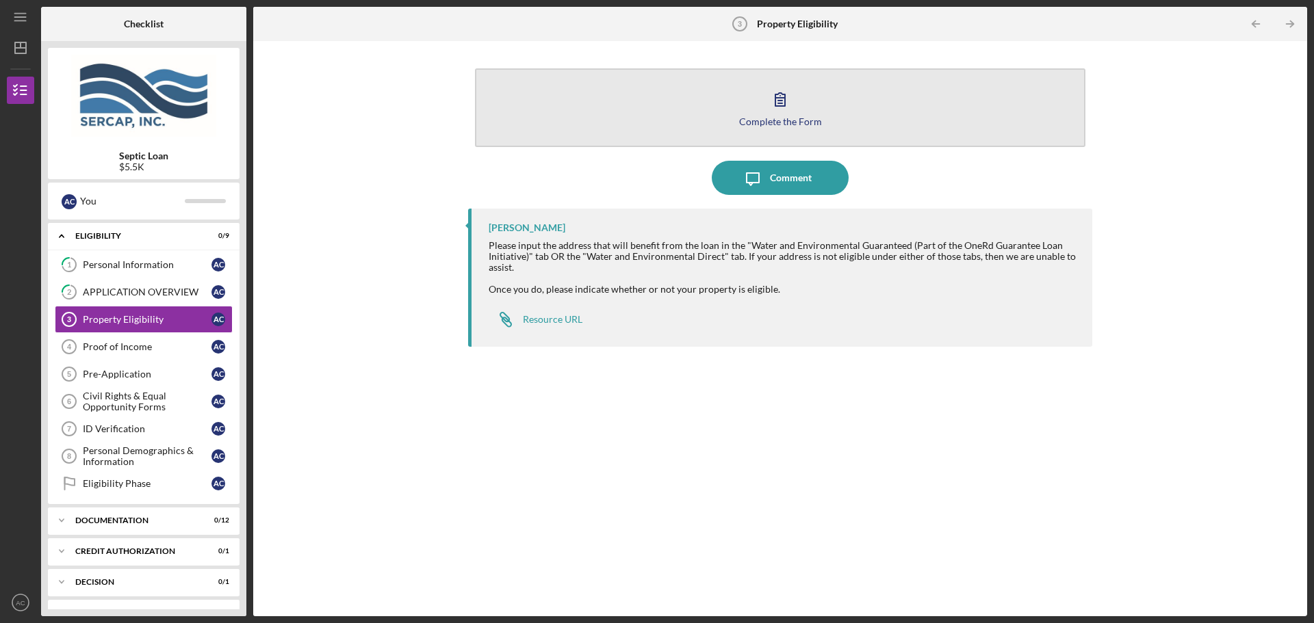
click at [767, 113] on icon "button" at bounding box center [780, 99] width 34 height 34
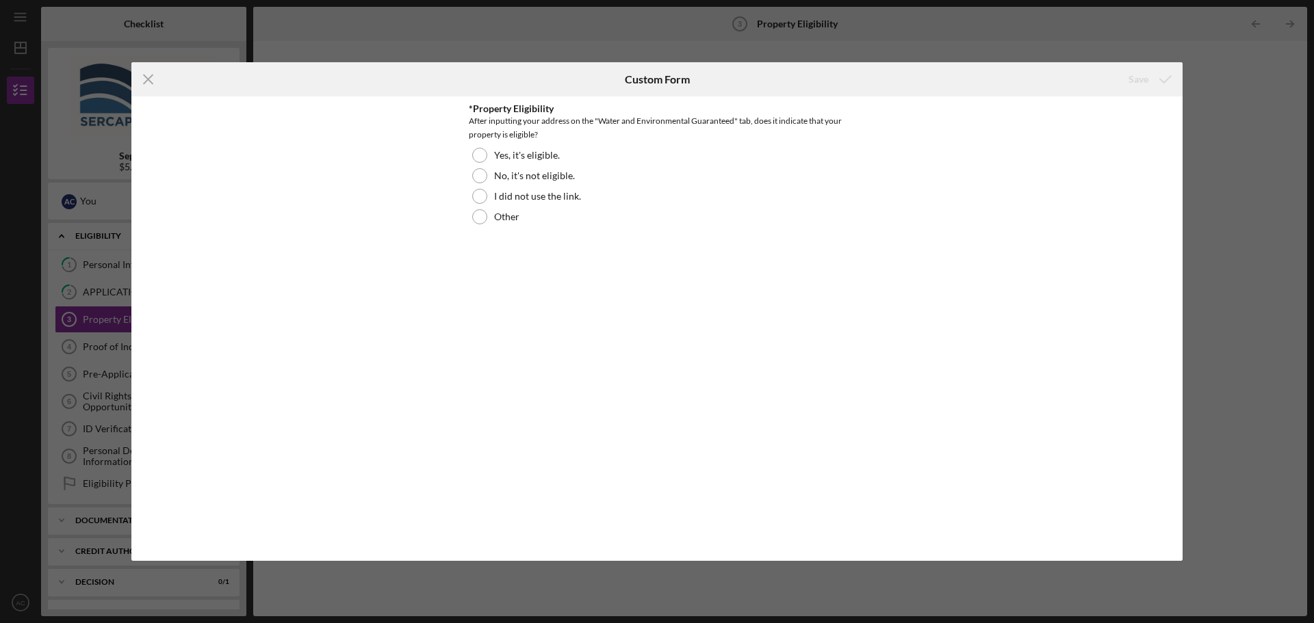
drag, startPoint x: 300, startPoint y: 90, endPoint x: 209, endPoint y: 82, distance: 92.0
click at [270, 87] on div "Icon/Menu Close" at bounding box center [306, 79] width 350 height 34
click at [135, 81] on icon "Icon/Menu Close" at bounding box center [148, 79] width 34 height 34
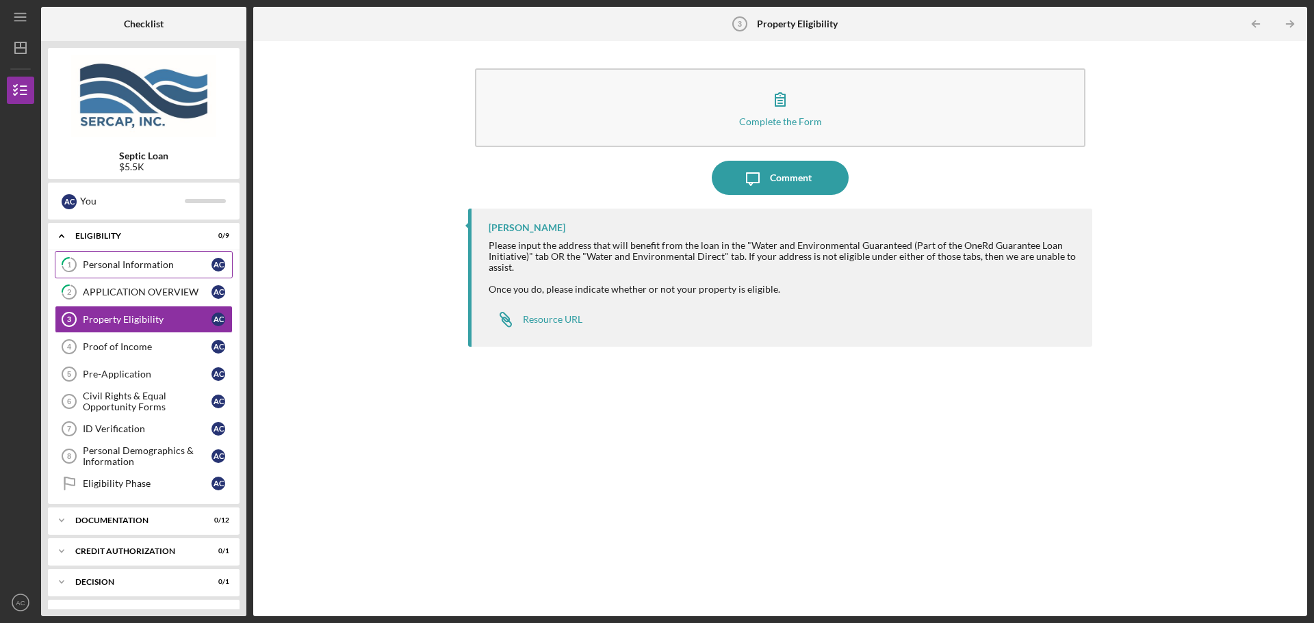
click at [103, 272] on link "1 Personal Information A C" at bounding box center [144, 264] width 178 height 27
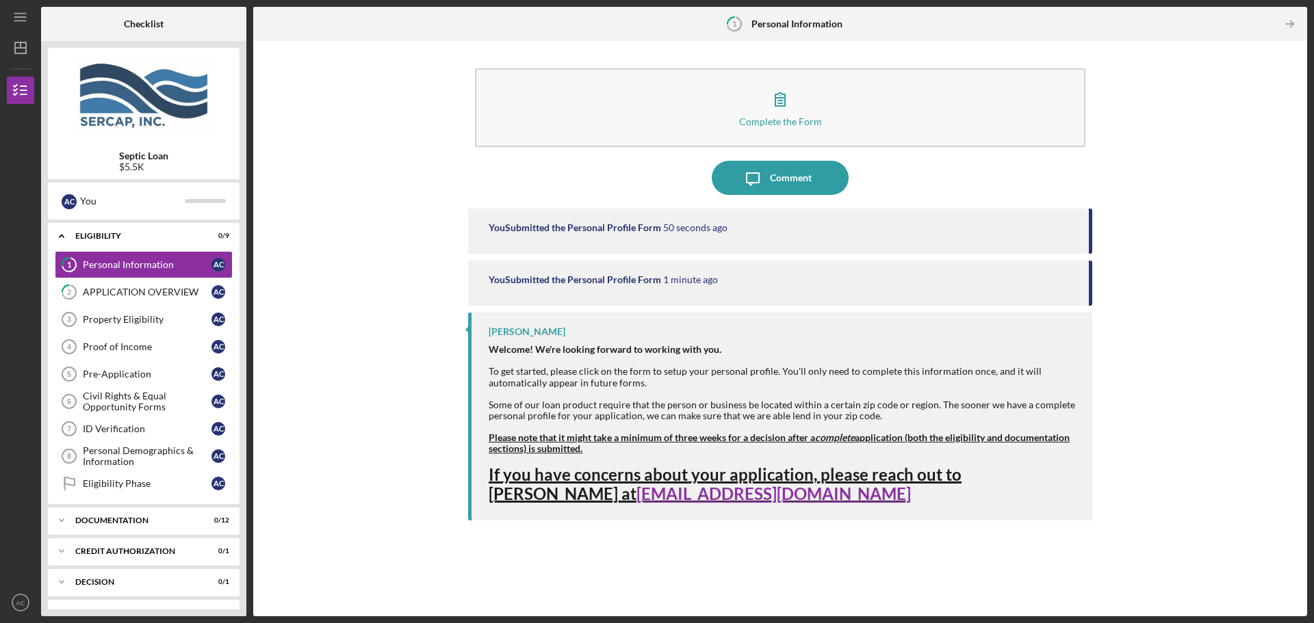
click at [700, 275] on time "1 minute ago" at bounding box center [690, 279] width 55 height 11
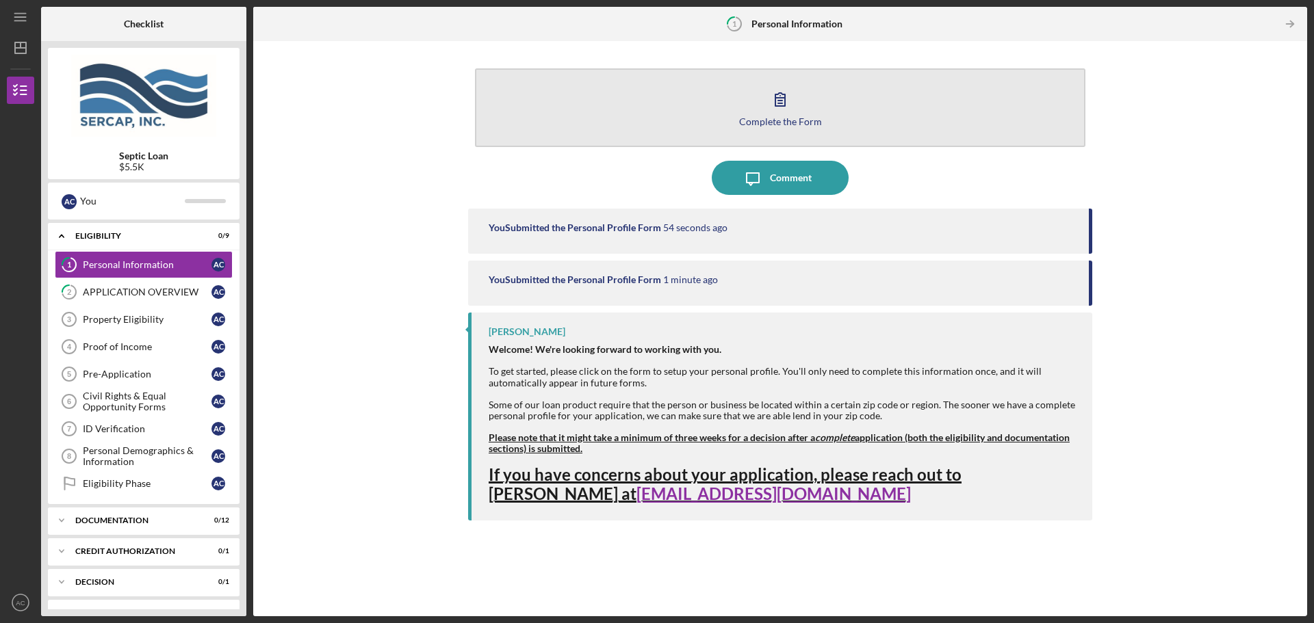
click at [785, 116] on div "Complete the Form" at bounding box center [780, 121] width 83 height 10
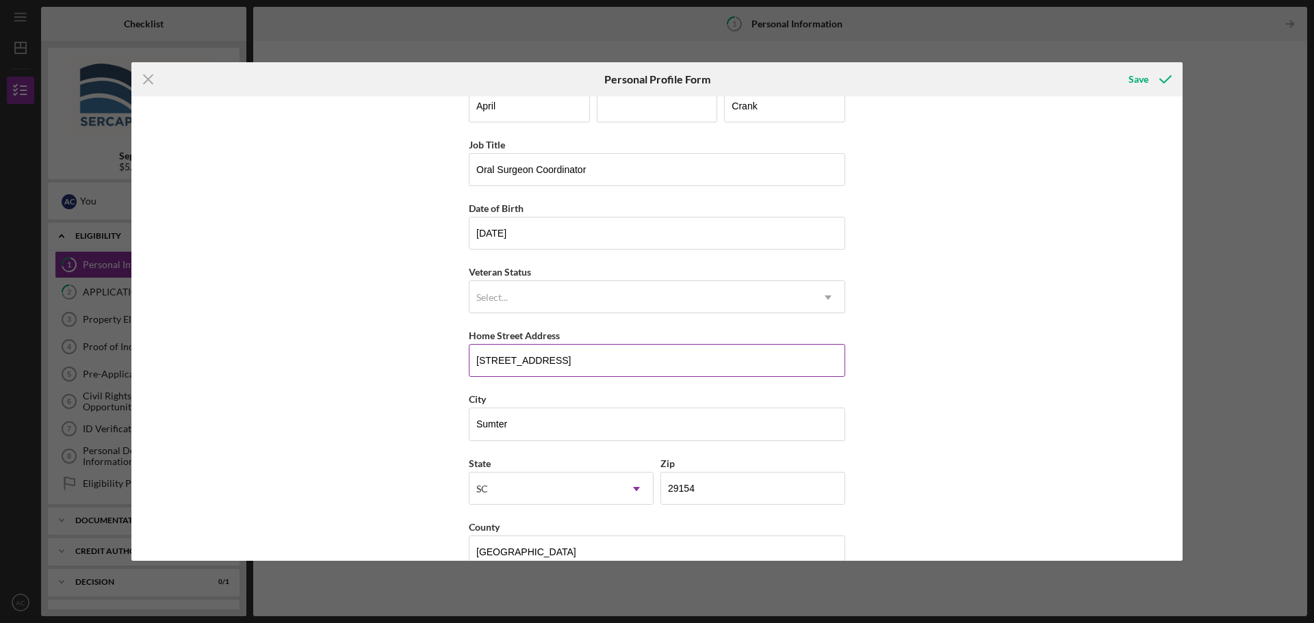
scroll to position [59, 0]
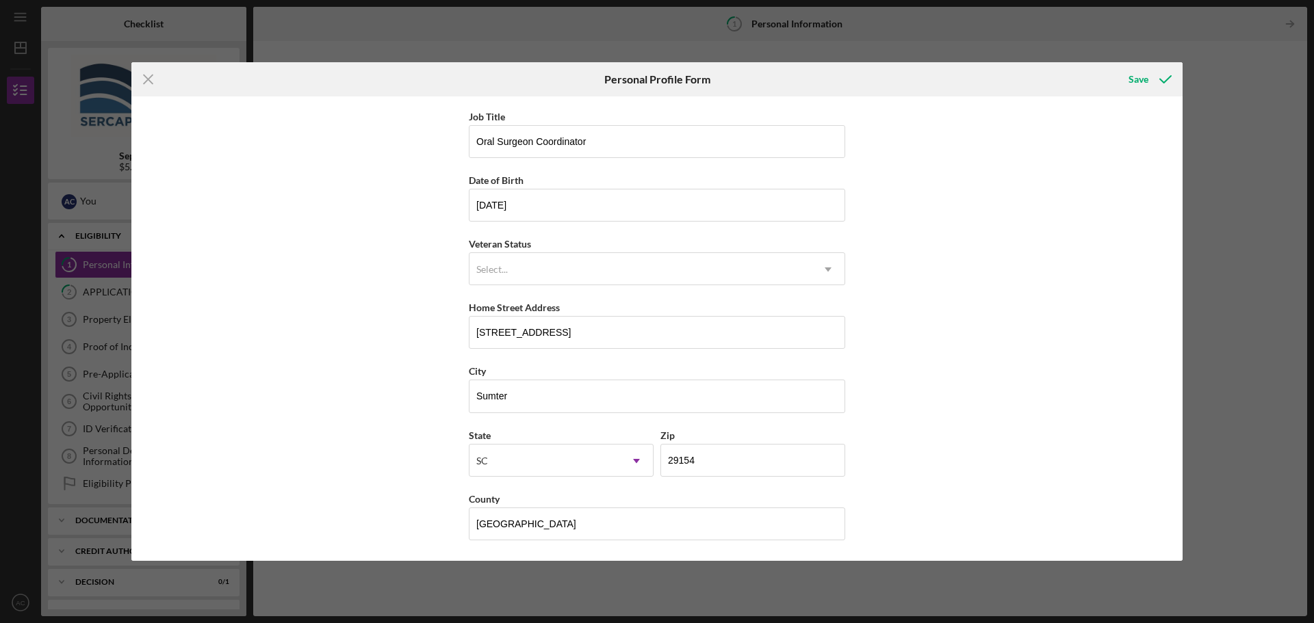
click at [129, 77] on div "Icon/Menu Close Personal Profile Form Save First Name April Middle Name Last Na…" at bounding box center [657, 311] width 1314 height 623
click at [140, 81] on icon "Icon/Menu Close" at bounding box center [148, 79] width 34 height 34
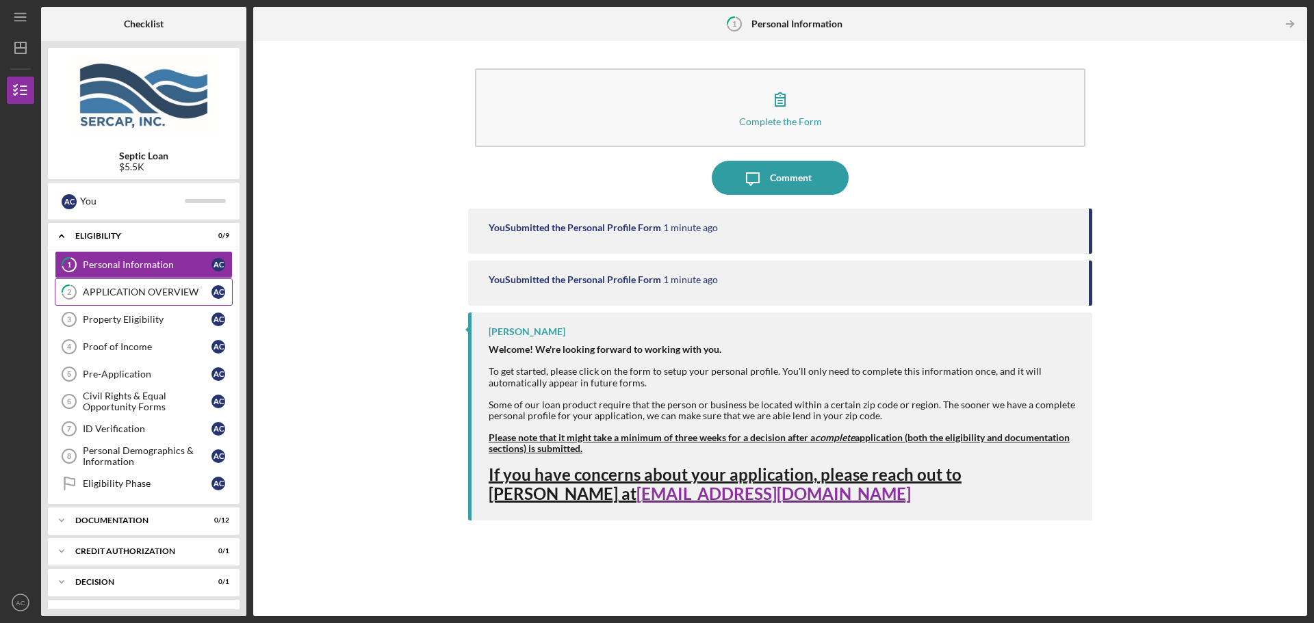
click at [136, 294] on div "APPLICATION OVERVIEW" at bounding box center [147, 292] width 129 height 11
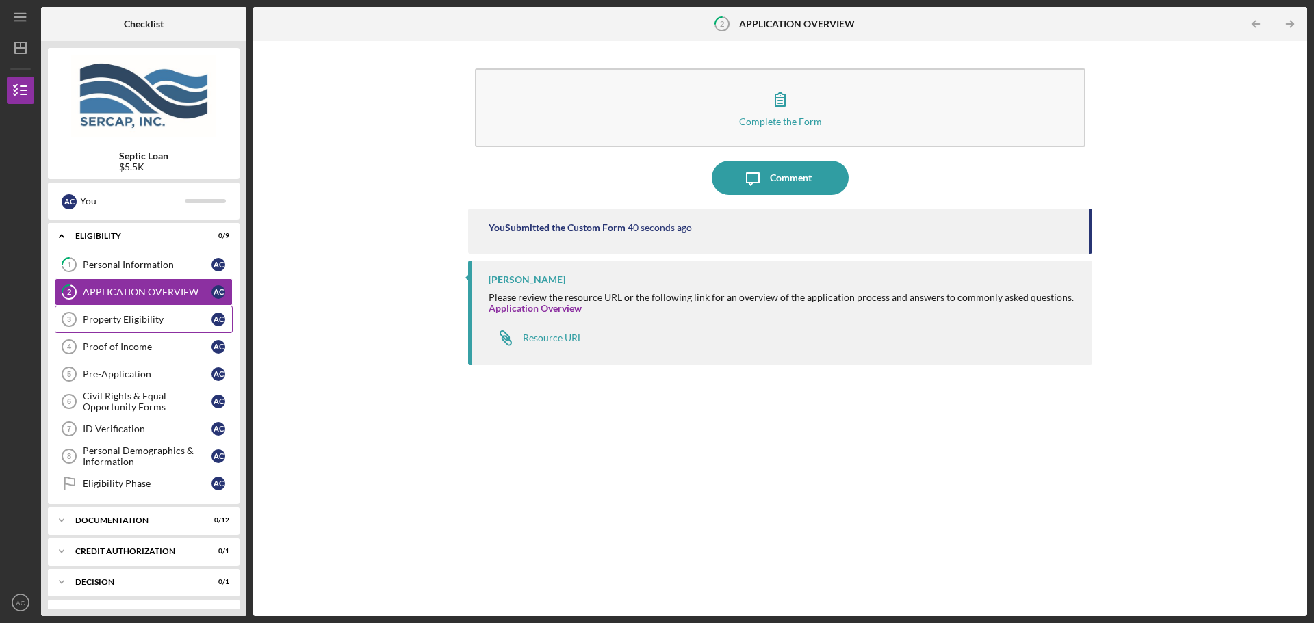
drag, startPoint x: 132, startPoint y: 335, endPoint x: 140, endPoint y: 322, distance: 15.6
click at [138, 324] on div "1 Personal Information A C 2 APPLICATION OVERVIEW A C Property Eligibility 3 Pr…" at bounding box center [144, 377] width 192 height 253
click at [142, 317] on div "Property Eligibility" at bounding box center [147, 319] width 129 height 11
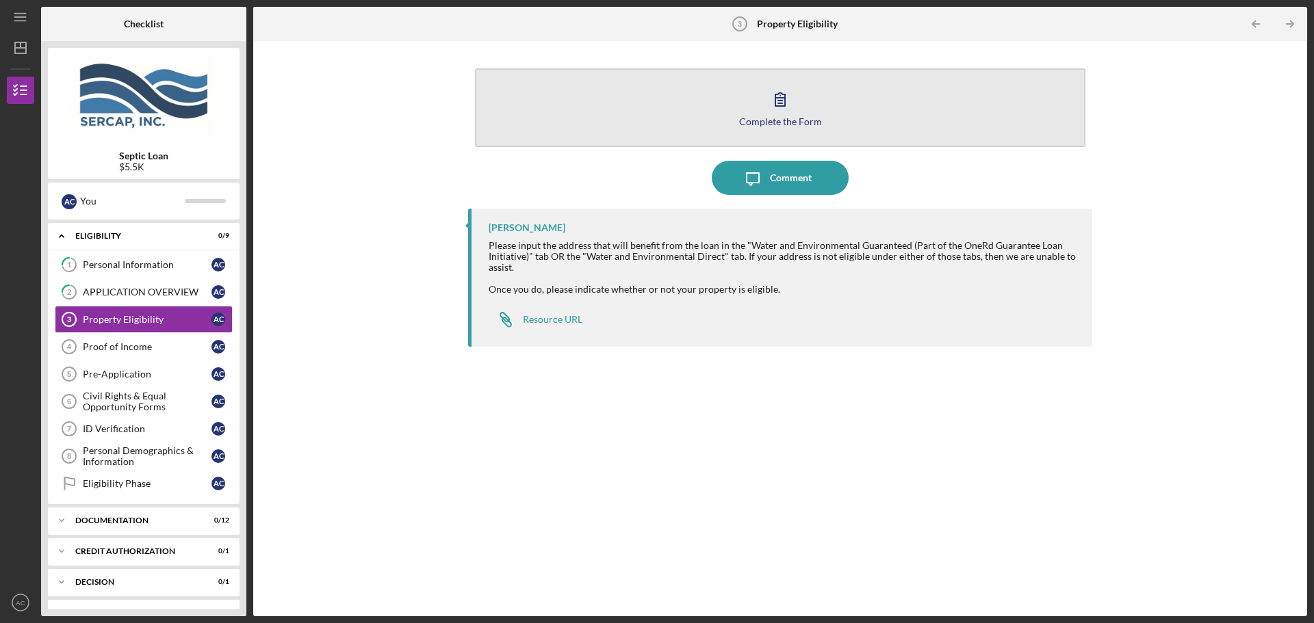
click at [781, 126] on div "Complete the Form" at bounding box center [780, 121] width 83 height 10
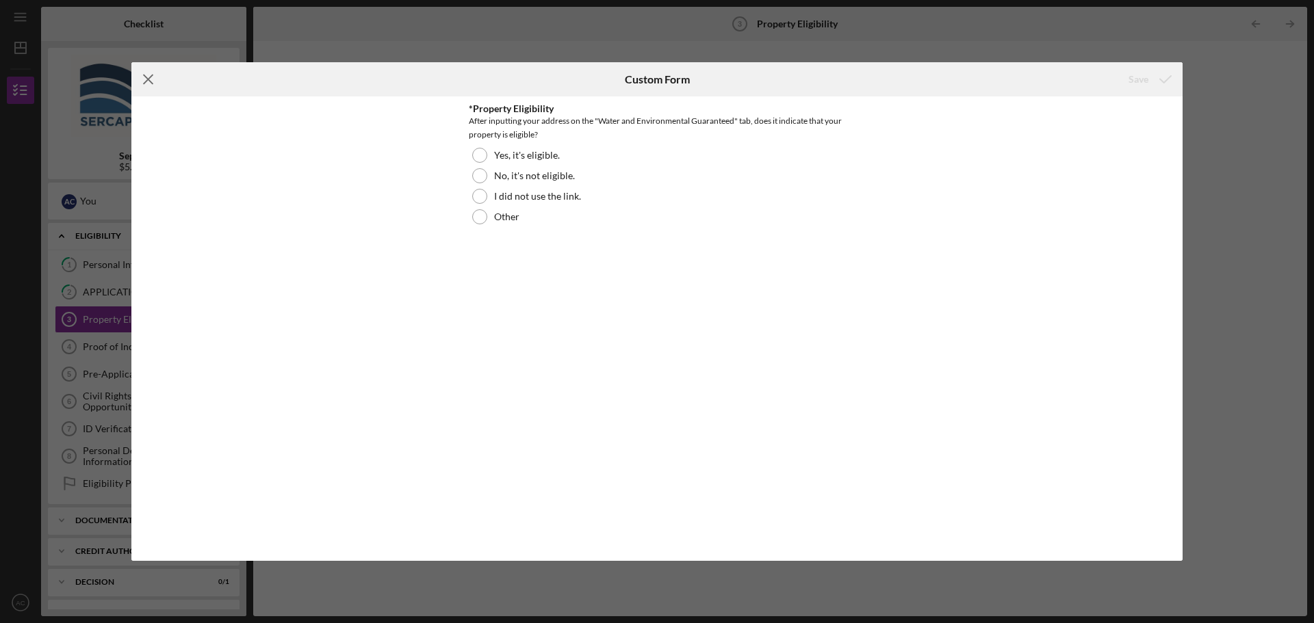
click at [148, 81] on icon "Icon/Menu Close" at bounding box center [148, 79] width 34 height 34
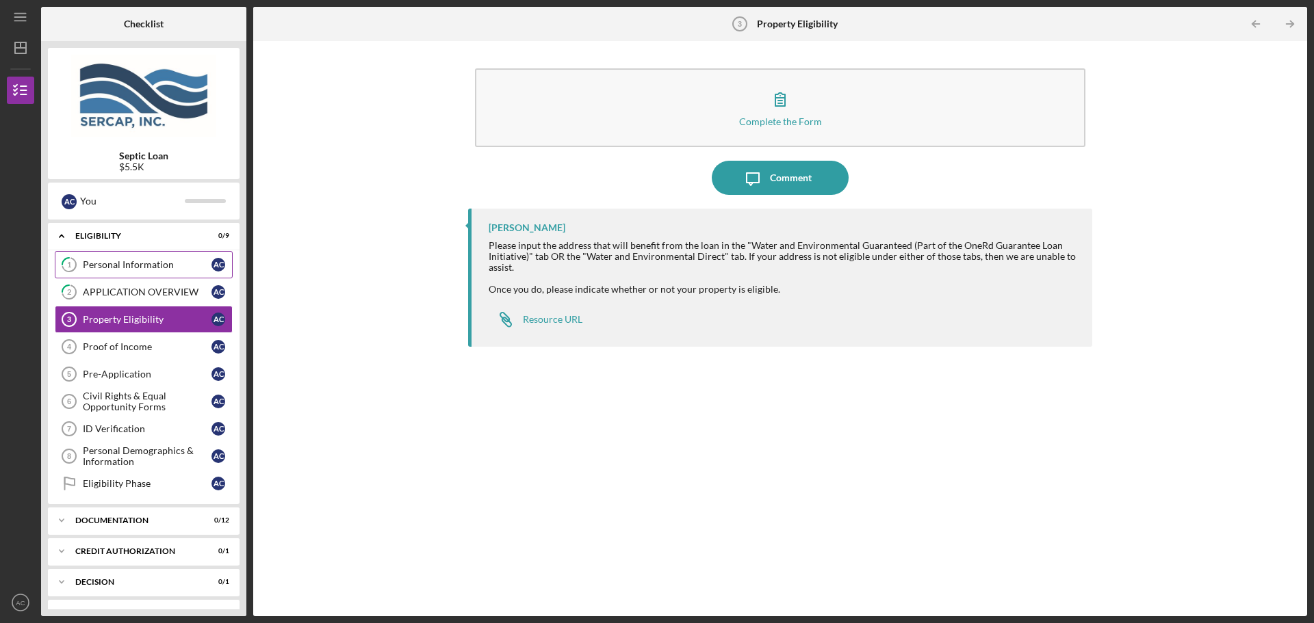
click at [140, 270] on div "Personal Information" at bounding box center [147, 264] width 129 height 11
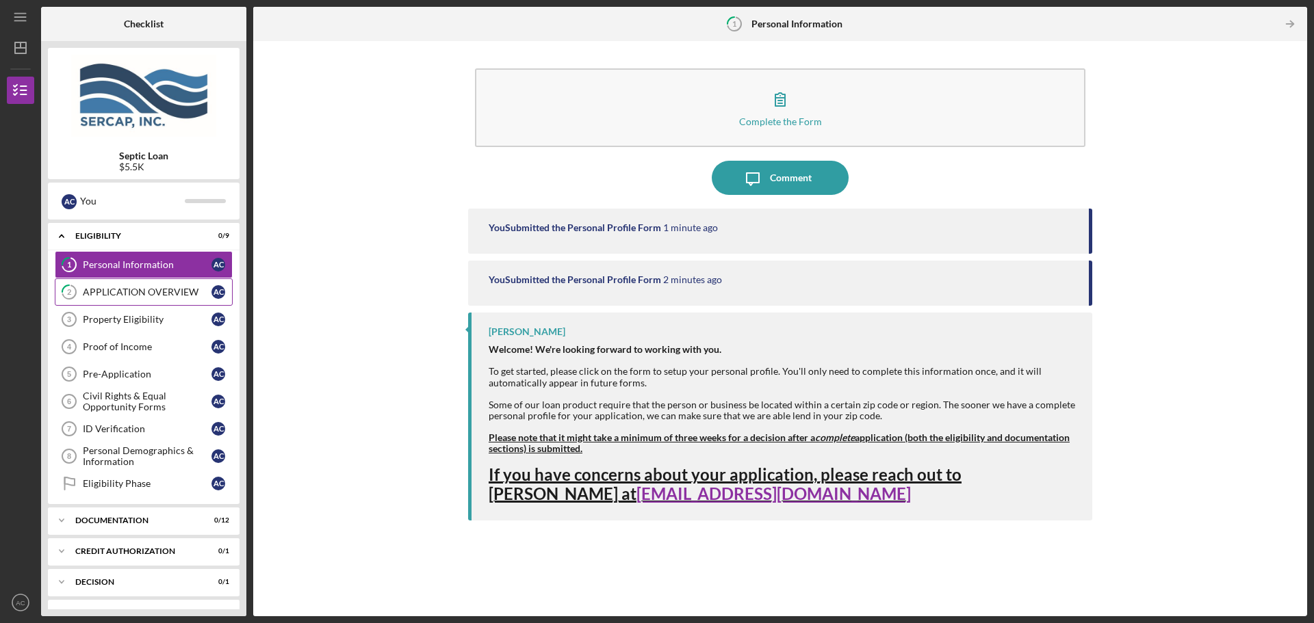
click at [100, 304] on link "2 APPLICATION OVERVIEW A C" at bounding box center [144, 291] width 178 height 27
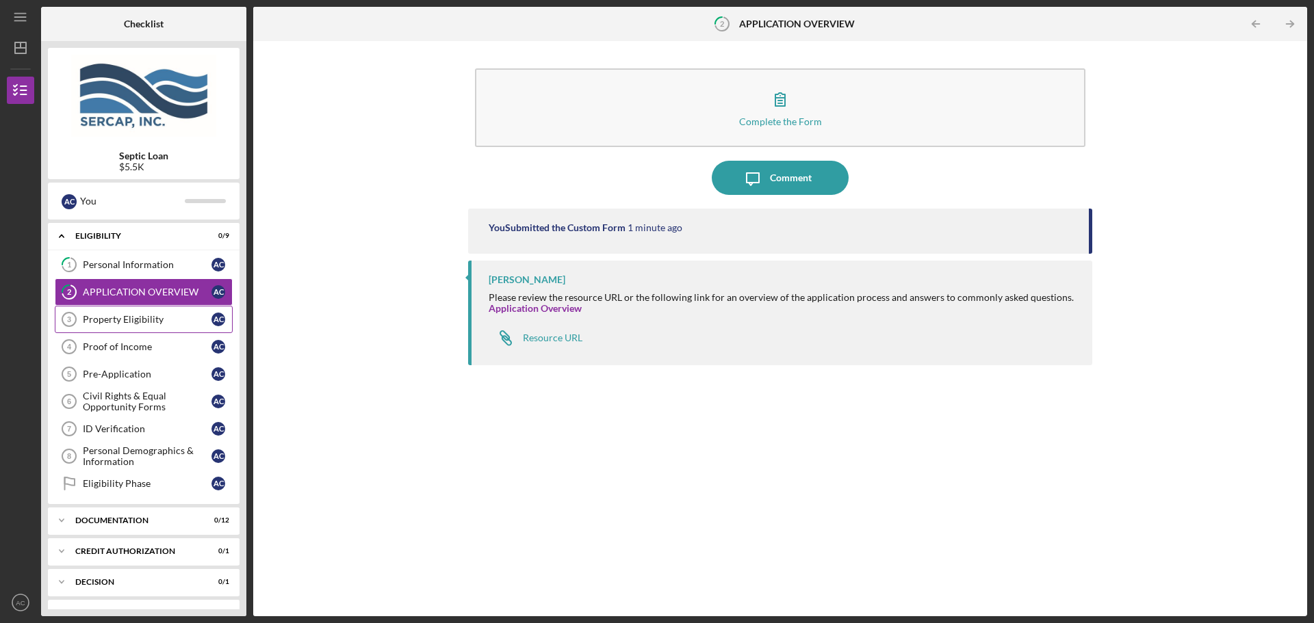
click at [161, 321] on div "Property Eligibility" at bounding box center [147, 319] width 129 height 11
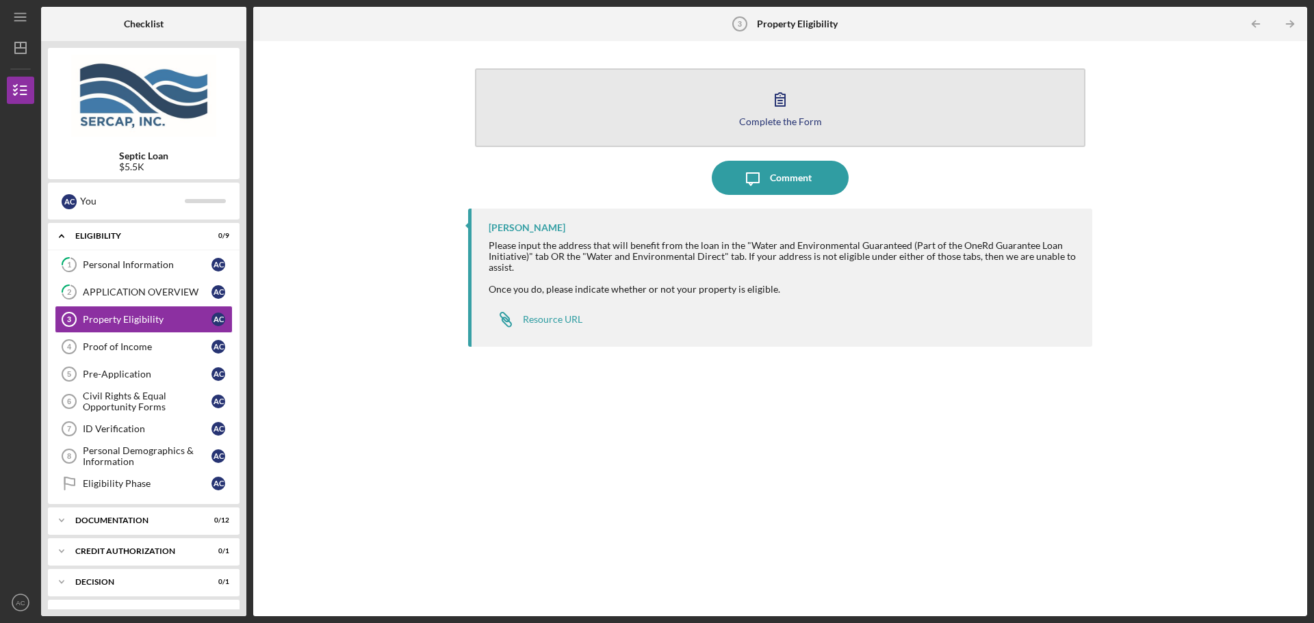
click at [796, 93] on button "Complete the Form Form" at bounding box center [780, 107] width 610 height 79
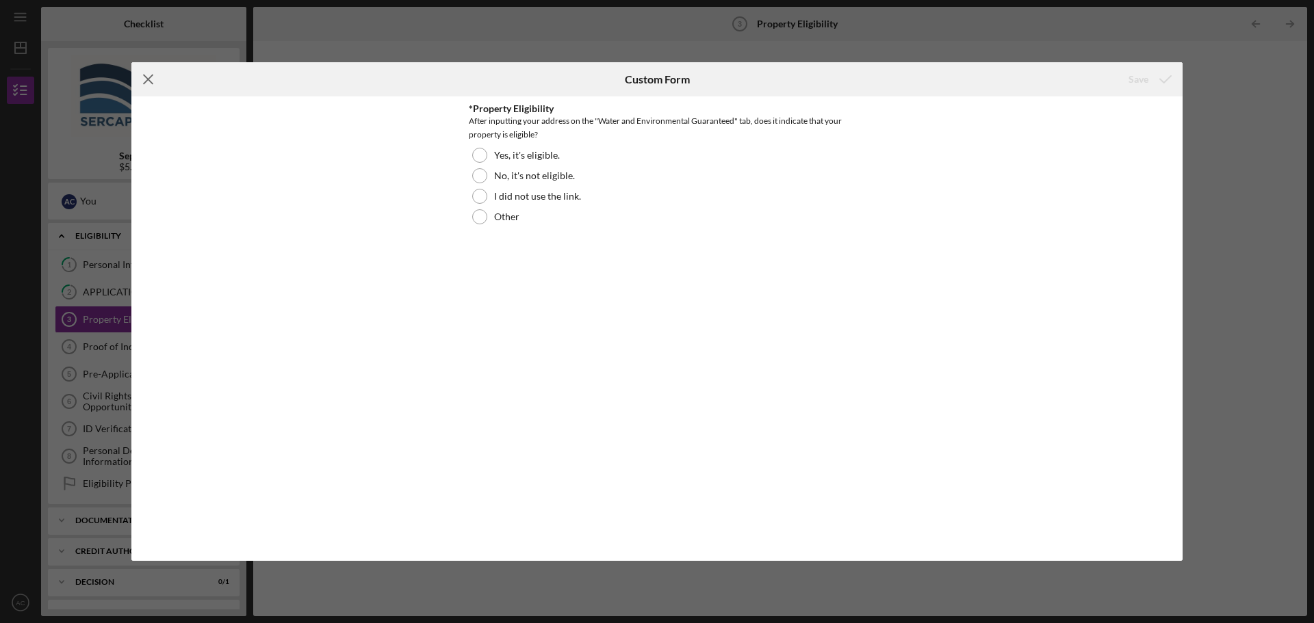
click at [140, 76] on icon "Icon/Menu Close" at bounding box center [148, 79] width 34 height 34
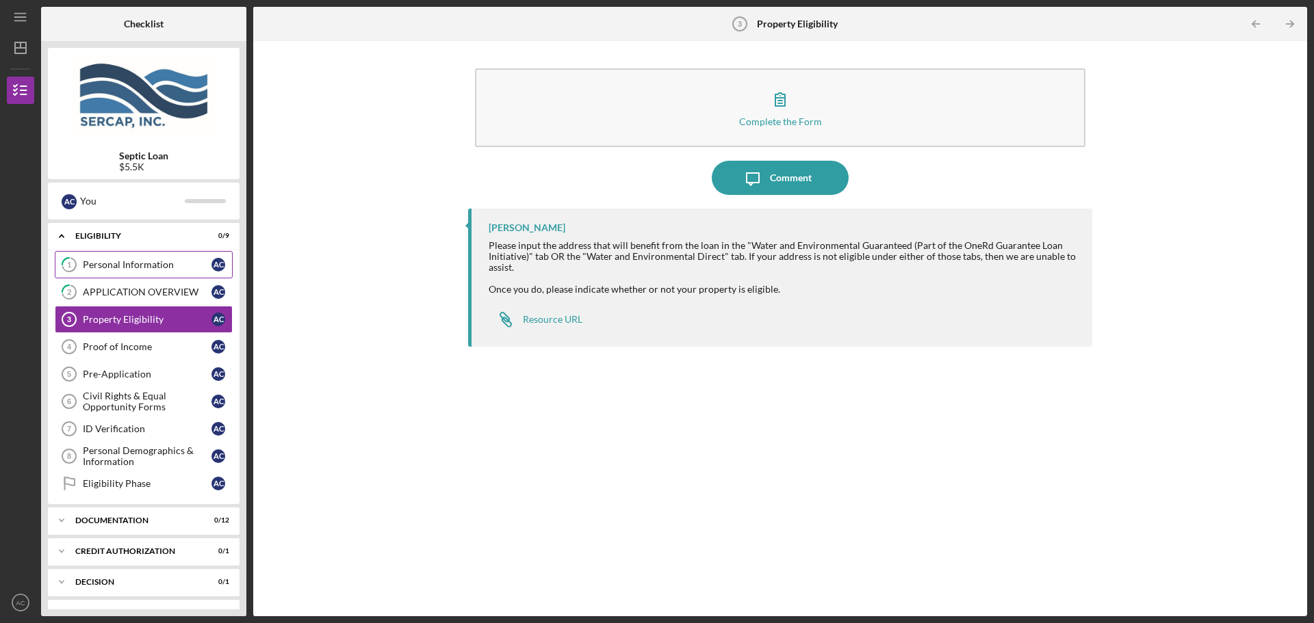
click at [112, 258] on link "1 Personal Information A C" at bounding box center [144, 264] width 178 height 27
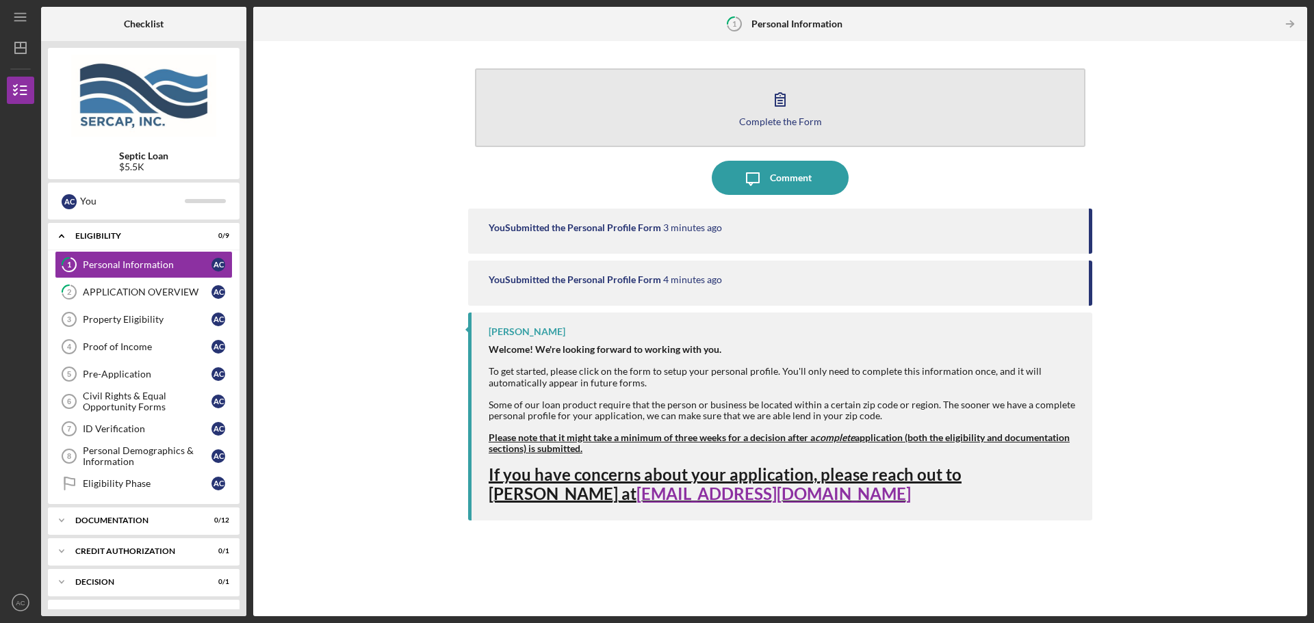
click at [791, 101] on icon "button" at bounding box center [780, 99] width 34 height 34
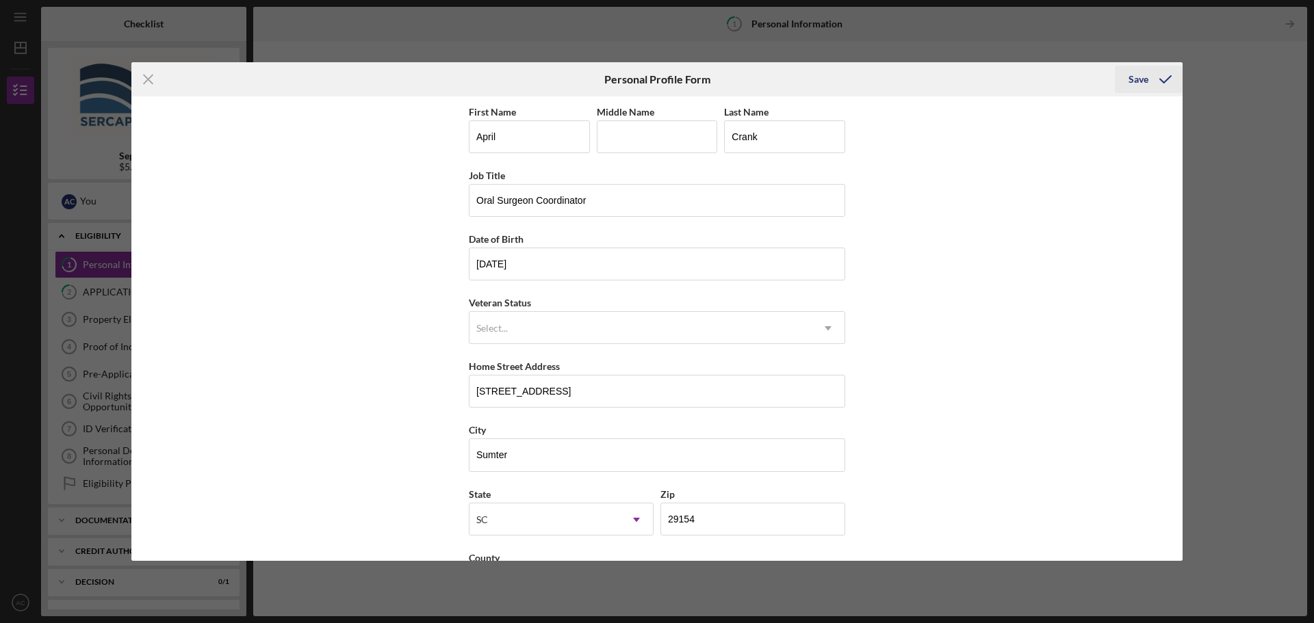
click at [1153, 81] on icon "submit" at bounding box center [1165, 79] width 34 height 34
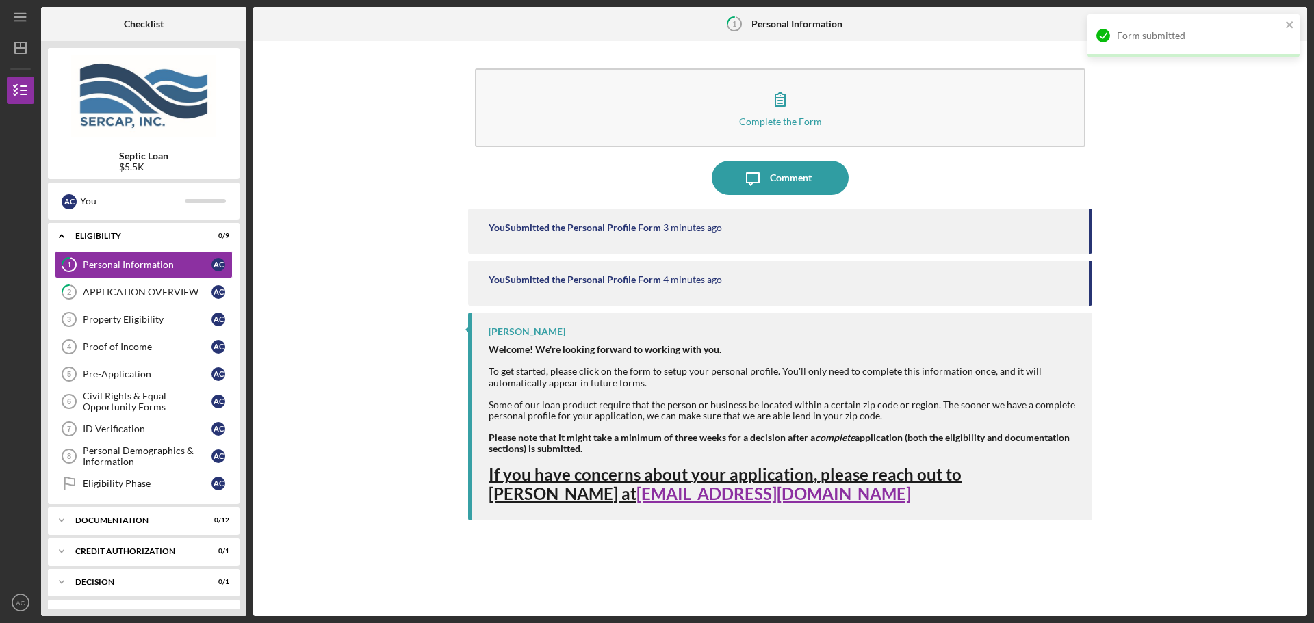
click at [699, 236] on div "You Submitted the Personal Profile Form 3 minutes ago" at bounding box center [780, 231] width 624 height 45
click at [571, 443] on strong "Please note that it might take a minimum of three weeks for a decision after a …" at bounding box center [778, 443] width 581 height 23
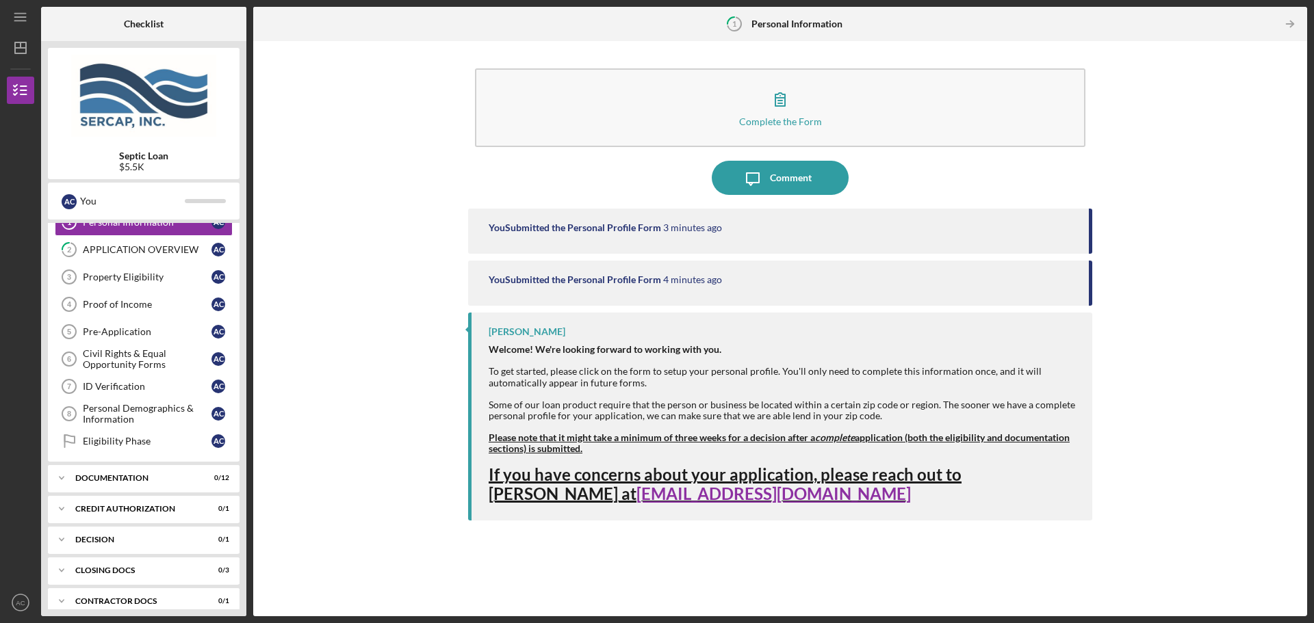
scroll to position [86, 0]
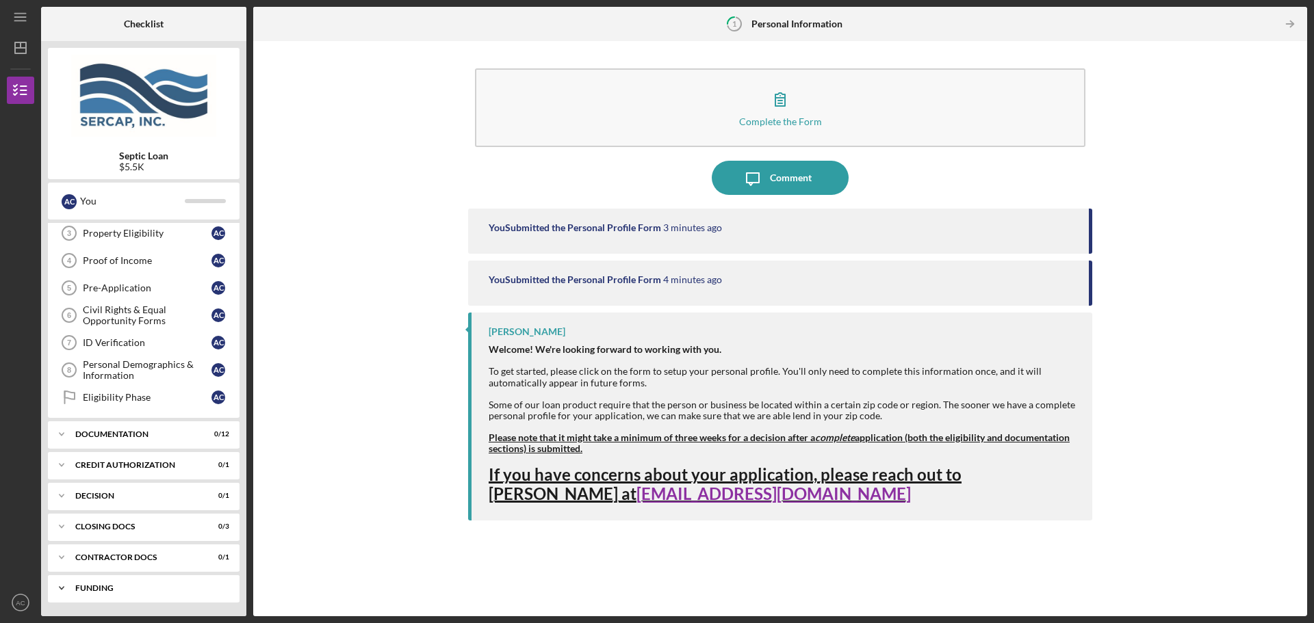
click at [104, 586] on div "Funding" at bounding box center [148, 588] width 147 height 8
click at [107, 559] on div "Contractor Docs" at bounding box center [148, 557] width 147 height 8
click at [99, 525] on div "CLOSING DOCS" at bounding box center [148, 527] width 147 height 8
click at [96, 475] on div "Icon/Expander CREDIT AUTHORIZATION 0 / 1" at bounding box center [144, 465] width 192 height 27
click at [101, 430] on div "Icon/Expander Documentation 0 / 12" at bounding box center [144, 434] width 192 height 27
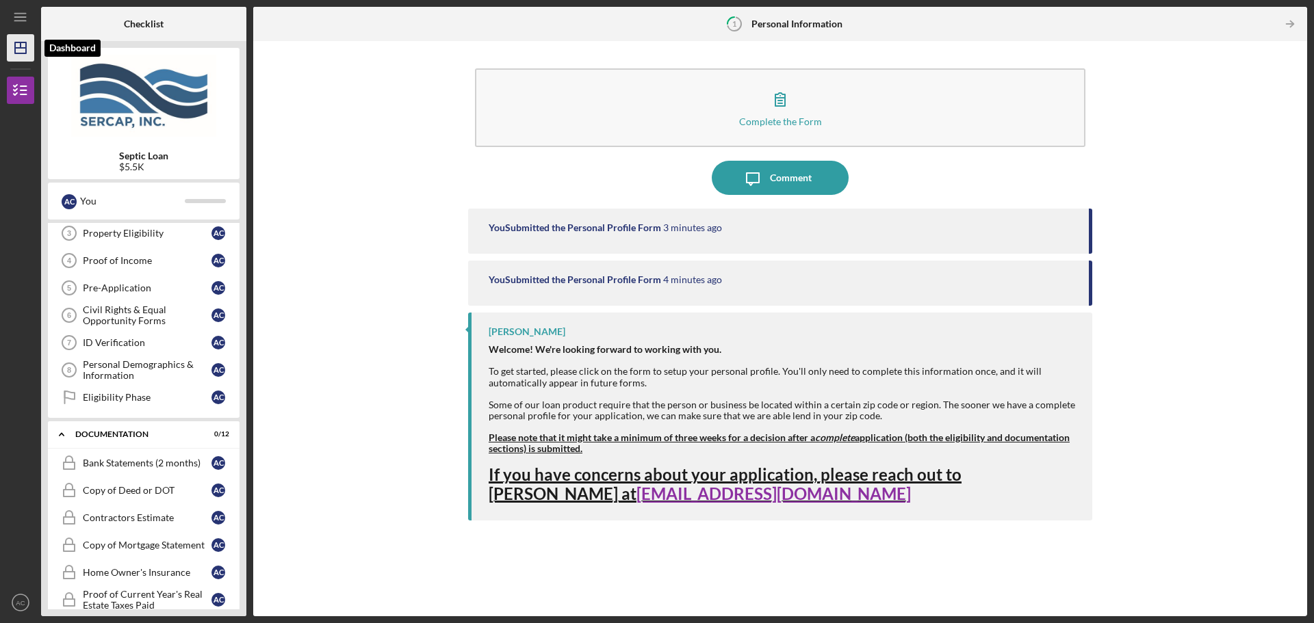
click at [16, 60] on icon "Icon/Dashboard" at bounding box center [20, 48] width 34 height 34
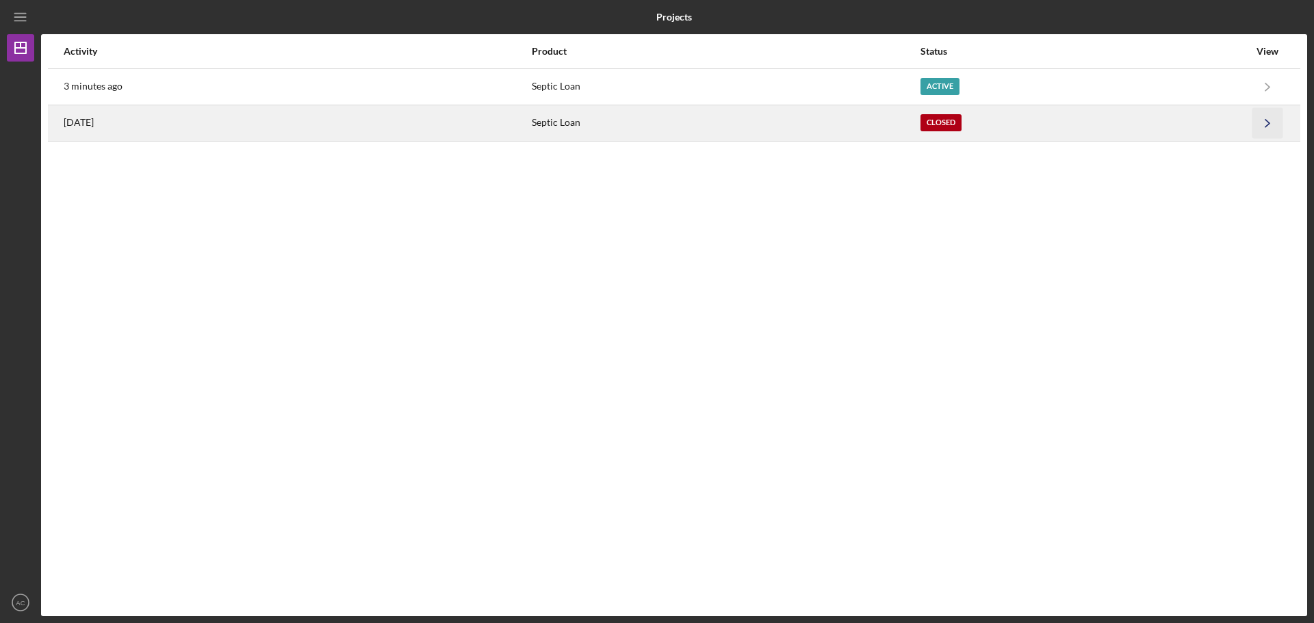
click at [1259, 123] on icon "Icon/Navigate" at bounding box center [1267, 122] width 31 height 31
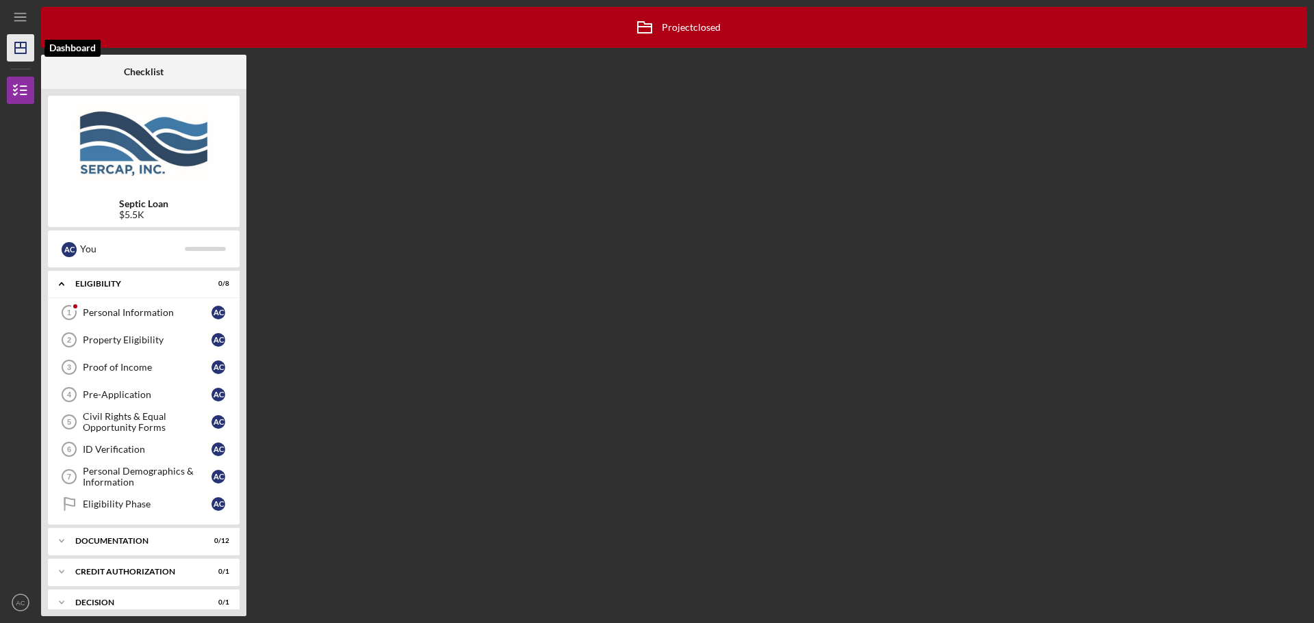
click at [16, 53] on polygon "button" at bounding box center [20, 47] width 11 height 11
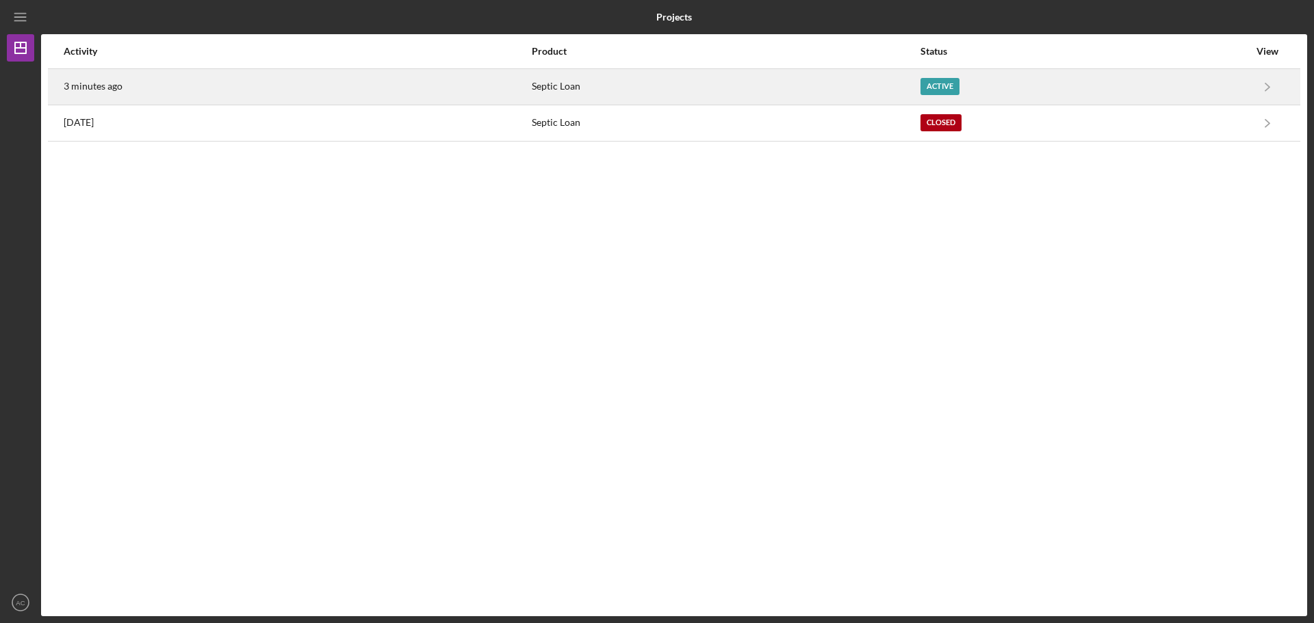
click at [935, 84] on div "Active" at bounding box center [939, 86] width 39 height 17
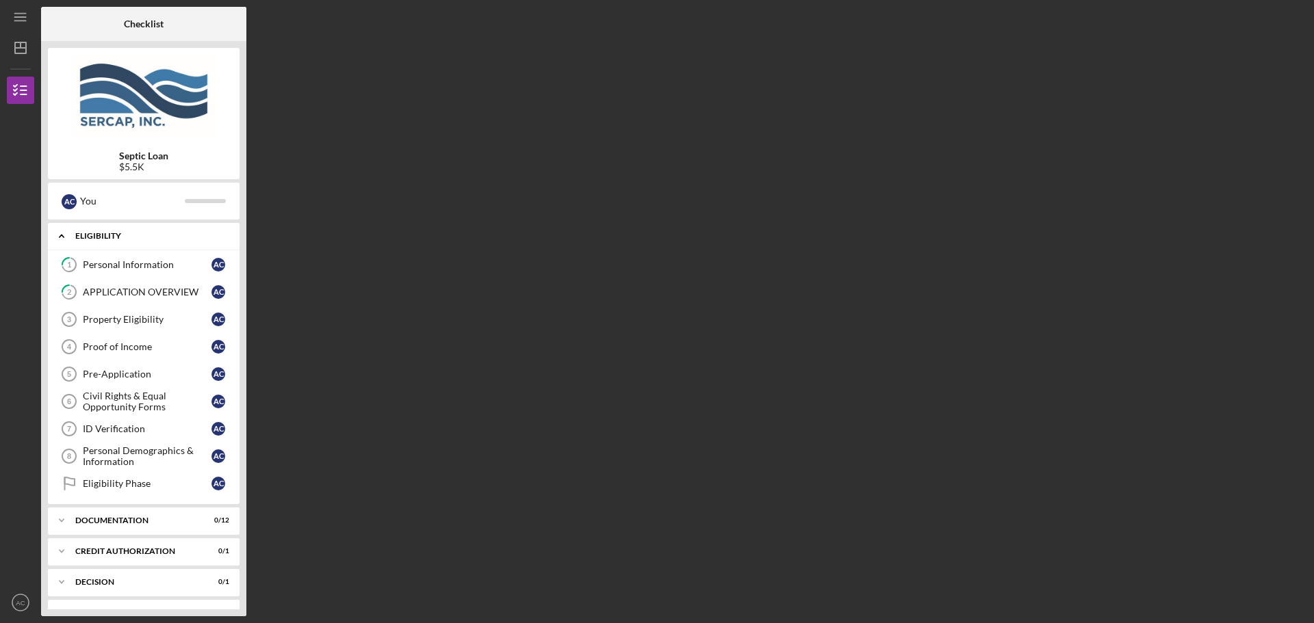
click at [138, 247] on div "Icon/Expander Eligibility 0 / 9" at bounding box center [144, 236] width 192 height 28
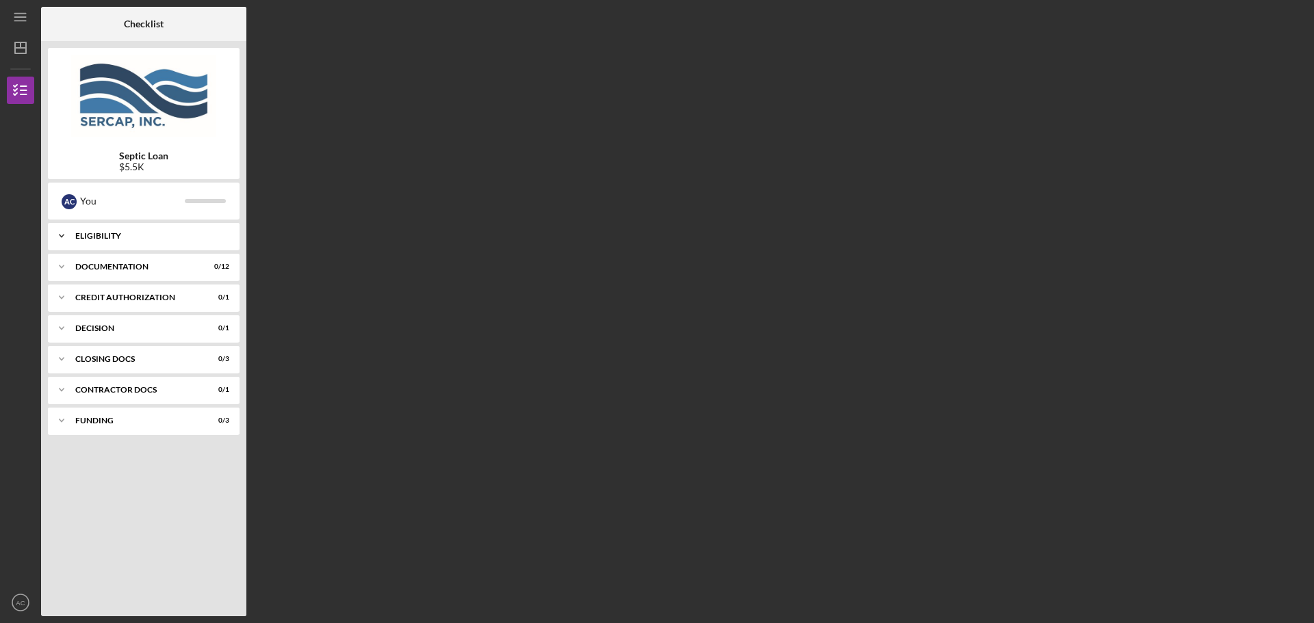
click at [138, 247] on div "Icon/Expander Eligibility 0 / 9" at bounding box center [144, 235] width 192 height 27
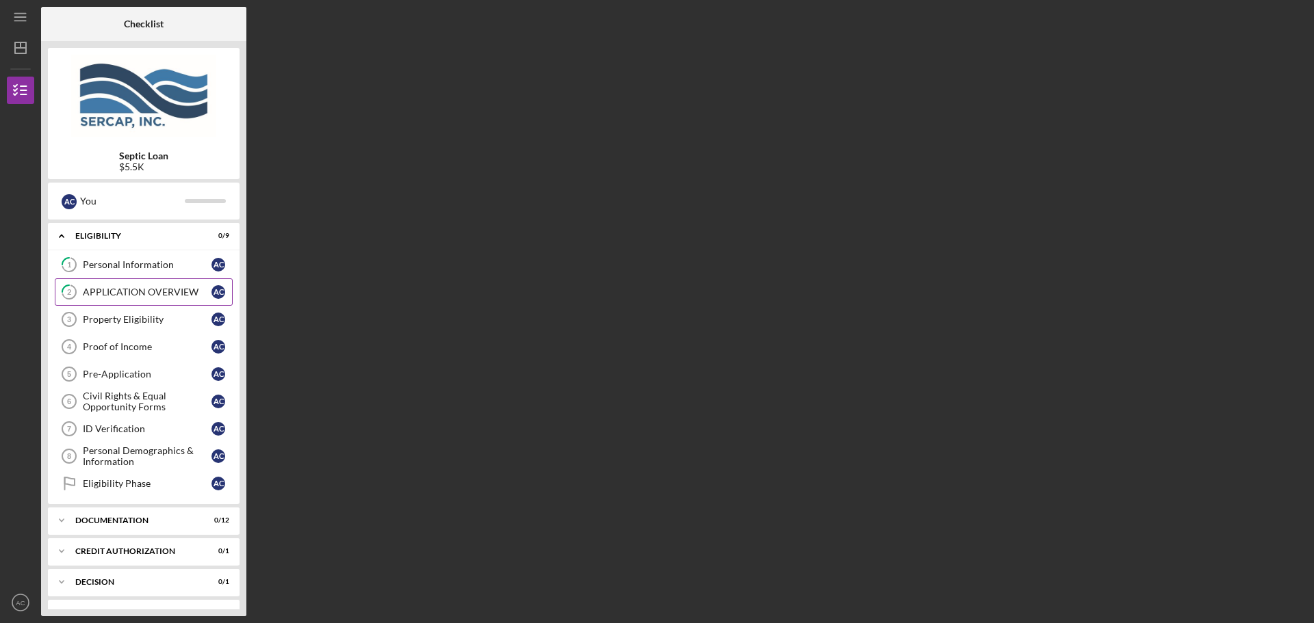
click at [112, 286] on link "2 APPLICATION OVERVIEW A C" at bounding box center [144, 291] width 178 height 27
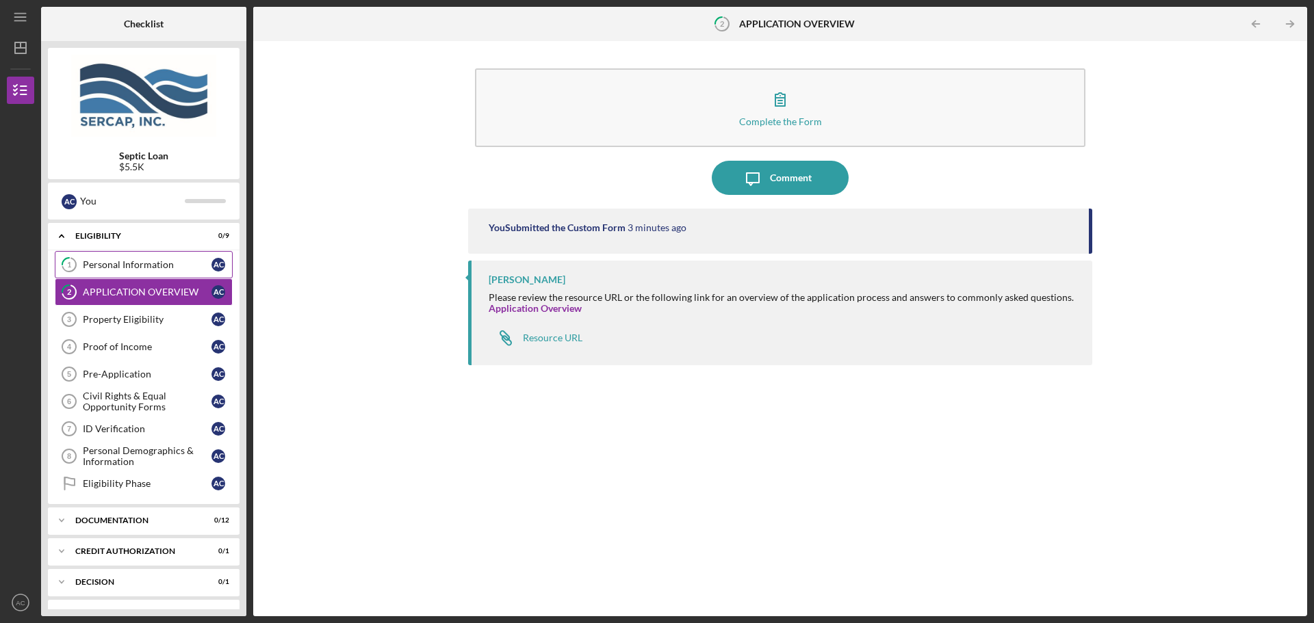
click at [116, 266] on div "Personal Information" at bounding box center [147, 264] width 129 height 11
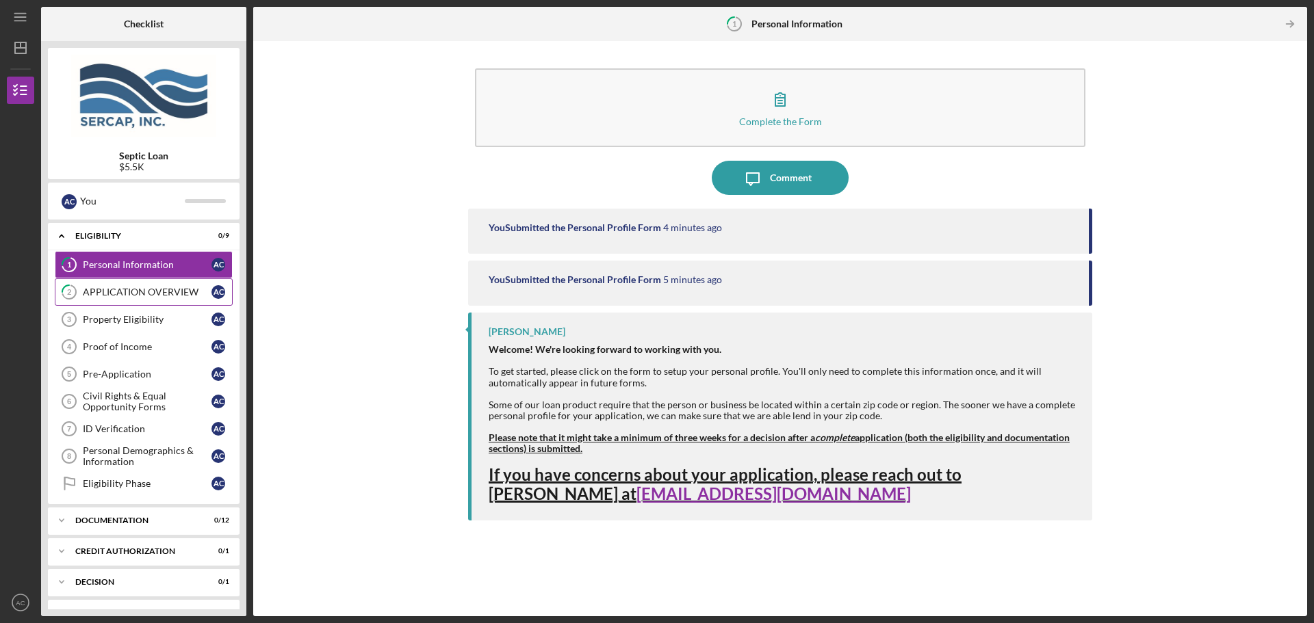
click at [116, 286] on link "2 APPLICATION OVERVIEW A C" at bounding box center [144, 291] width 178 height 27
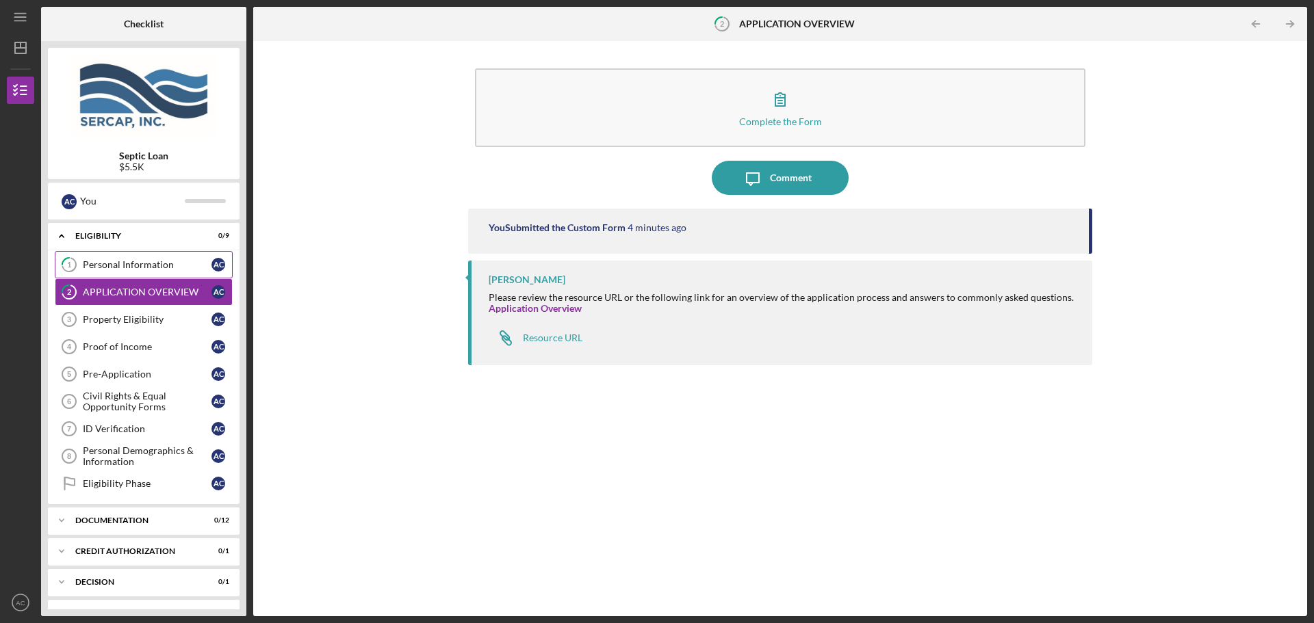
click at [133, 274] on link "1 Personal Information A C" at bounding box center [144, 264] width 178 height 27
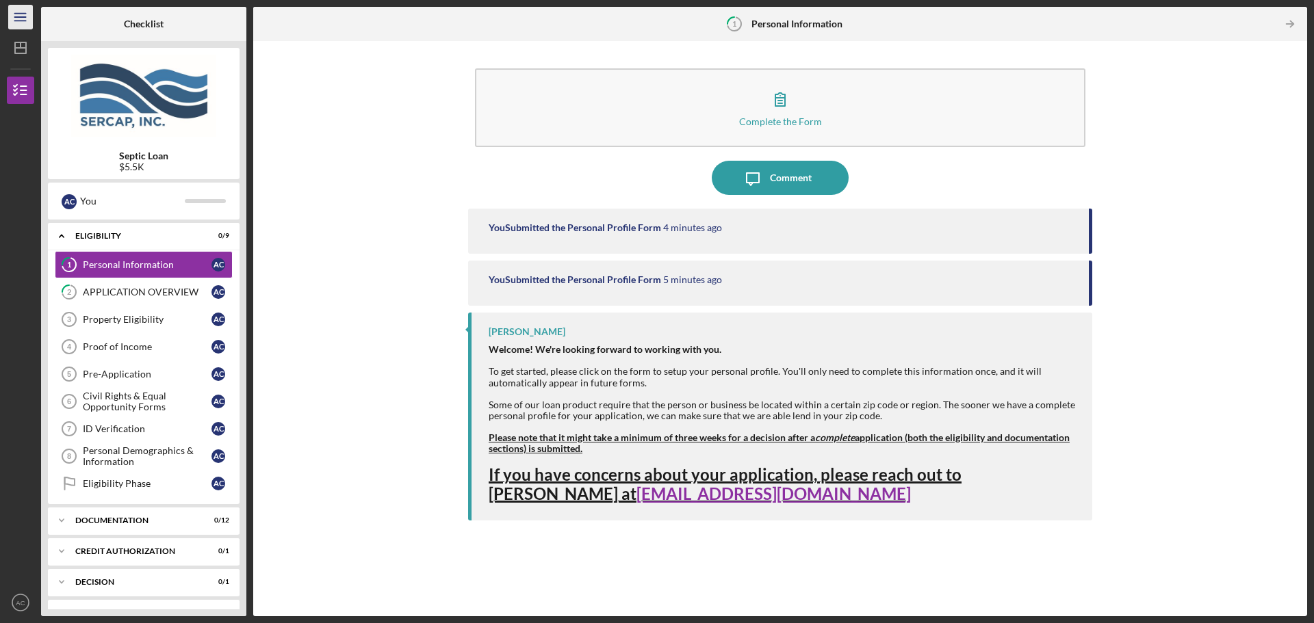
click at [25, 14] on icon "Icon/Menu" at bounding box center [20, 17] width 31 height 31
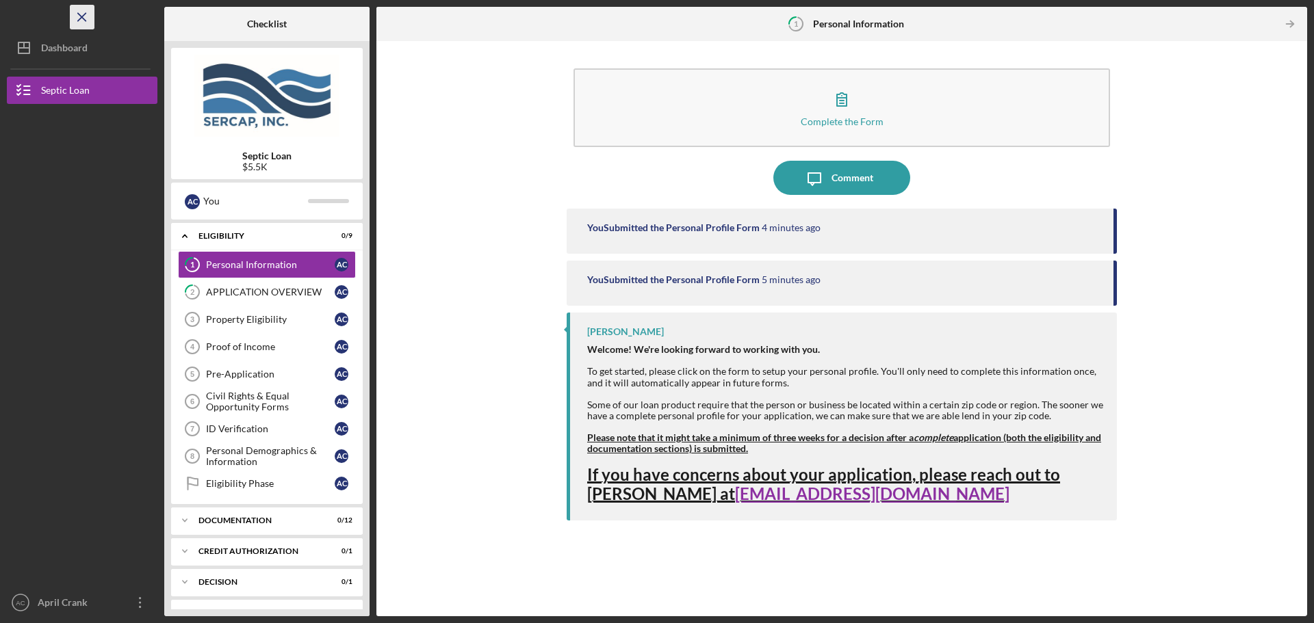
click at [88, 15] on icon "Icon/Menu Close" at bounding box center [82, 17] width 31 height 31
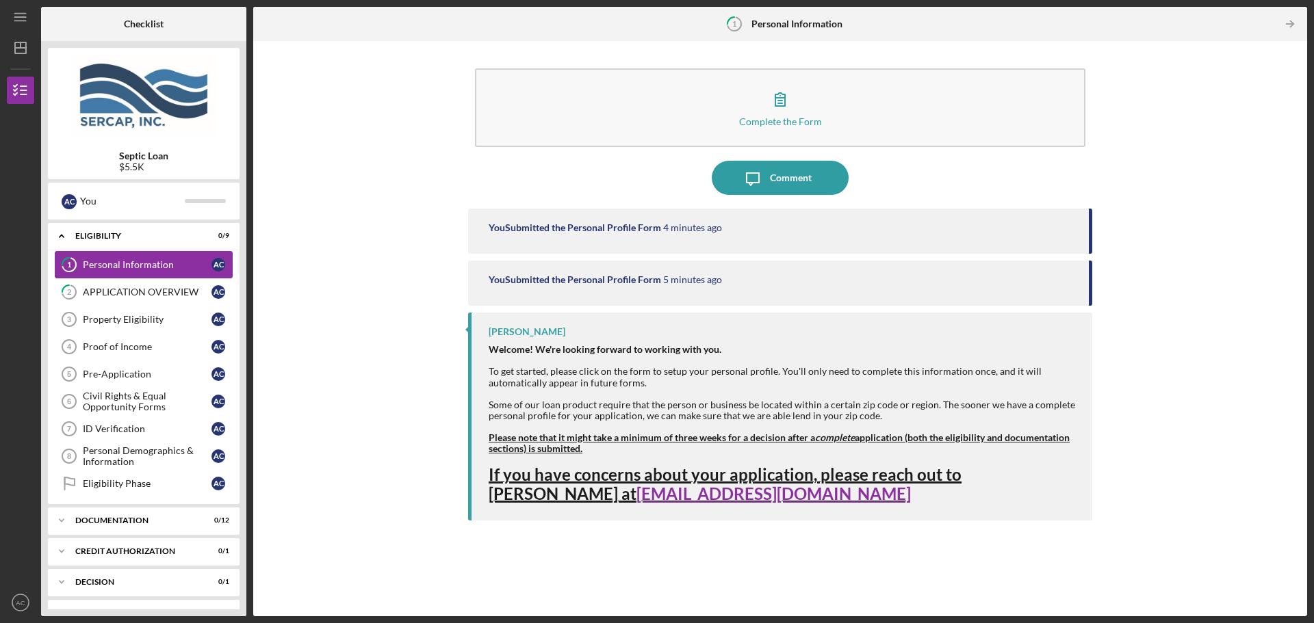
drag, startPoint x: 120, startPoint y: 281, endPoint x: 120, endPoint y: 274, distance: 6.9
click at [120, 281] on link "2 APPLICATION OVERVIEW A C" at bounding box center [144, 291] width 178 height 27
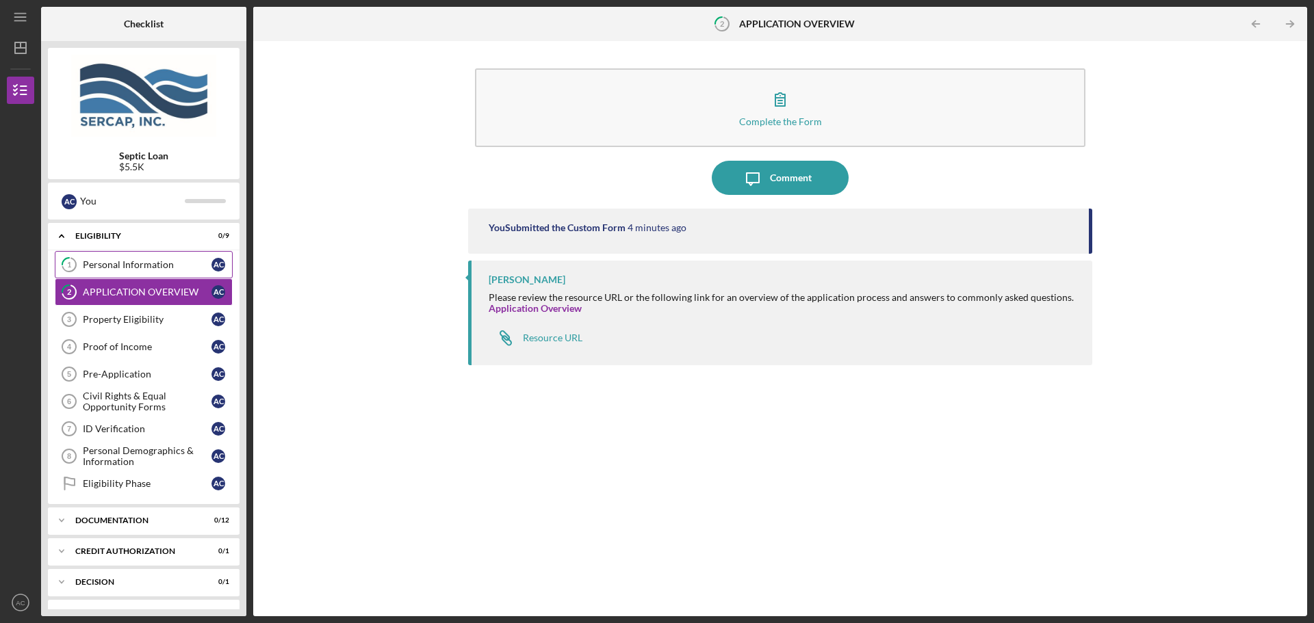
click at [120, 263] on div "Personal Information" at bounding box center [147, 264] width 129 height 11
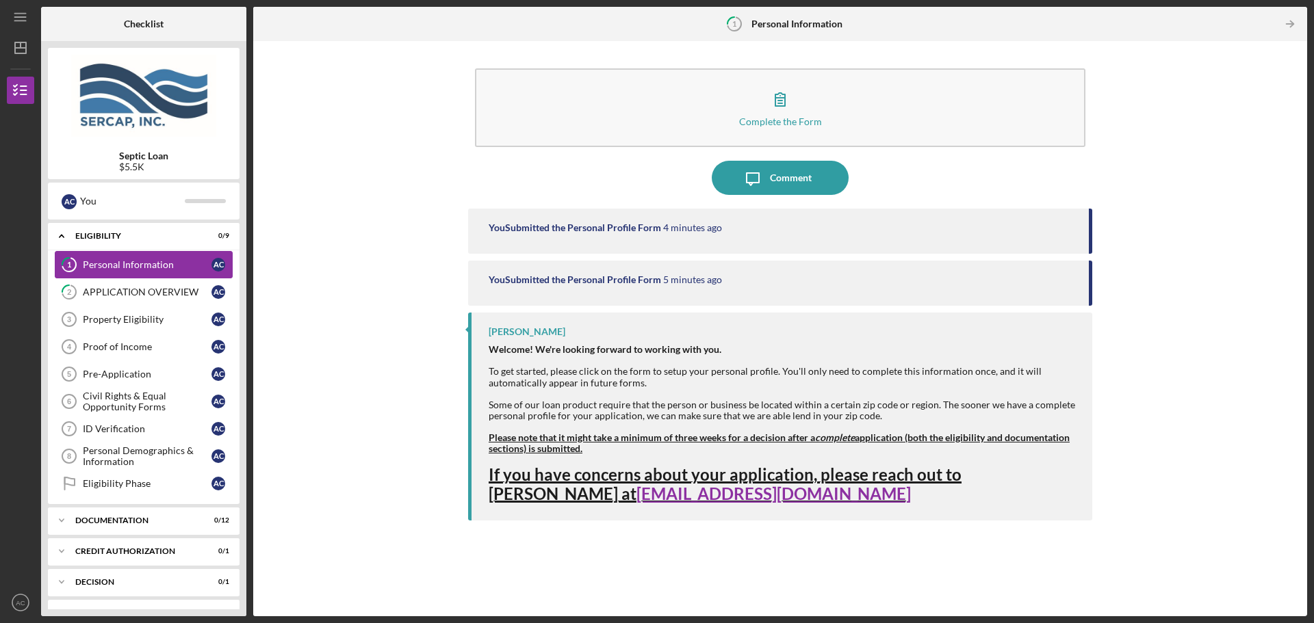
click at [120, 255] on link "1 Personal Information A C" at bounding box center [144, 264] width 178 height 27
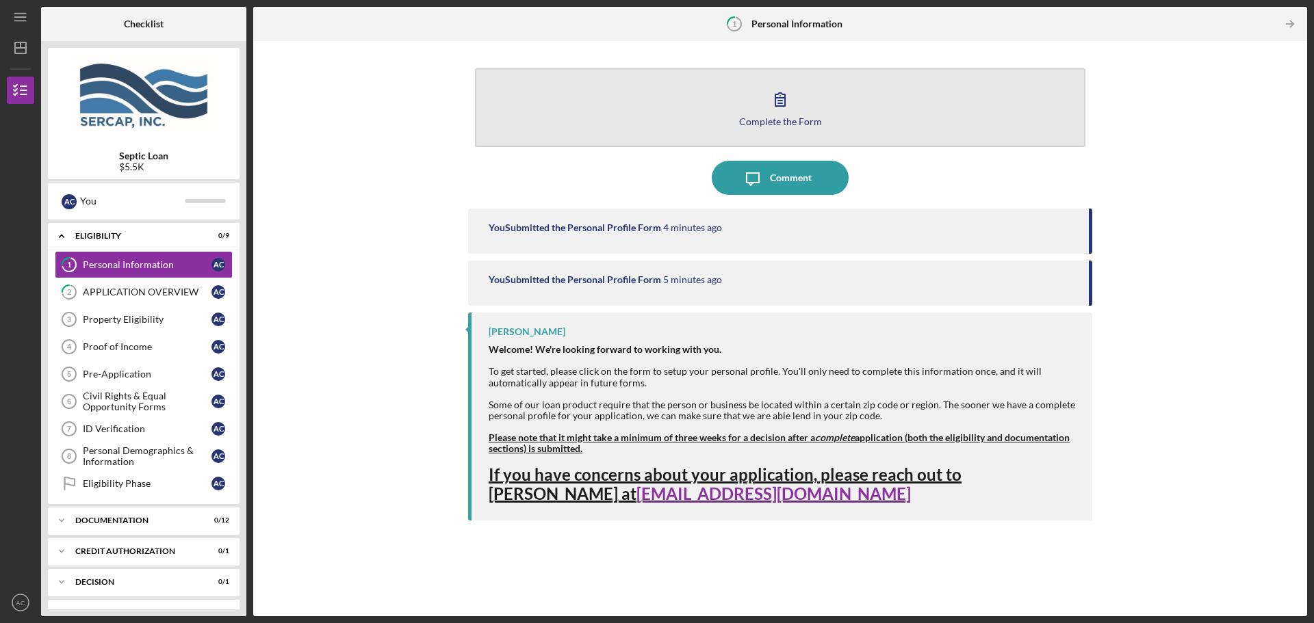
click at [782, 96] on icon "button" at bounding box center [780, 99] width 34 height 34
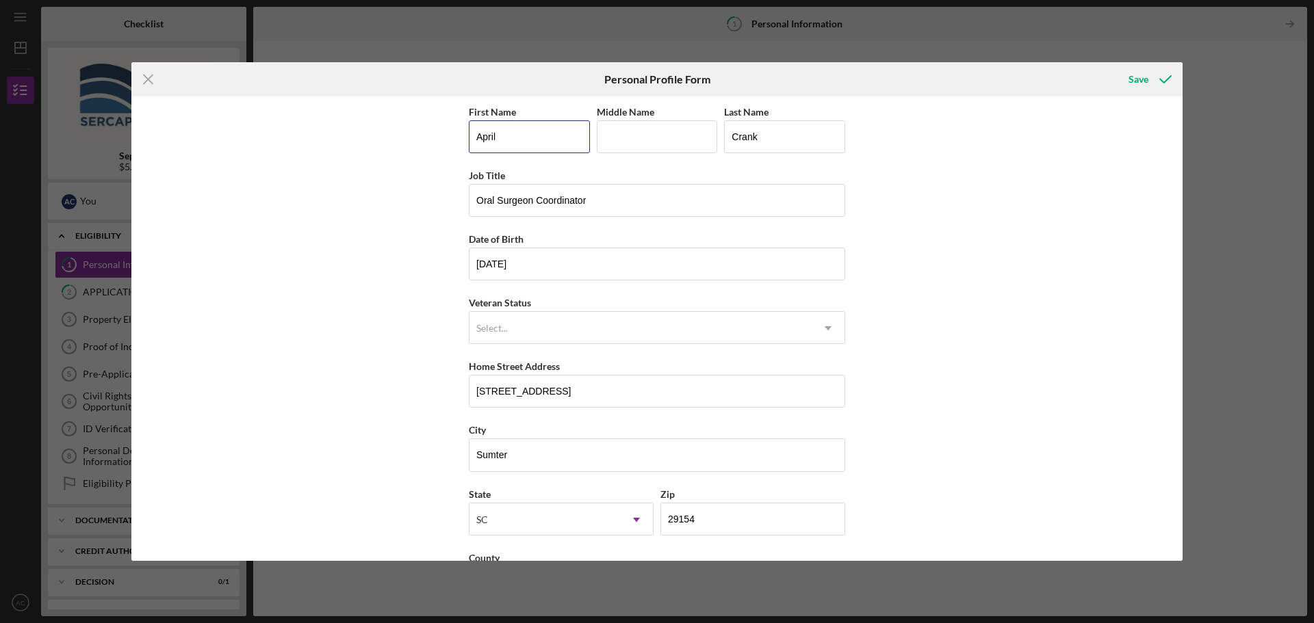
drag, startPoint x: 567, startPoint y: 144, endPoint x: 442, endPoint y: 146, distance: 125.2
click at [442, 146] on div "First Name April Middle Name Last Name Crank Job Title Oral Surgeon Coordinator…" at bounding box center [656, 328] width 1051 height 465
click at [781, 137] on input "Cran" at bounding box center [784, 136] width 121 height 33
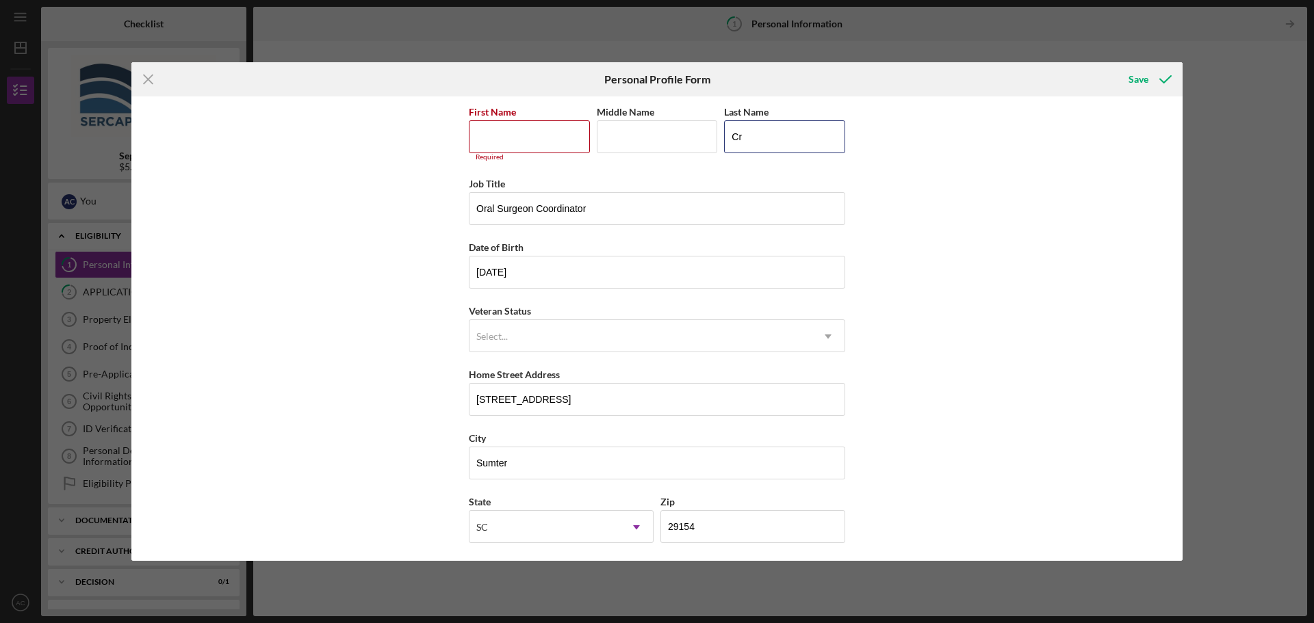
type input "C"
click at [625, 211] on input "Oral Surgeon Coordi" at bounding box center [657, 208] width 376 height 33
type input "O"
click at [545, 273] on input "09/22/19yy" at bounding box center [657, 272] width 376 height 33
type input "0m/dd/yyyy"
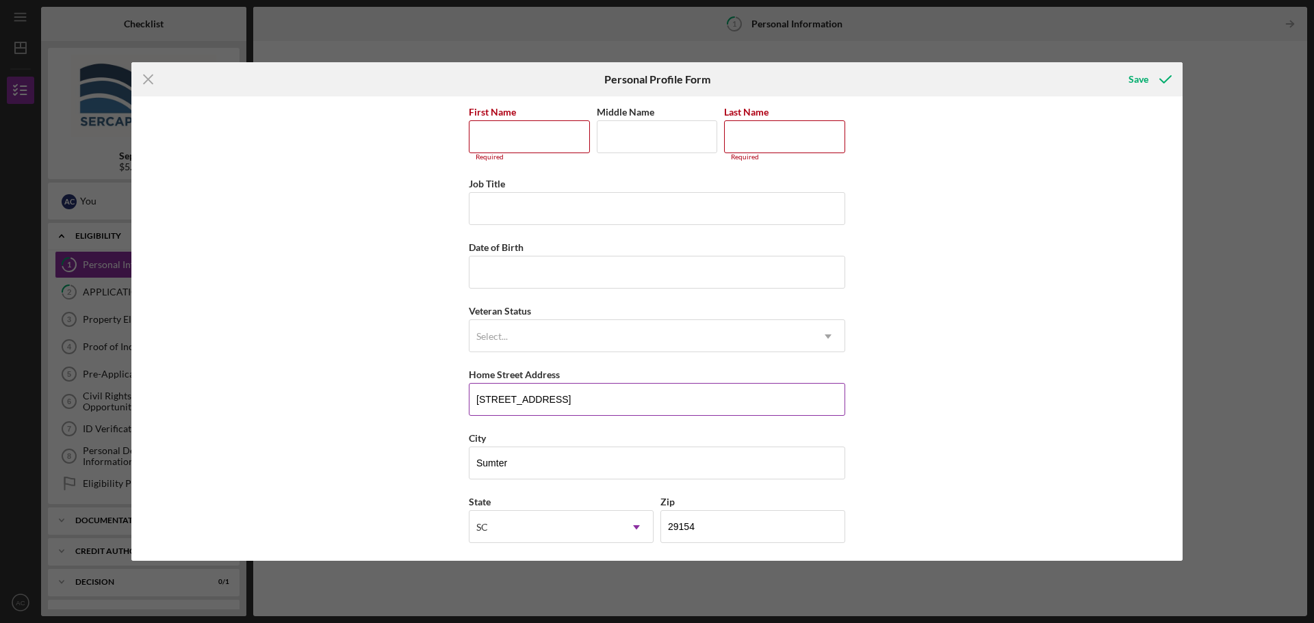
click at [559, 402] on input "[STREET_ADDRESS]" at bounding box center [657, 399] width 376 height 33
type input "9"
drag, startPoint x: 525, startPoint y: 465, endPoint x: 552, endPoint y: 470, distance: 27.1
click at [525, 465] on input "Sumt" at bounding box center [657, 463] width 376 height 33
type input "S"
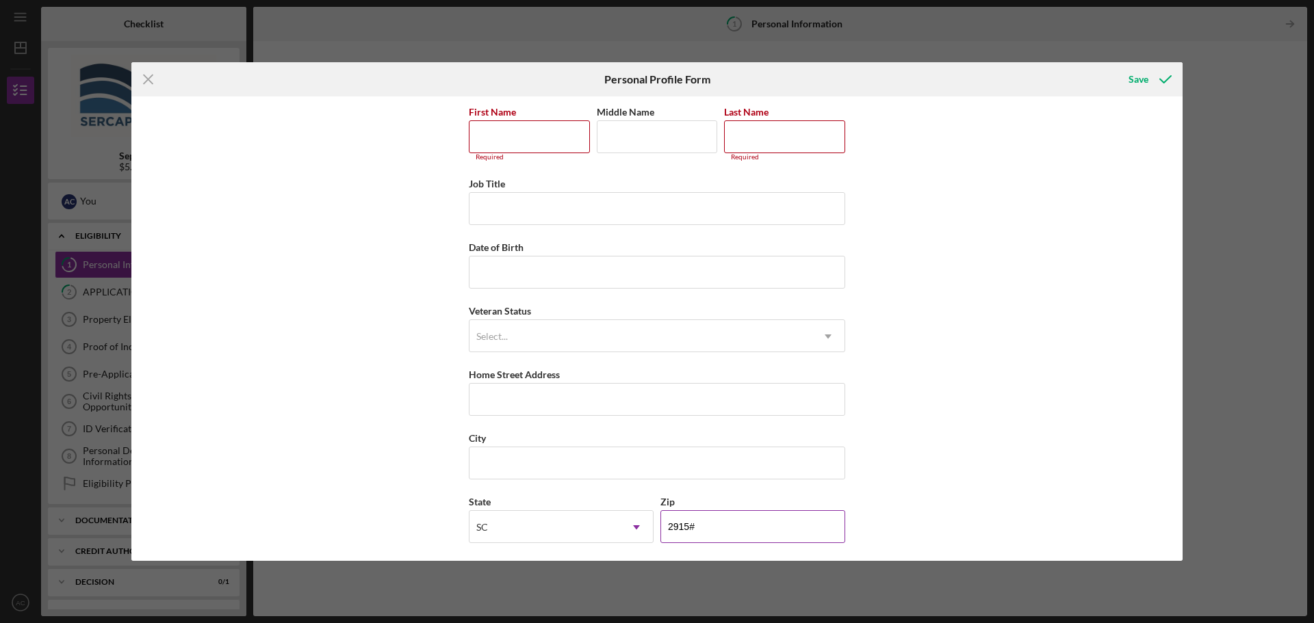
click at [696, 532] on input "2915#" at bounding box center [752, 526] width 185 height 33
type input "2####"
click at [485, 527] on div "SC" at bounding box center [482, 527] width 12 height 11
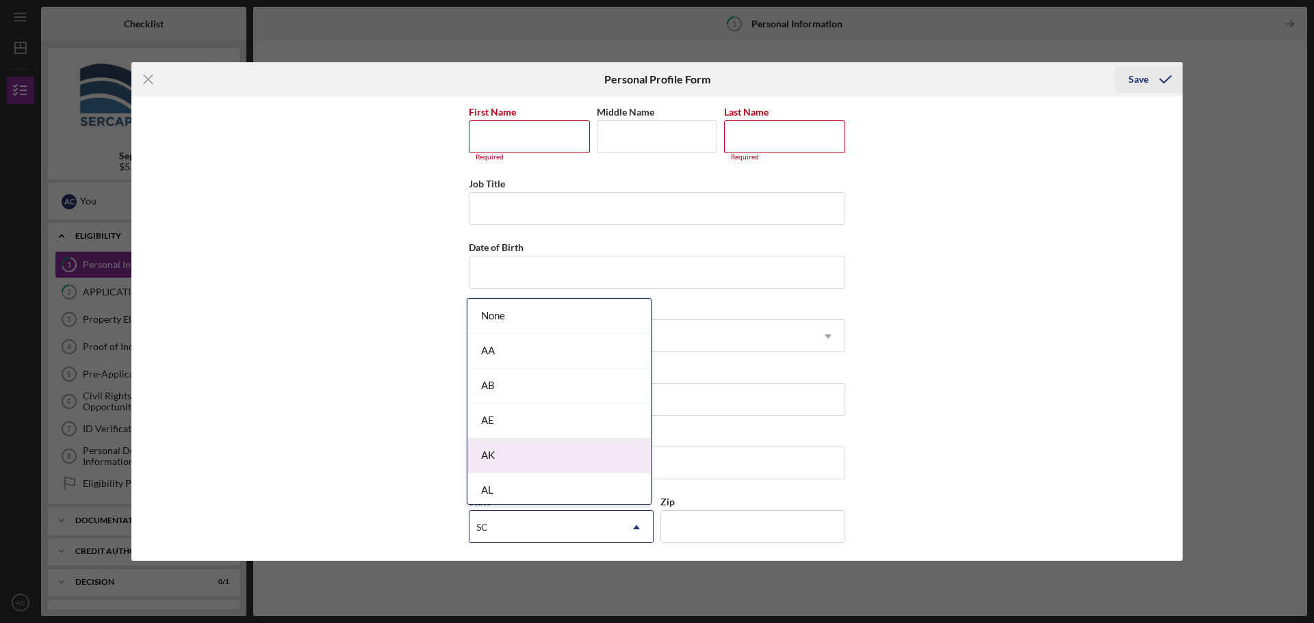
click at [1137, 81] on div "Save" at bounding box center [1138, 79] width 20 height 27
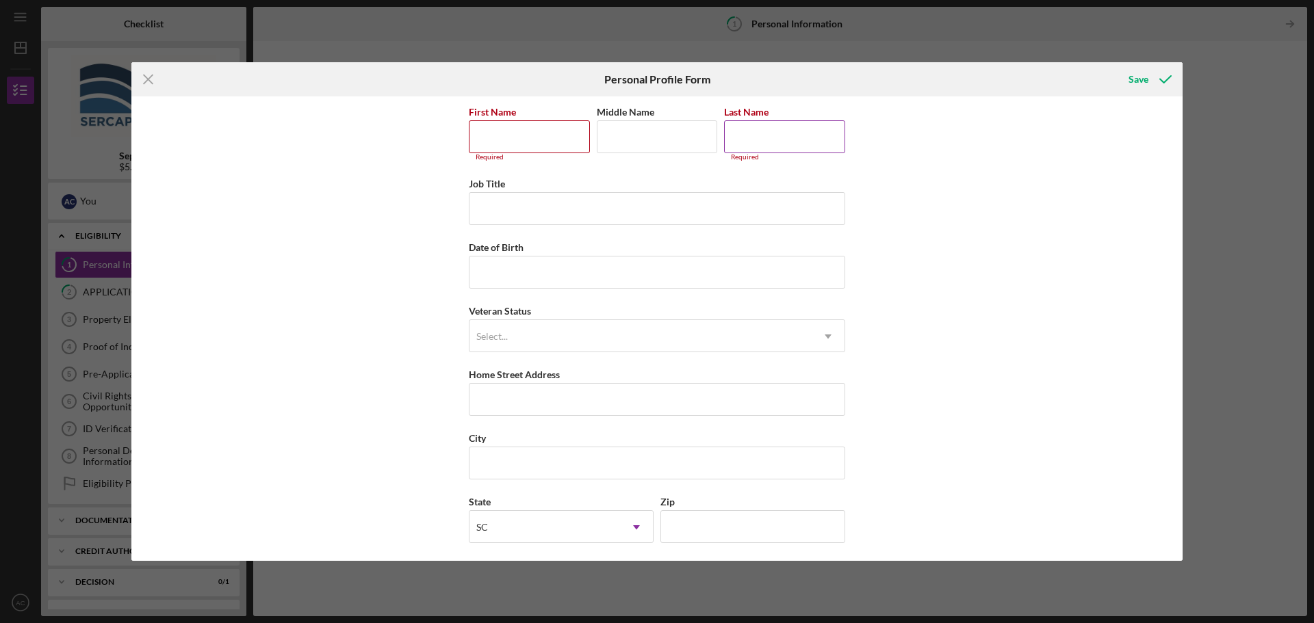
scroll to position [7, 0]
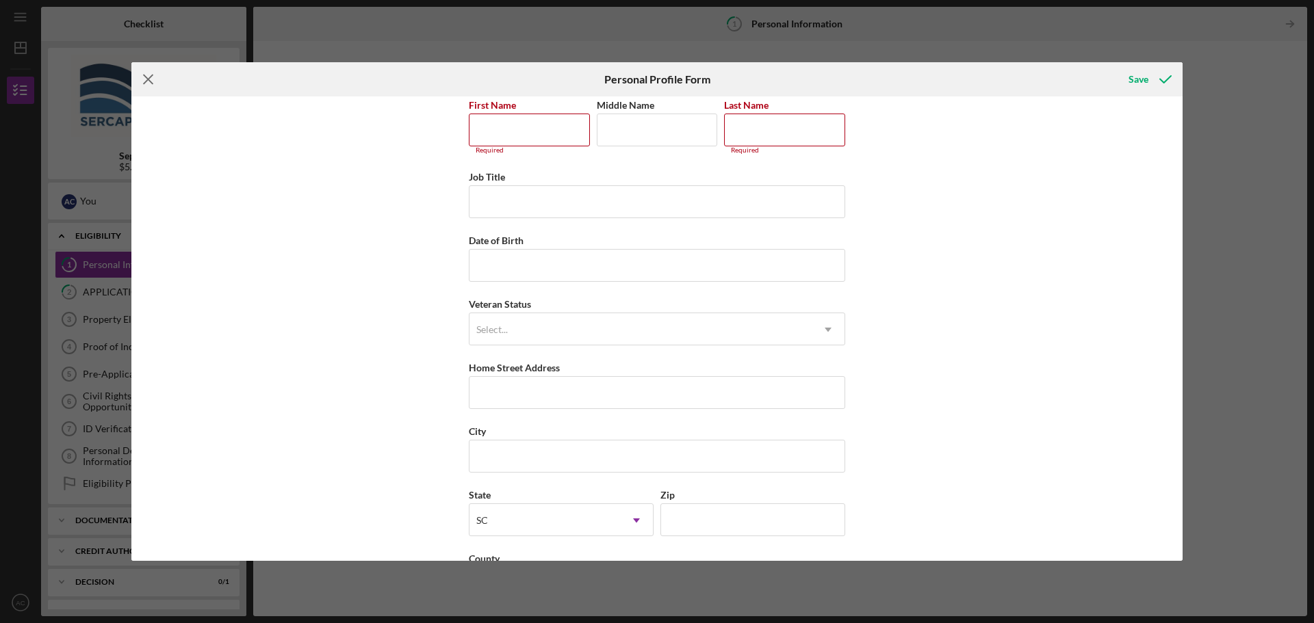
click at [148, 76] on icon "Icon/Menu Close" at bounding box center [148, 79] width 34 height 34
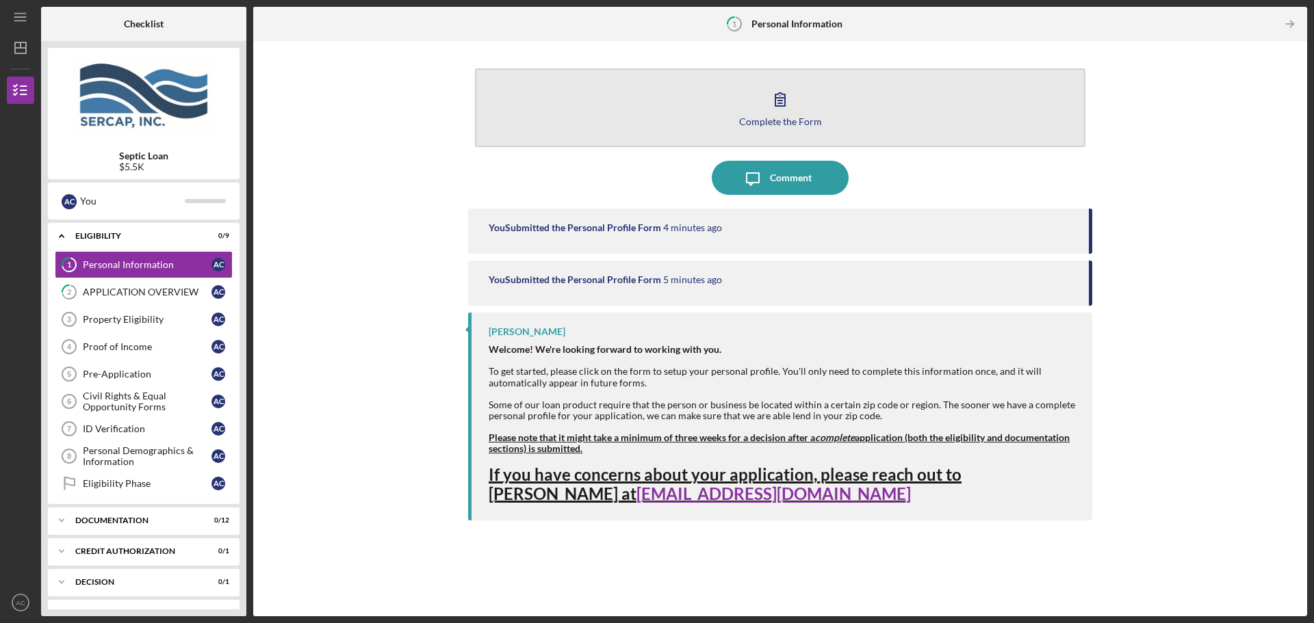
click at [773, 113] on icon "button" at bounding box center [780, 99] width 34 height 34
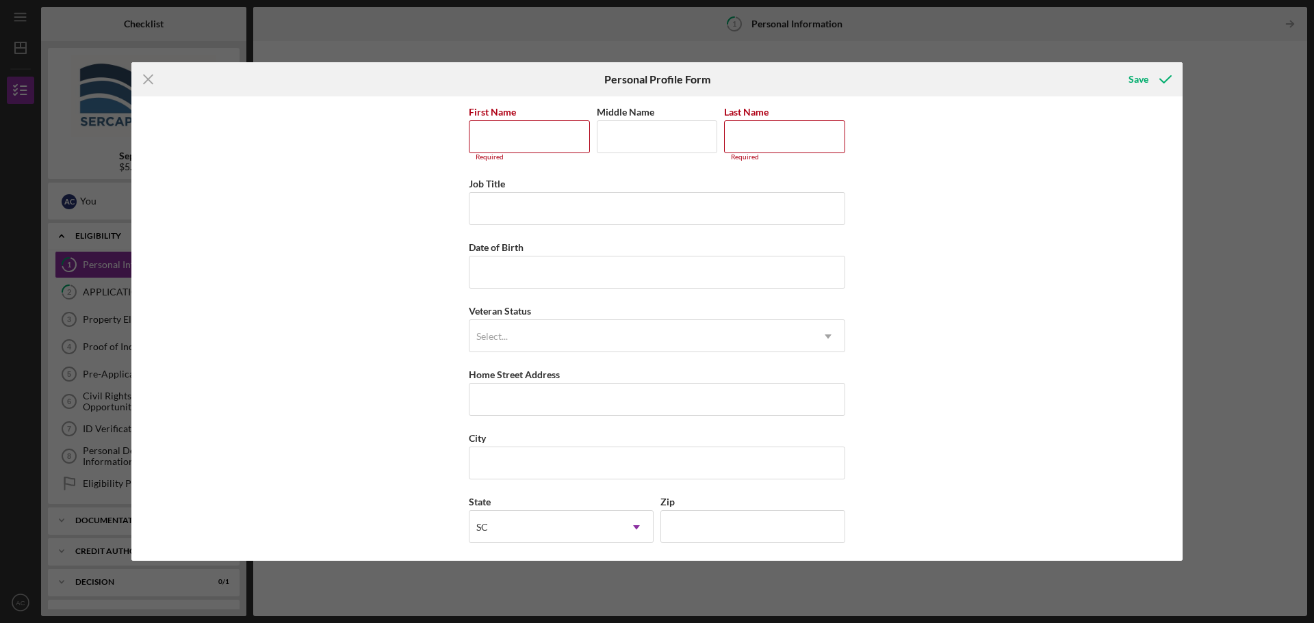
click at [127, 81] on div "Icon/Menu Close Personal Profile Form Save First Name Required Middle Name Last…" at bounding box center [657, 311] width 1314 height 623
click at [154, 83] on icon "Icon/Menu Close" at bounding box center [148, 79] width 34 height 34
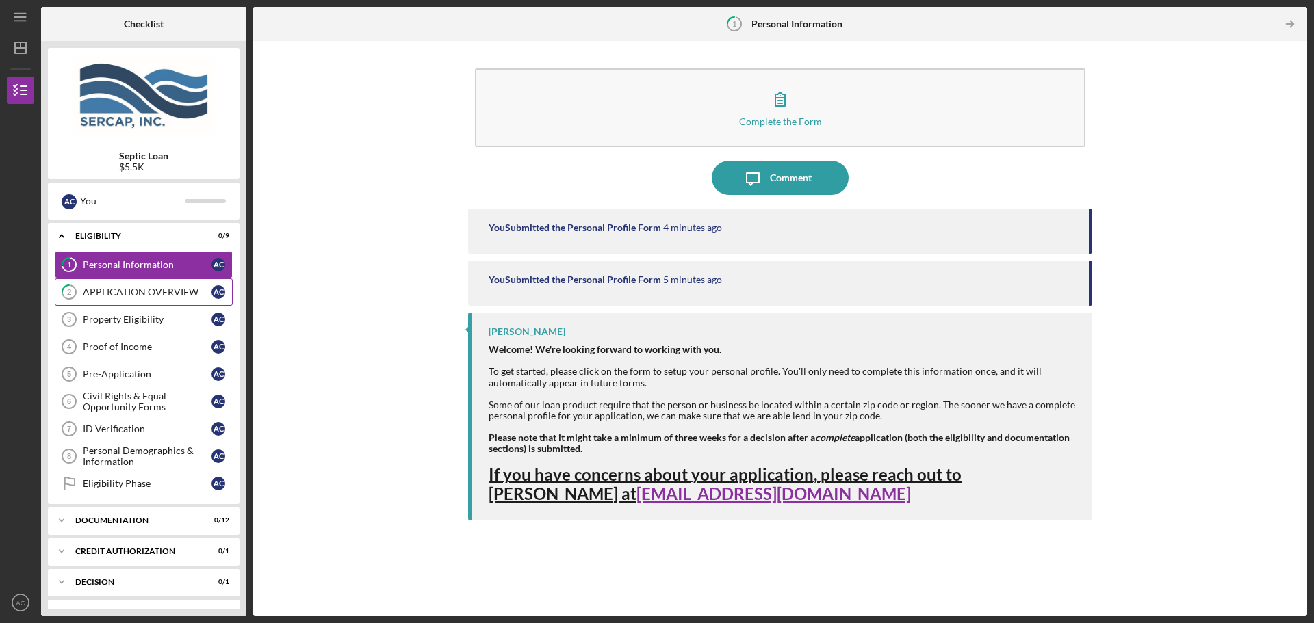
click at [107, 296] on div "APPLICATION OVERVIEW" at bounding box center [147, 292] width 129 height 11
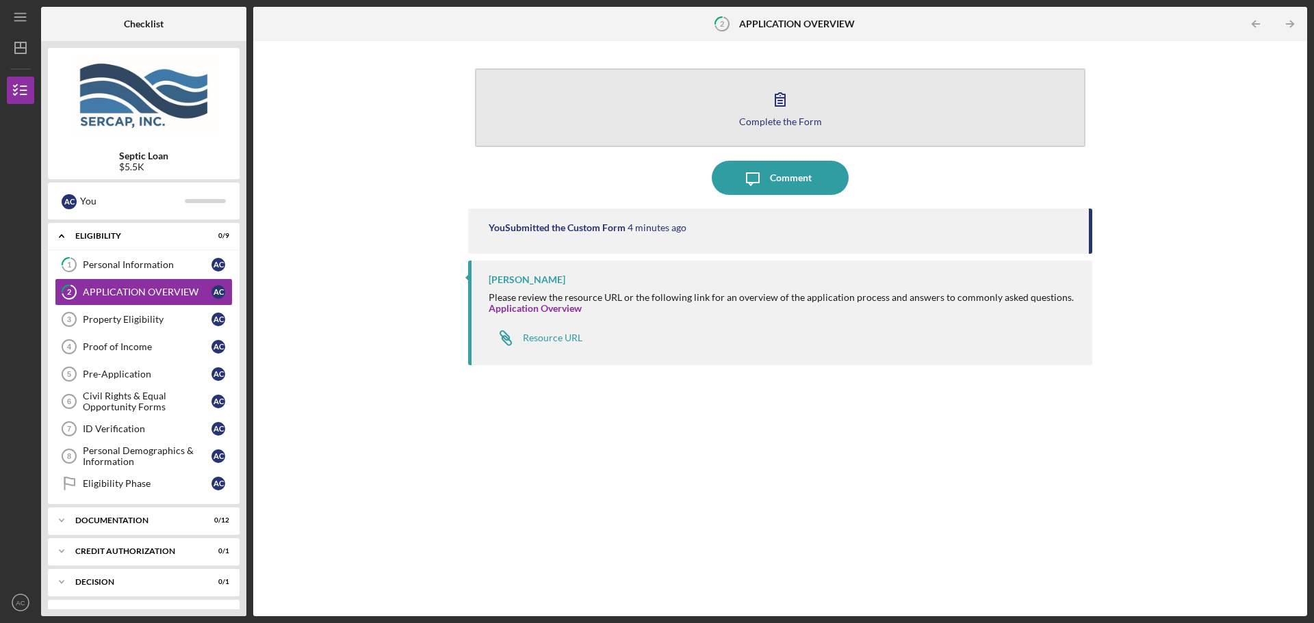
click at [746, 107] on button "Complete the Form Form" at bounding box center [780, 107] width 610 height 79
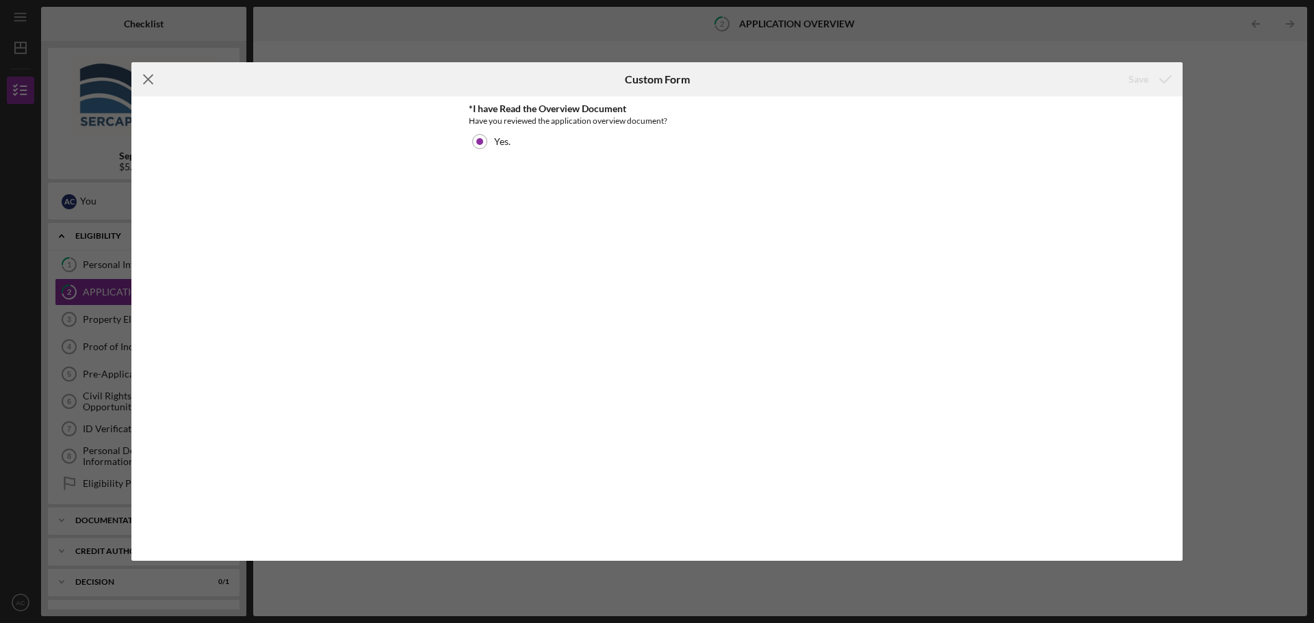
click at [138, 74] on icon "Icon/Menu Close" at bounding box center [148, 79] width 34 height 34
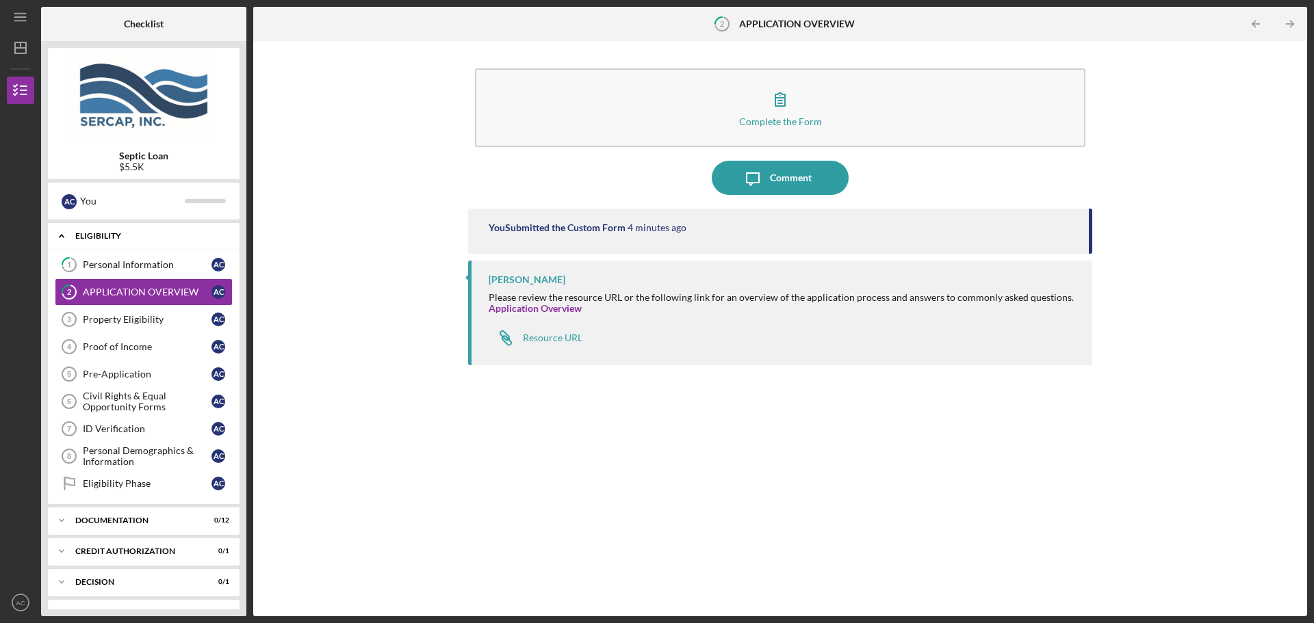
click at [91, 248] on div "Icon/Expander Eligibility 0 / 9" at bounding box center [144, 236] width 192 height 28
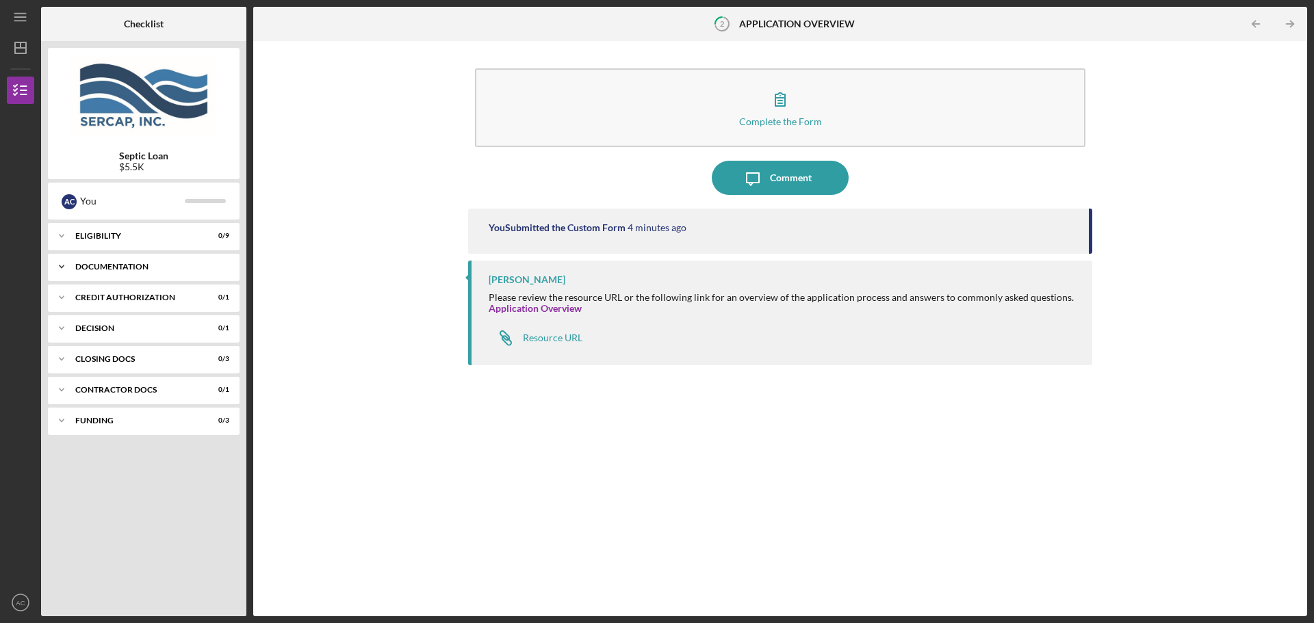
click at [97, 265] on div "Documentation" at bounding box center [148, 267] width 147 height 8
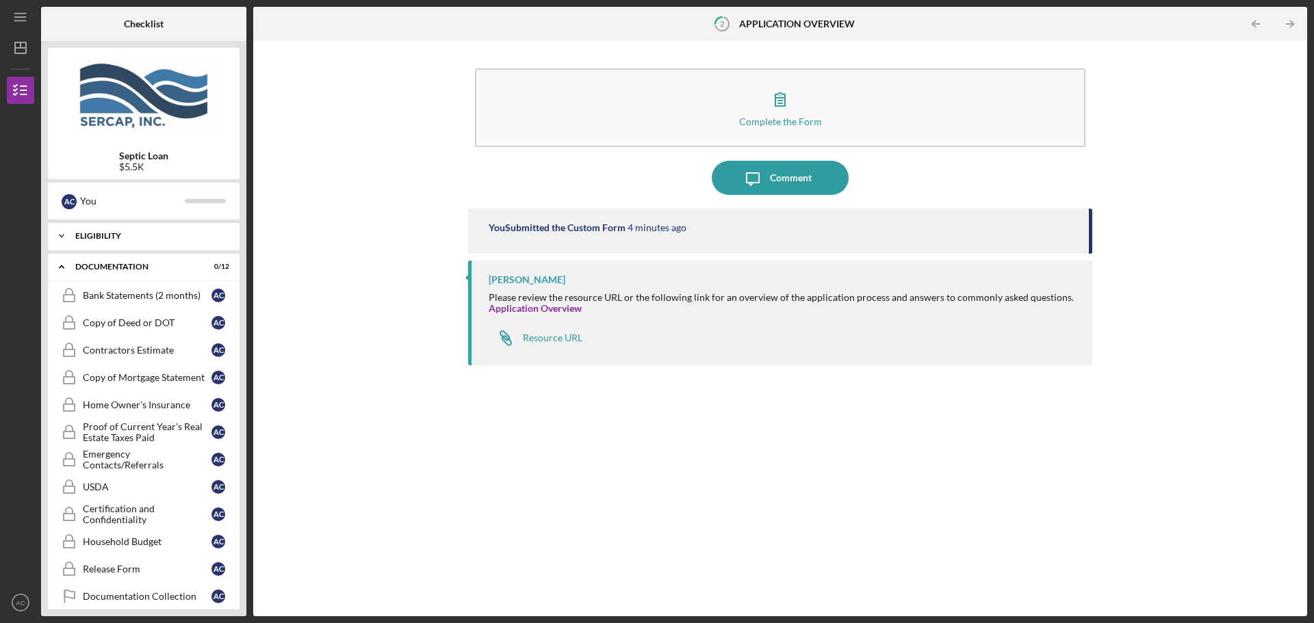
click at [105, 245] on div "Icon/Expander Eligibility 0 / 9" at bounding box center [144, 235] width 192 height 27
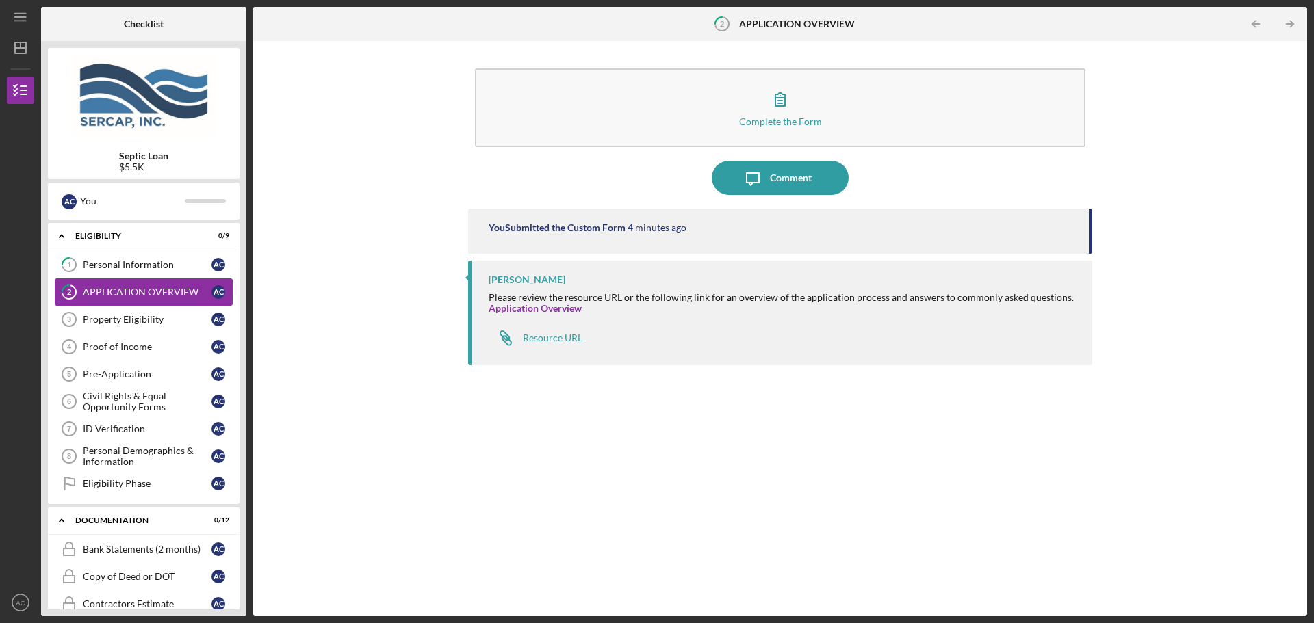
click at [115, 286] on link "2 APPLICATION OVERVIEW A C" at bounding box center [144, 291] width 178 height 27
click at [124, 264] on div "Personal Information" at bounding box center [147, 264] width 129 height 11
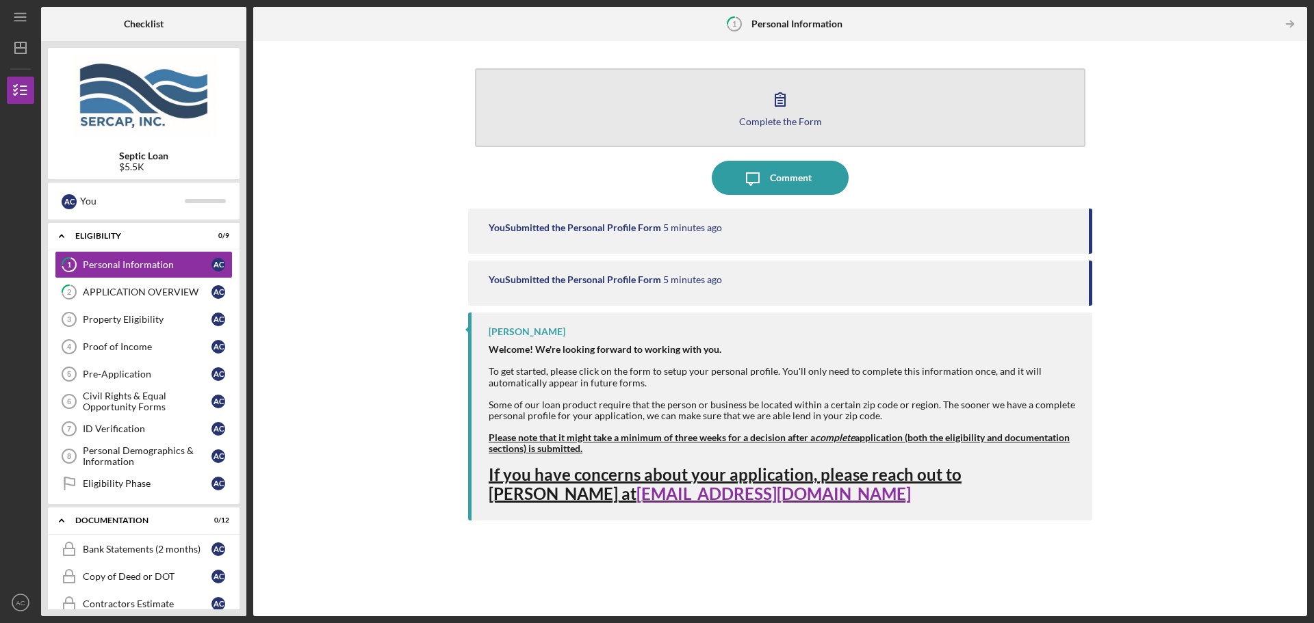
click at [770, 109] on icon "button" at bounding box center [780, 99] width 34 height 34
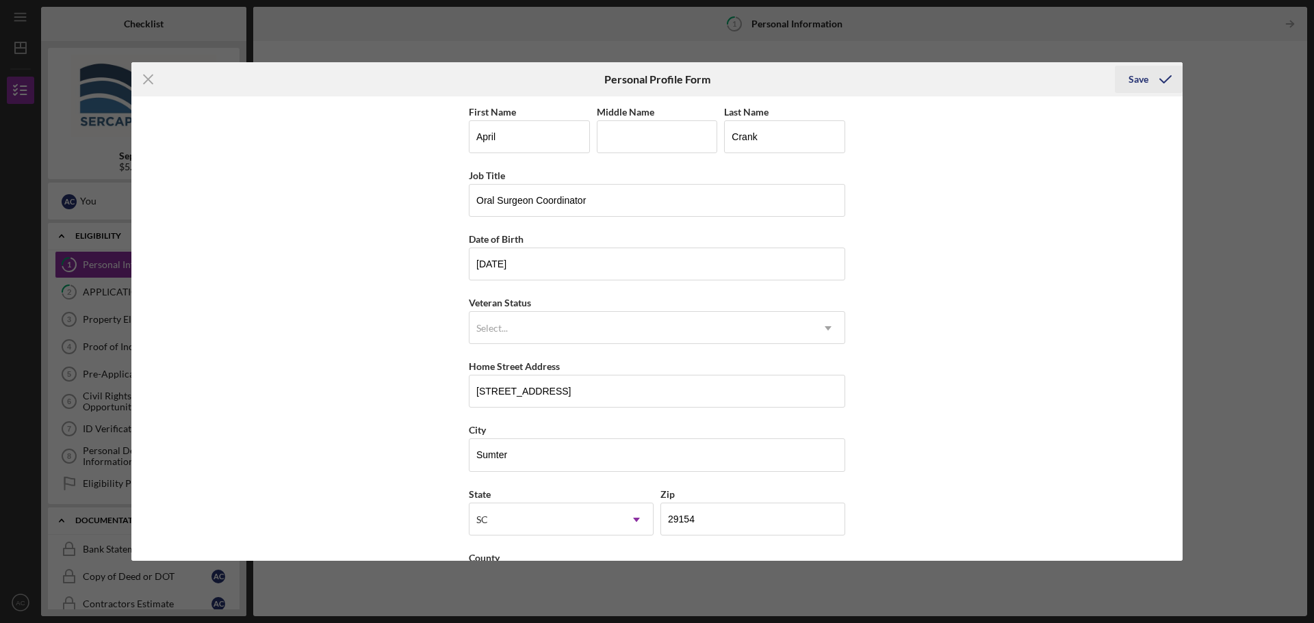
click at [1165, 74] on icon "submit" at bounding box center [1165, 79] width 34 height 34
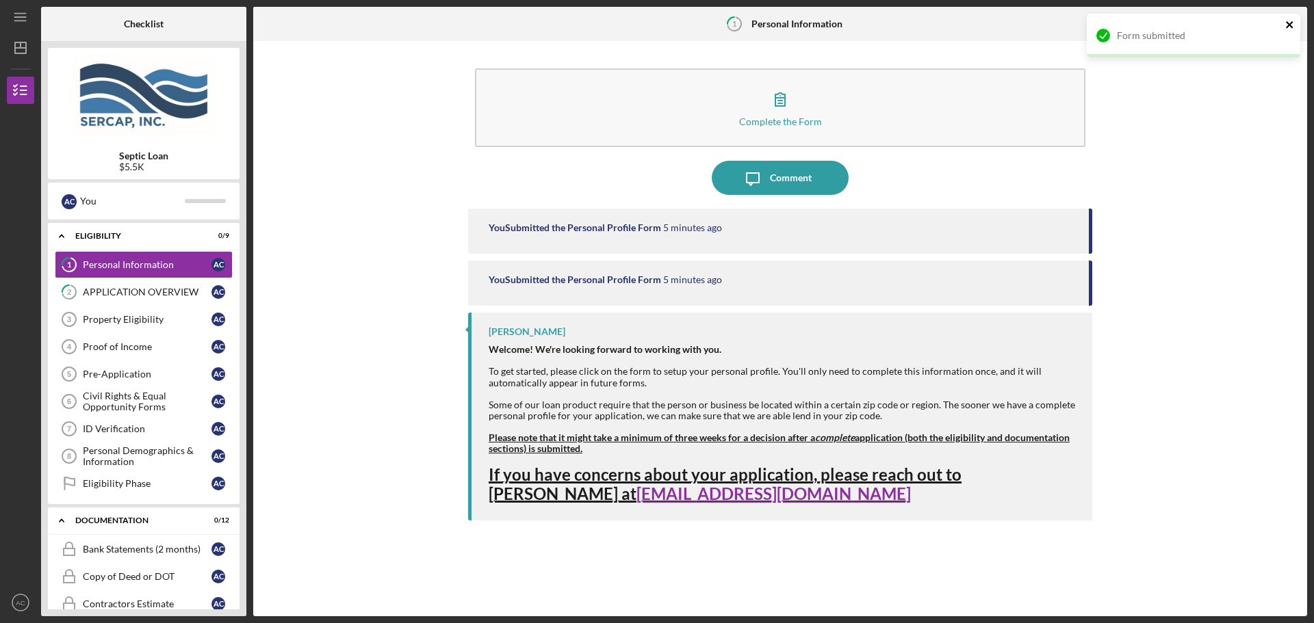
click at [1286, 23] on icon "close" at bounding box center [1290, 24] width 10 height 11
